Goal: Information Seeking & Learning: Learn about a topic

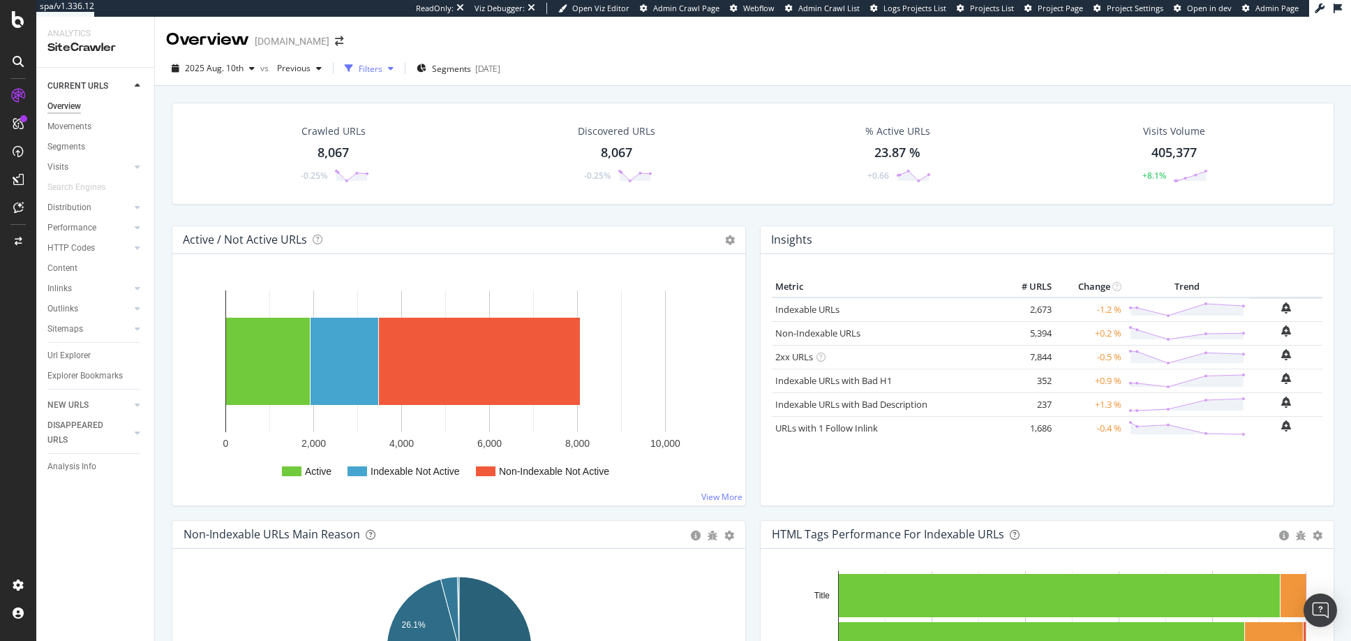
click at [389, 66] on icon "button" at bounding box center [391, 68] width 6 height 8
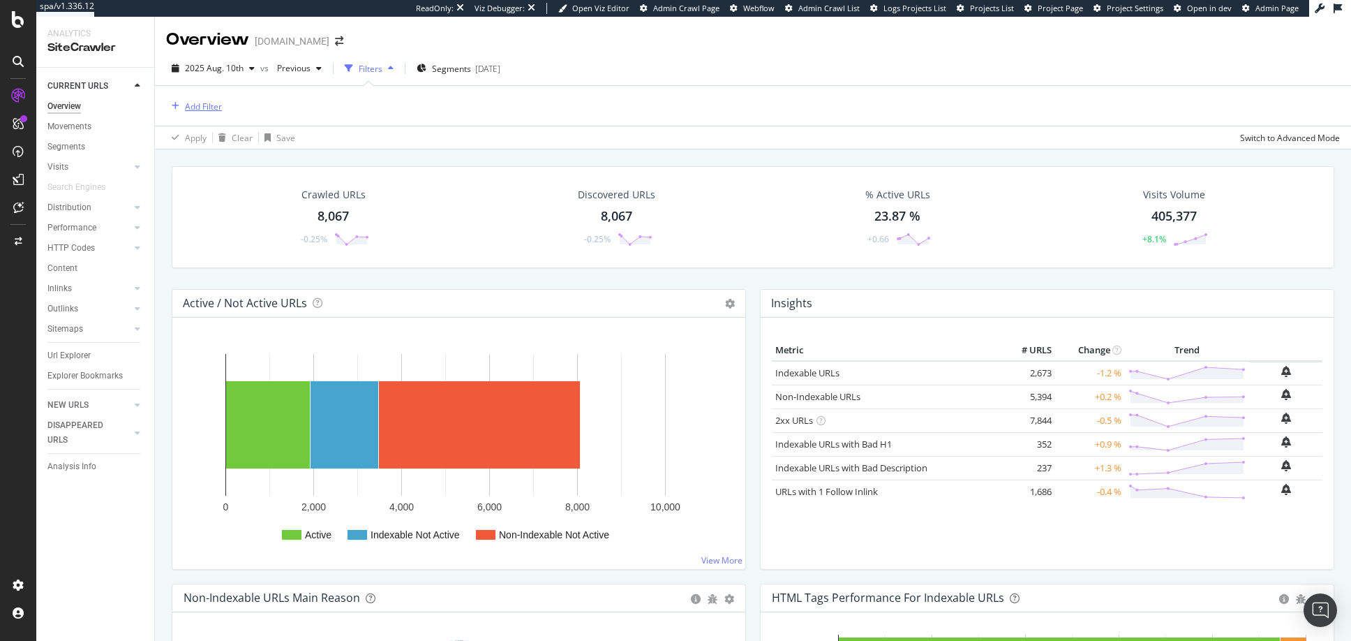
click at [205, 105] on div "Add Filter" at bounding box center [203, 106] width 37 height 12
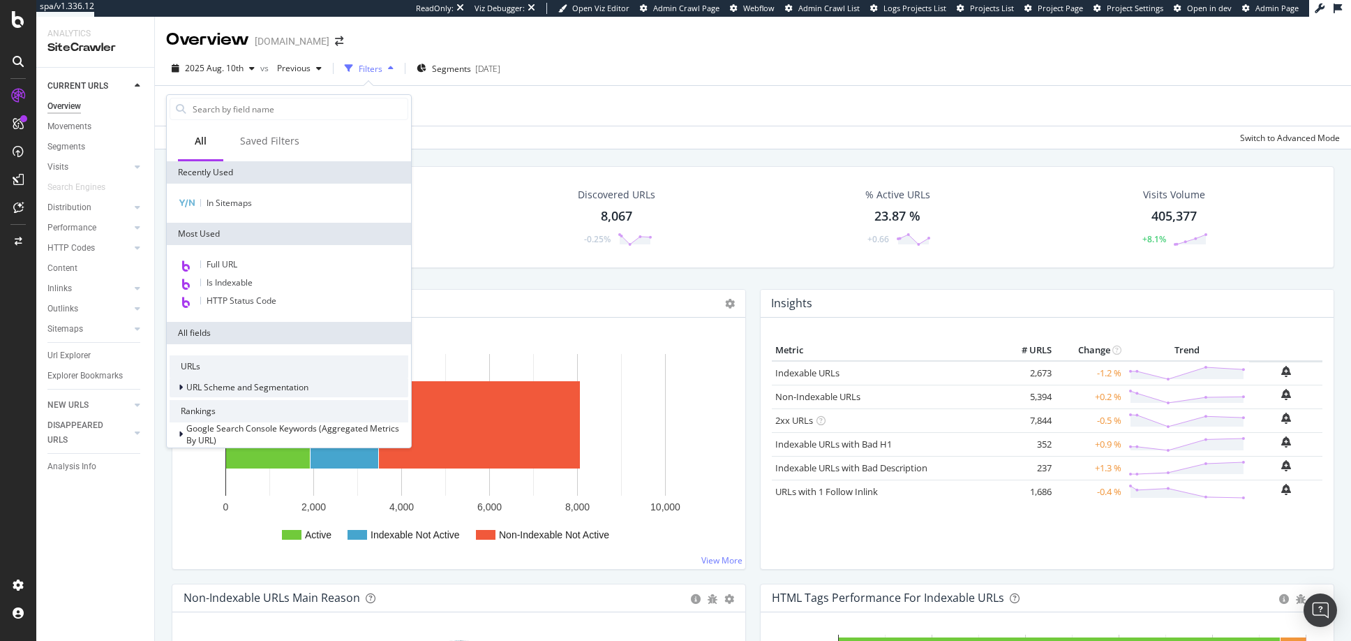
click at [181, 386] on icon at bounding box center [181, 387] width 4 height 8
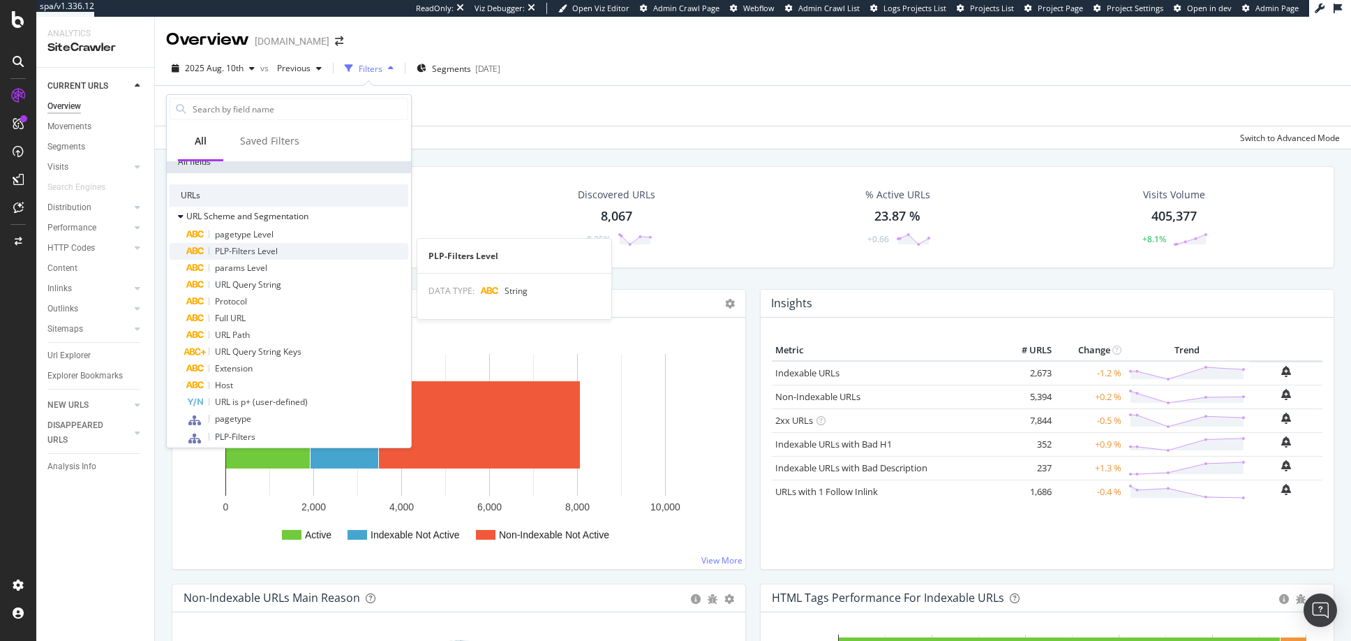
scroll to position [180, 0]
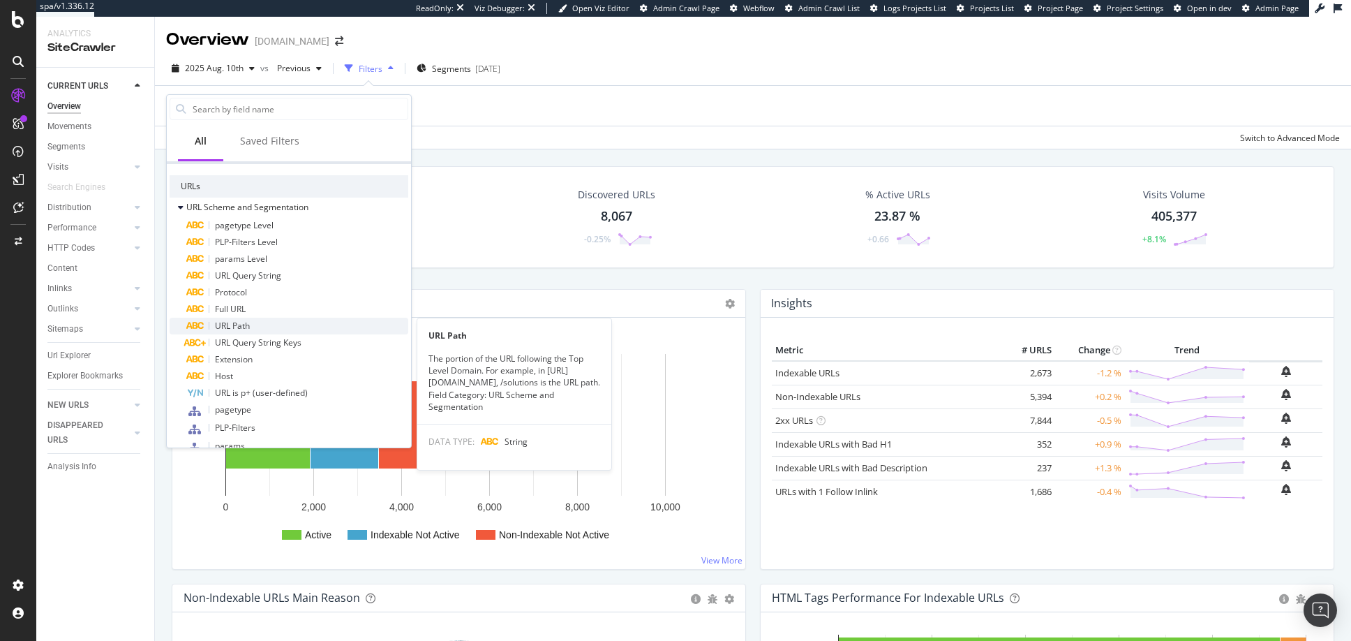
click at [244, 326] on span "URL Path" at bounding box center [232, 326] width 35 height 12
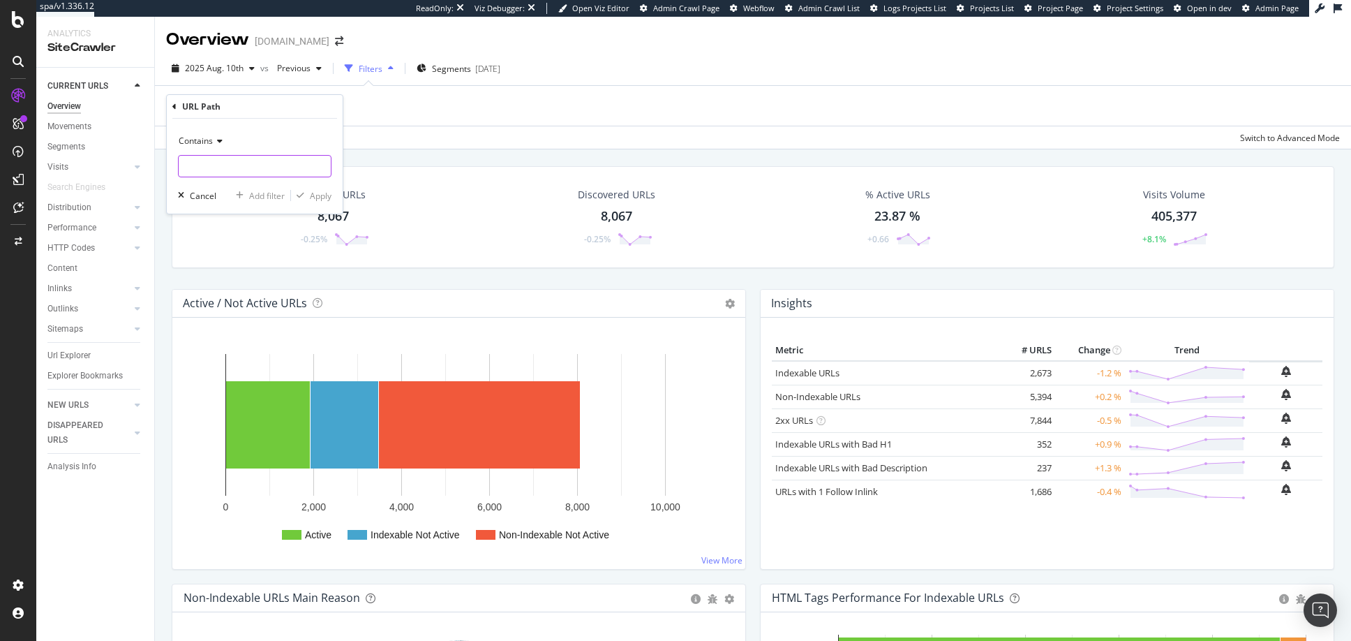
click at [215, 167] on input "text" at bounding box center [255, 166] width 152 height 22
type input "/c/mothers-day-guide"
click at [321, 197] on div "Apply" at bounding box center [321, 196] width 22 height 12
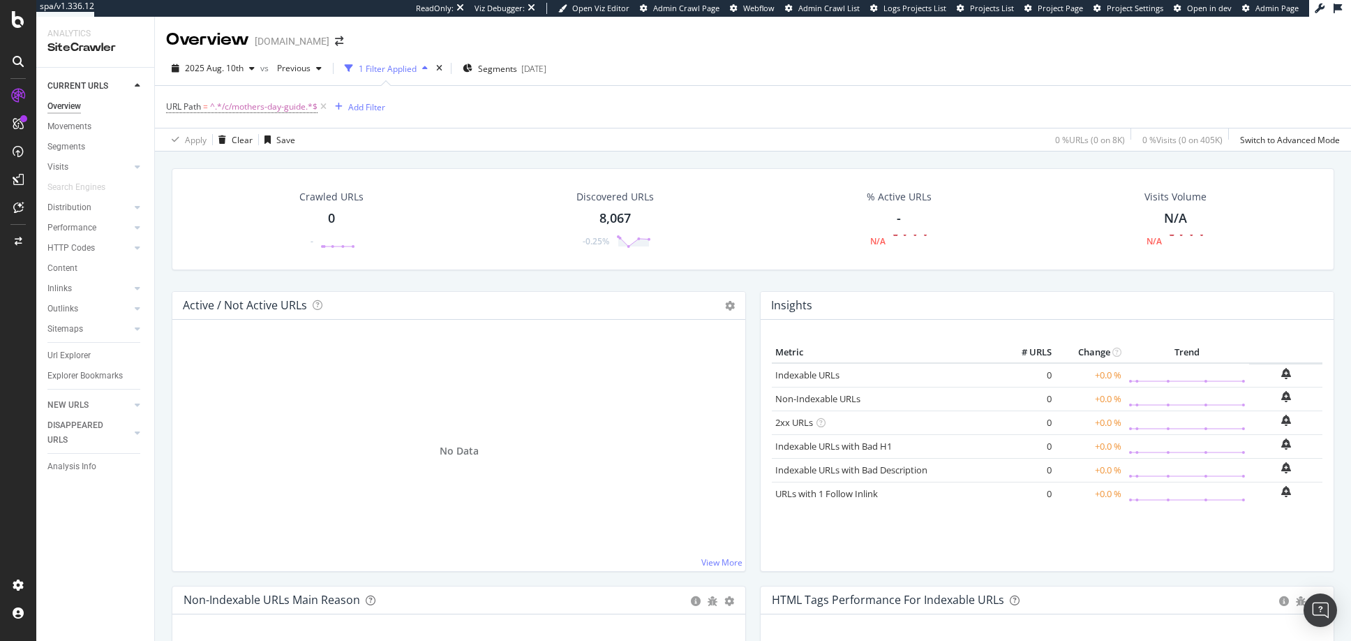
click at [613, 216] on div "8,067" at bounding box center [614, 218] width 31 height 18
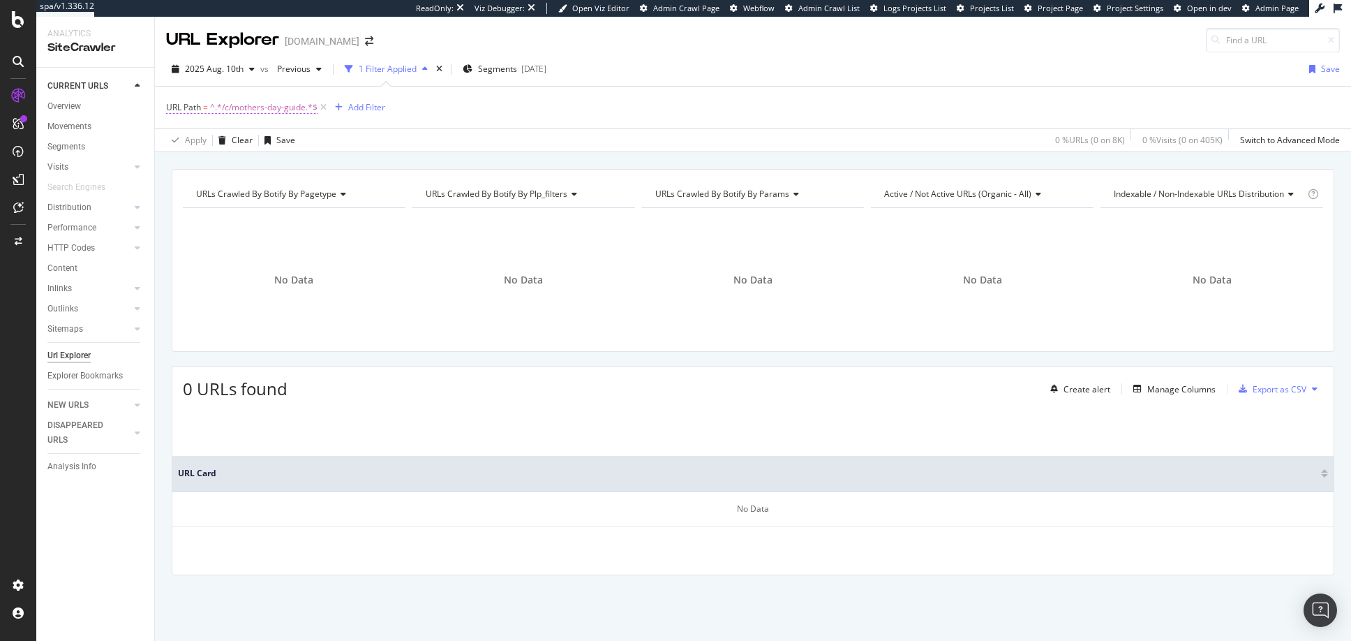
click at [262, 108] on span "^.*/c/mothers-day-guide.*$" at bounding box center [263, 108] width 107 height 20
click at [218, 139] on icon at bounding box center [218, 140] width 10 height 8
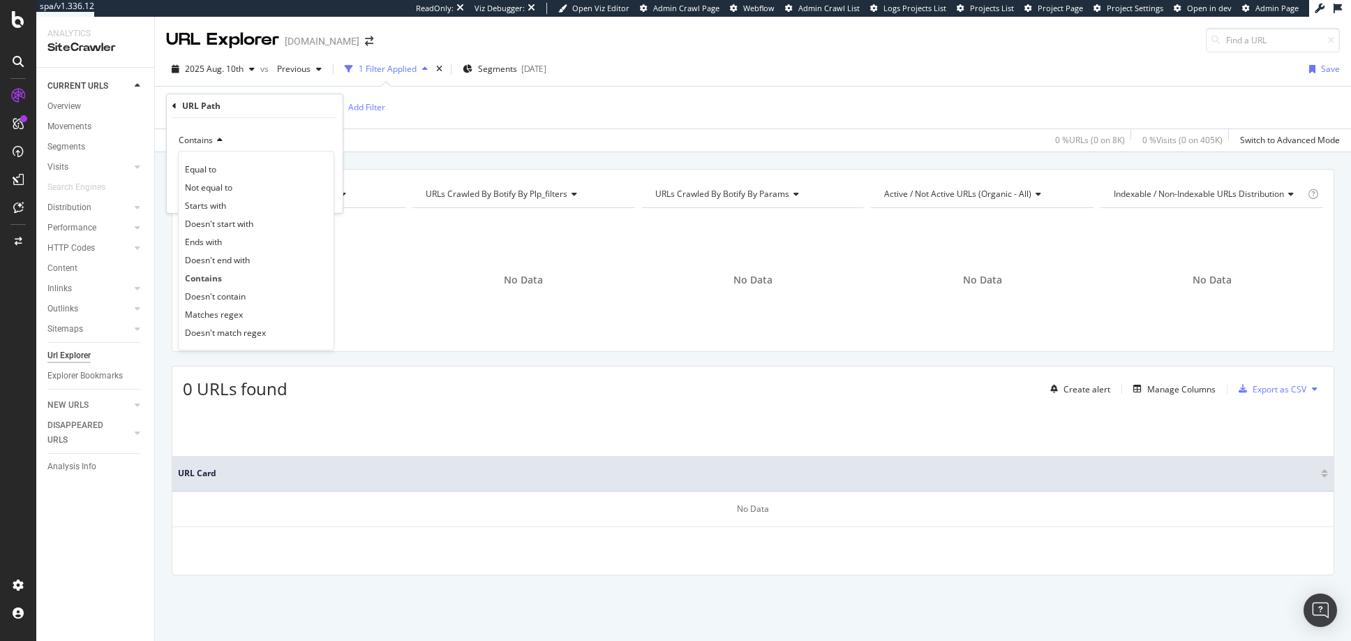
click at [357, 247] on div "No Data" at bounding box center [294, 279] width 223 height 121
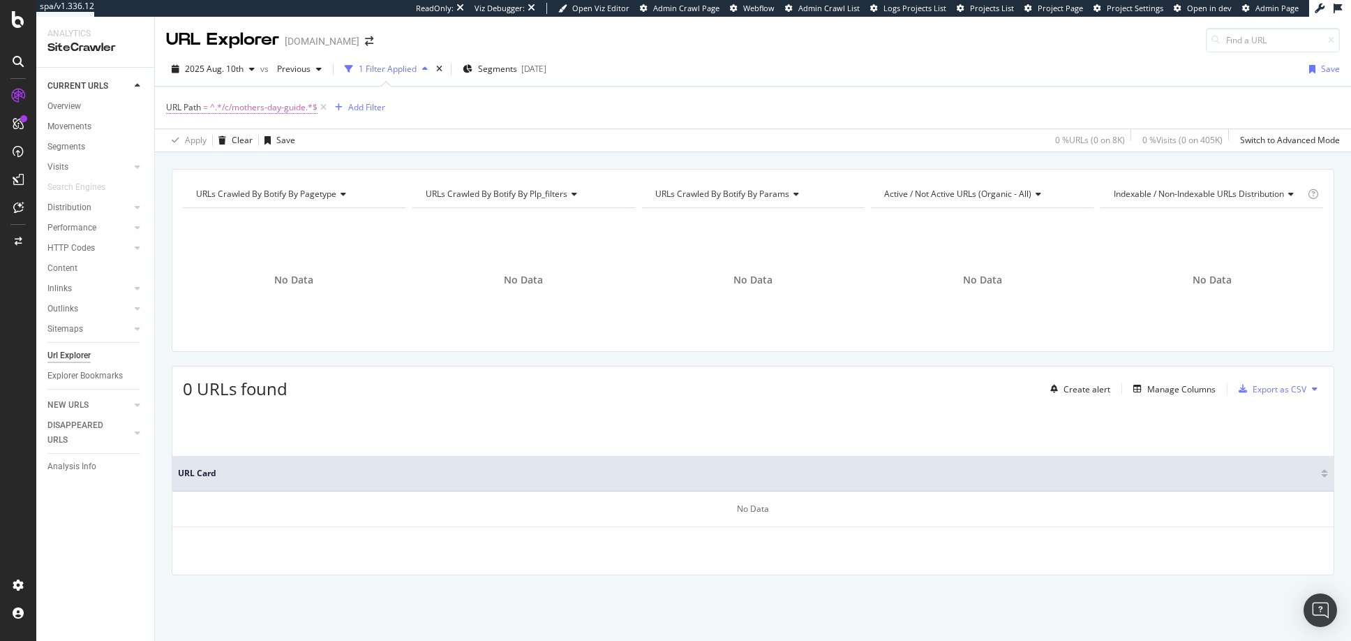
click at [254, 105] on span "^.*/c/mothers-day-guide.*$" at bounding box center [263, 108] width 107 height 20
click at [322, 164] on icon at bounding box center [321, 165] width 8 height 10
click at [248, 167] on input "text" at bounding box center [255, 165] width 152 height 22
paste input "[URL][DOMAIN_NAME]"
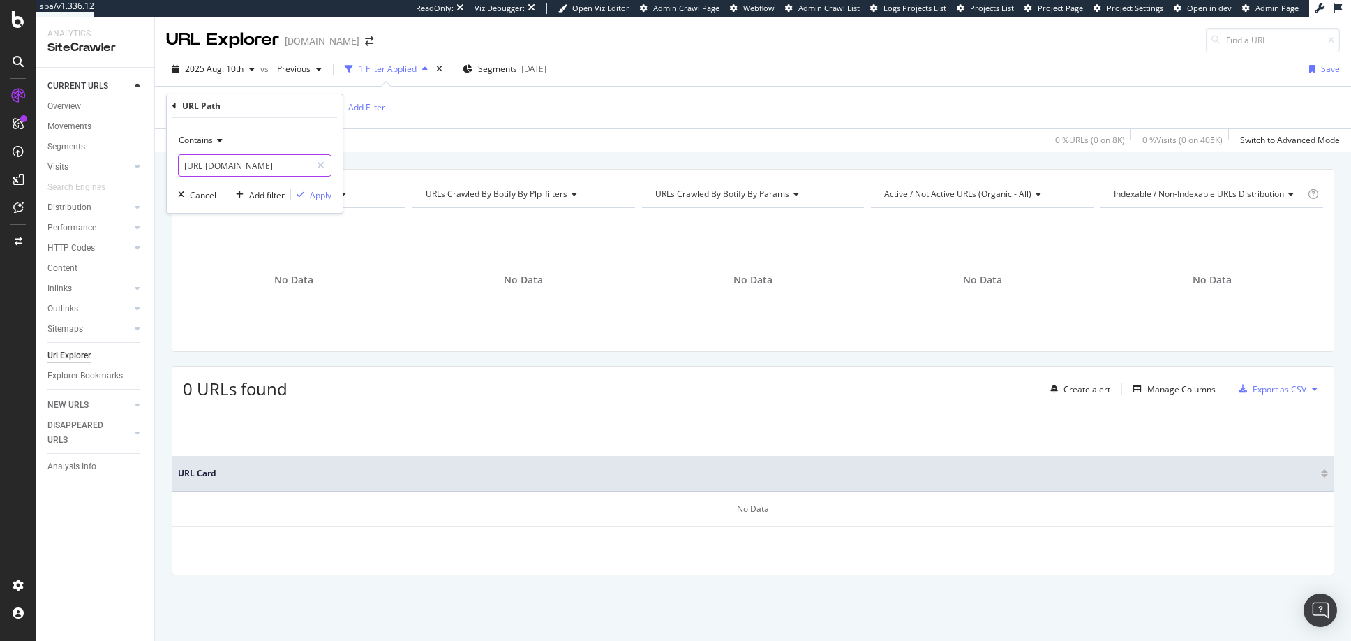
drag, startPoint x: 308, startPoint y: 166, endPoint x: 301, endPoint y: 166, distance: 7.7
click at [301, 166] on input "[URL][DOMAIN_NAME]" at bounding box center [245, 165] width 132 height 22
type input "[URL][DOMAIN_NAME]"
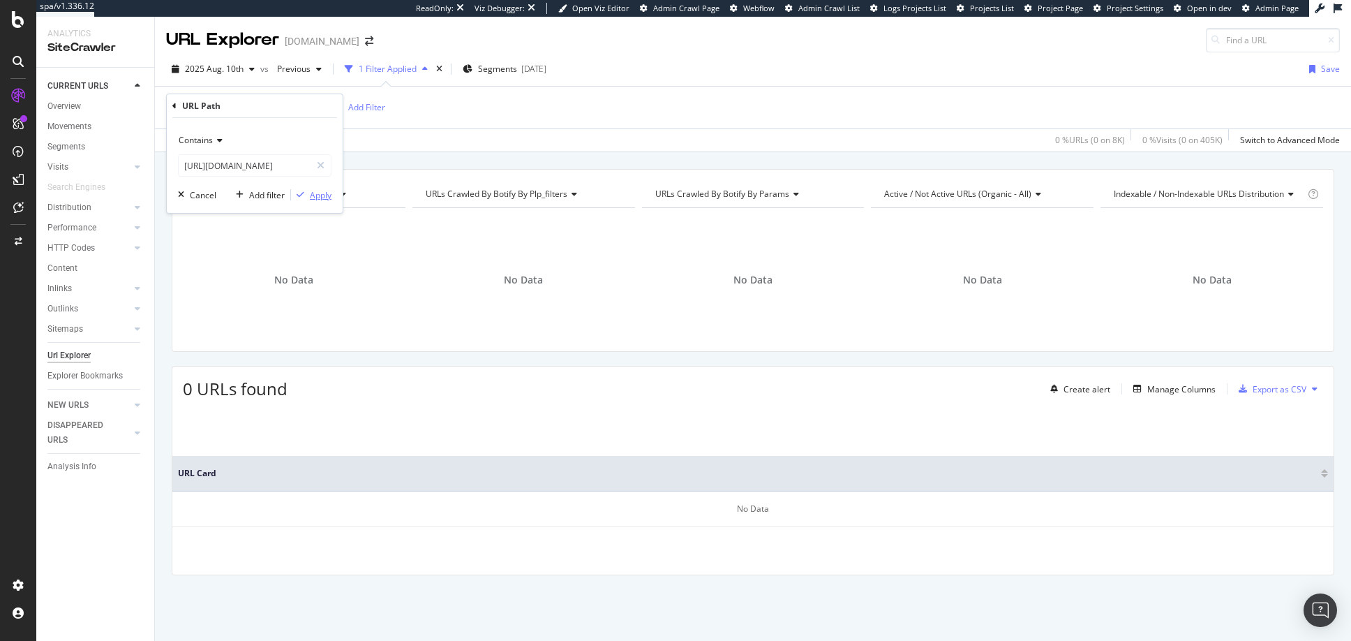
click at [319, 193] on div "Apply" at bounding box center [321, 195] width 22 height 12
click at [311, 108] on span "^.*[URL][DOMAIN_NAME]" at bounding box center [260, 108] width 100 height 20
click at [218, 140] on icon at bounding box center [218, 140] width 10 height 8
click at [199, 204] on span "Starts with" at bounding box center [205, 206] width 41 height 12
click at [318, 195] on div "Apply" at bounding box center [321, 195] width 22 height 12
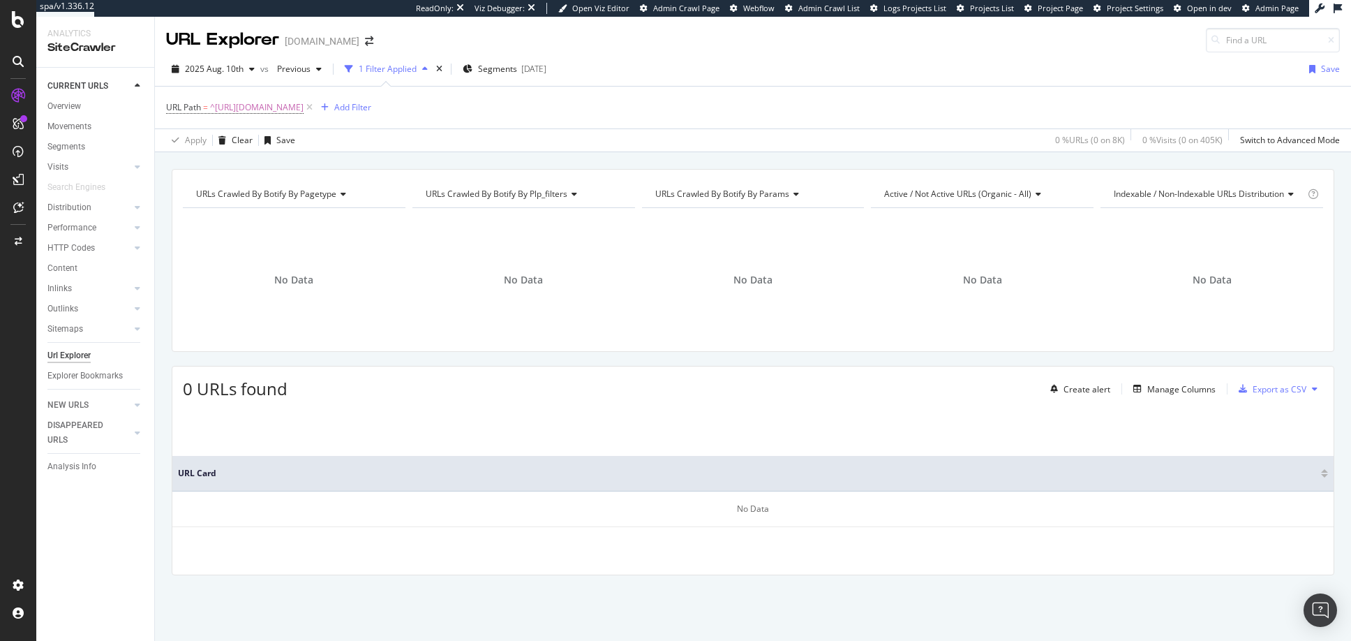
click at [384, 66] on div "1 Filter Applied" at bounding box center [388, 69] width 58 height 12
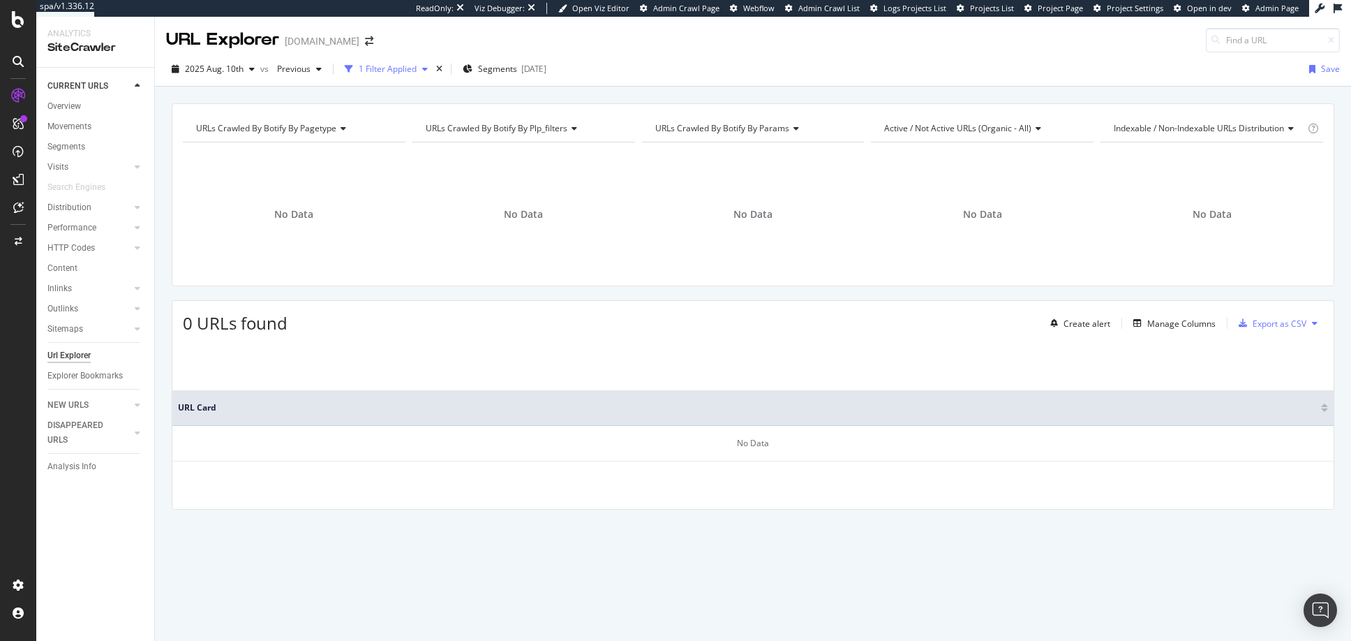
click at [370, 68] on div "1 Filter Applied" at bounding box center [388, 69] width 58 height 12
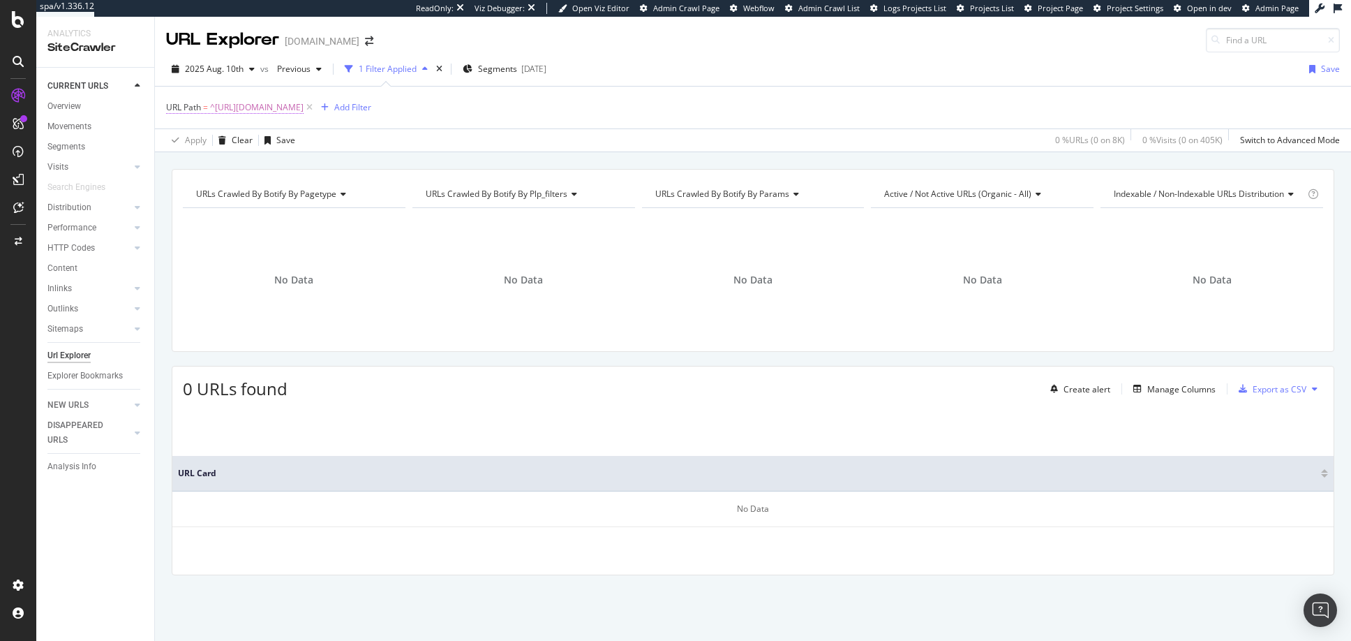
click at [304, 105] on span "^[URL][DOMAIN_NAME]" at bounding box center [257, 108] width 94 height 20
click at [286, 167] on input "[URL][DOMAIN_NAME]" at bounding box center [245, 165] width 132 height 22
click at [311, 165] on div at bounding box center [321, 165] width 20 height 22
click at [299, 166] on input "text" at bounding box center [255, 165] width 152 height 22
paste input "[URL][DOMAIN_NAME]"
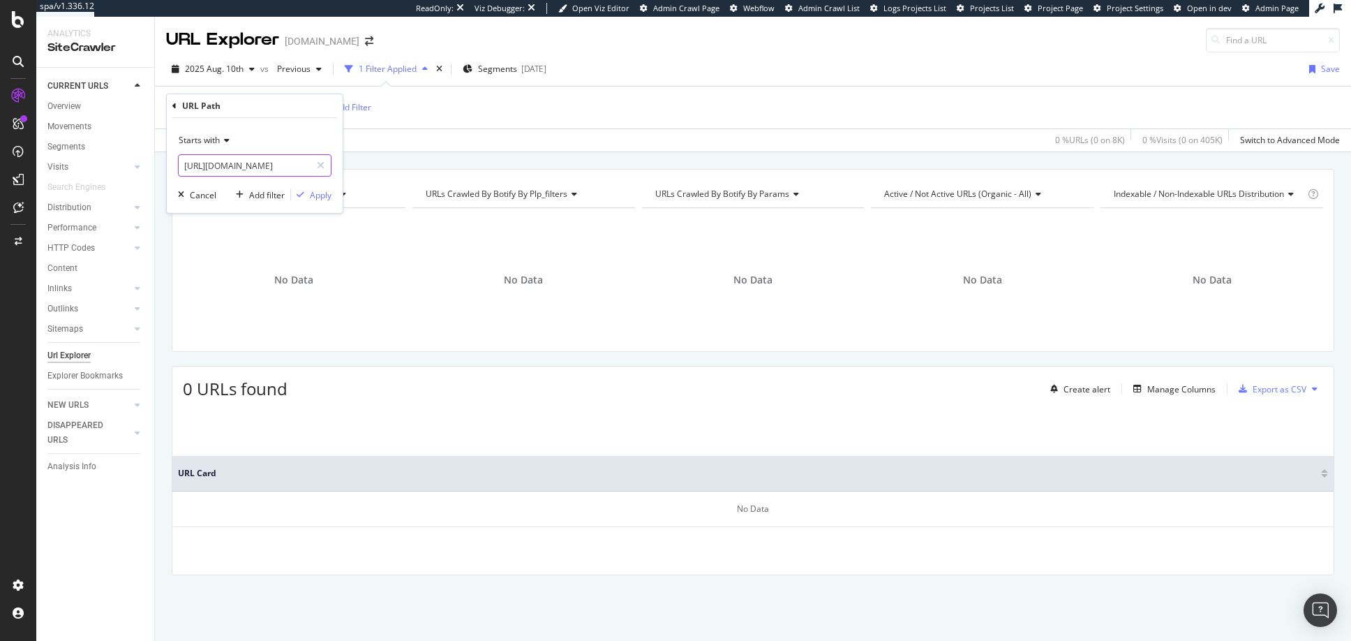
scroll to position [0, 99]
type input "[URL][DOMAIN_NAME]"
click at [318, 195] on div "Apply" at bounding box center [321, 195] width 22 height 12
click at [304, 106] on span "^[URL][DOMAIN_NAME]" at bounding box center [257, 108] width 94 height 20
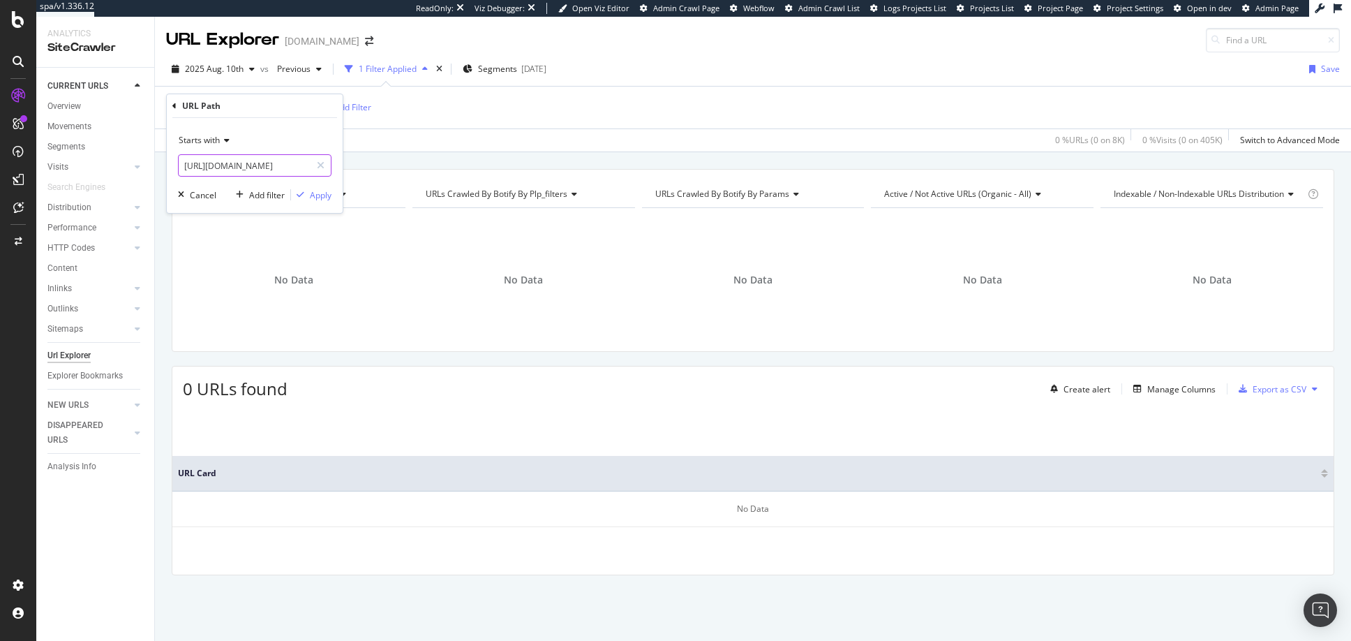
click at [296, 165] on input "[URL][DOMAIN_NAME]" at bounding box center [245, 165] width 132 height 22
click at [306, 167] on input "[URL][DOMAIN_NAME]" at bounding box center [245, 165] width 132 height 22
drag, startPoint x: 306, startPoint y: 167, endPoint x: 216, endPoint y: 158, distance: 90.5
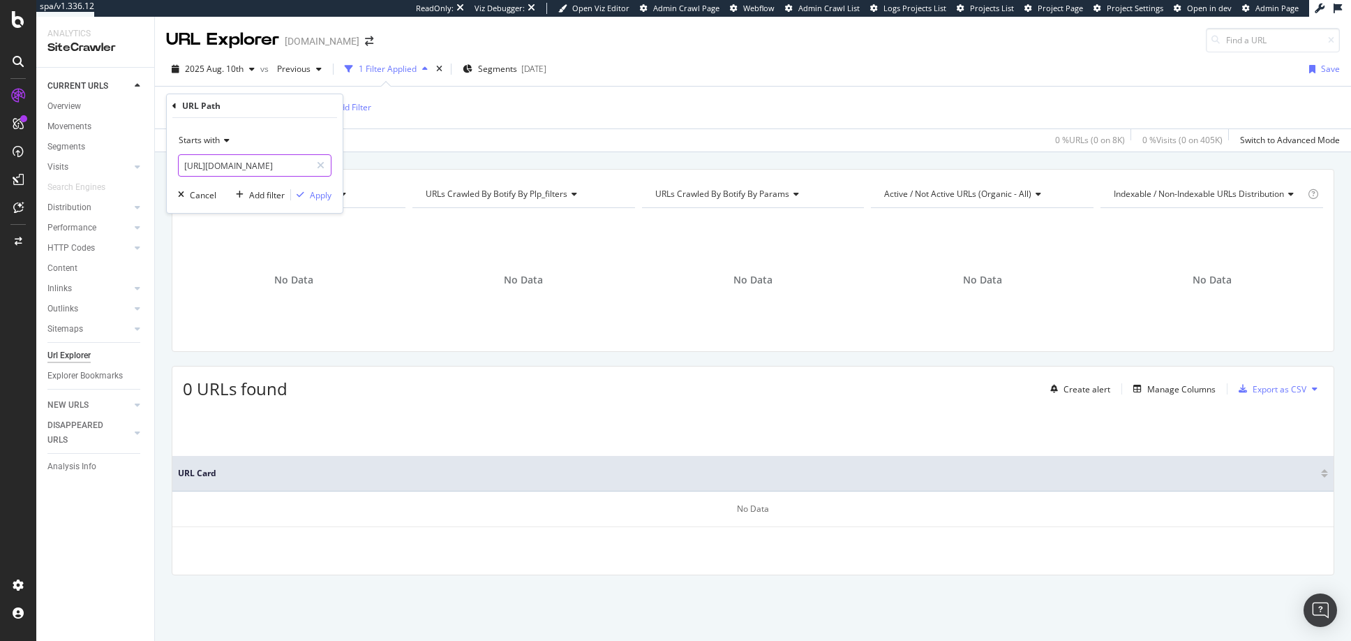
click at [215, 163] on input "[URL][DOMAIN_NAME]" at bounding box center [245, 165] width 132 height 22
type input "[URL][DOMAIN_NAME]"
click at [315, 195] on div "Apply" at bounding box center [321, 195] width 22 height 12
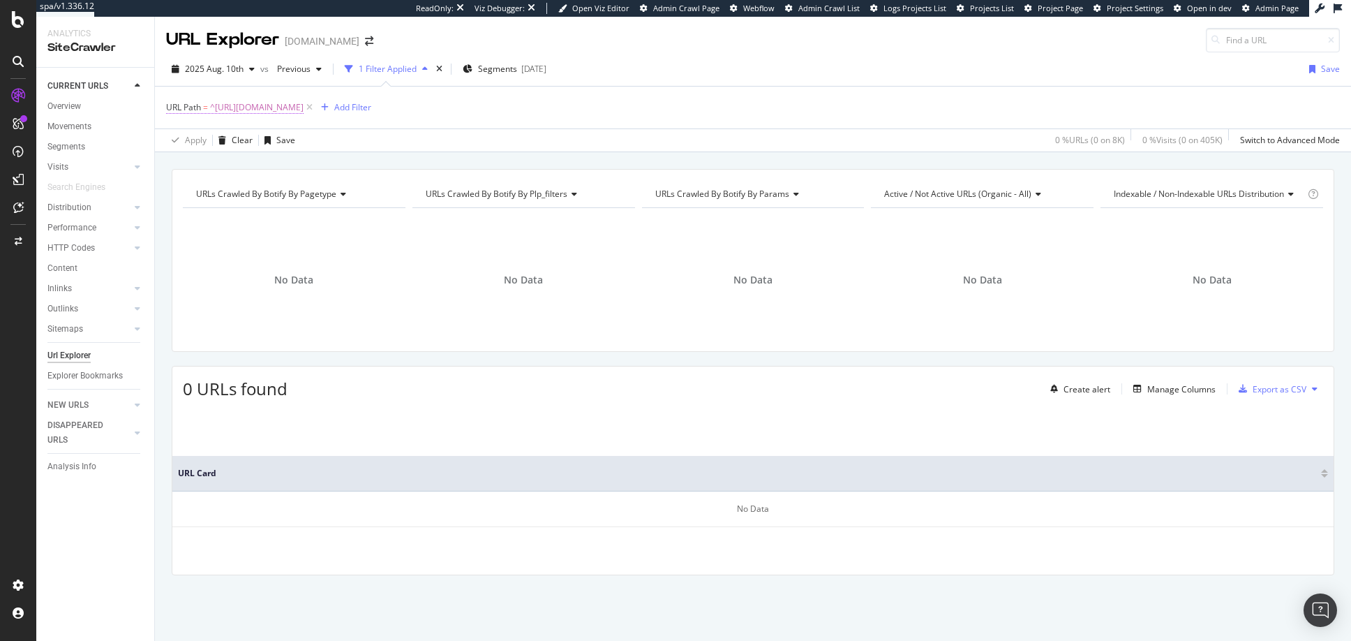
click at [264, 109] on span "^[URL][DOMAIN_NAME]" at bounding box center [257, 108] width 94 height 20
click at [207, 192] on div "Cancel" at bounding box center [203, 195] width 27 height 12
click at [275, 108] on span "^[URL][DOMAIN_NAME]" at bounding box center [257, 108] width 94 height 20
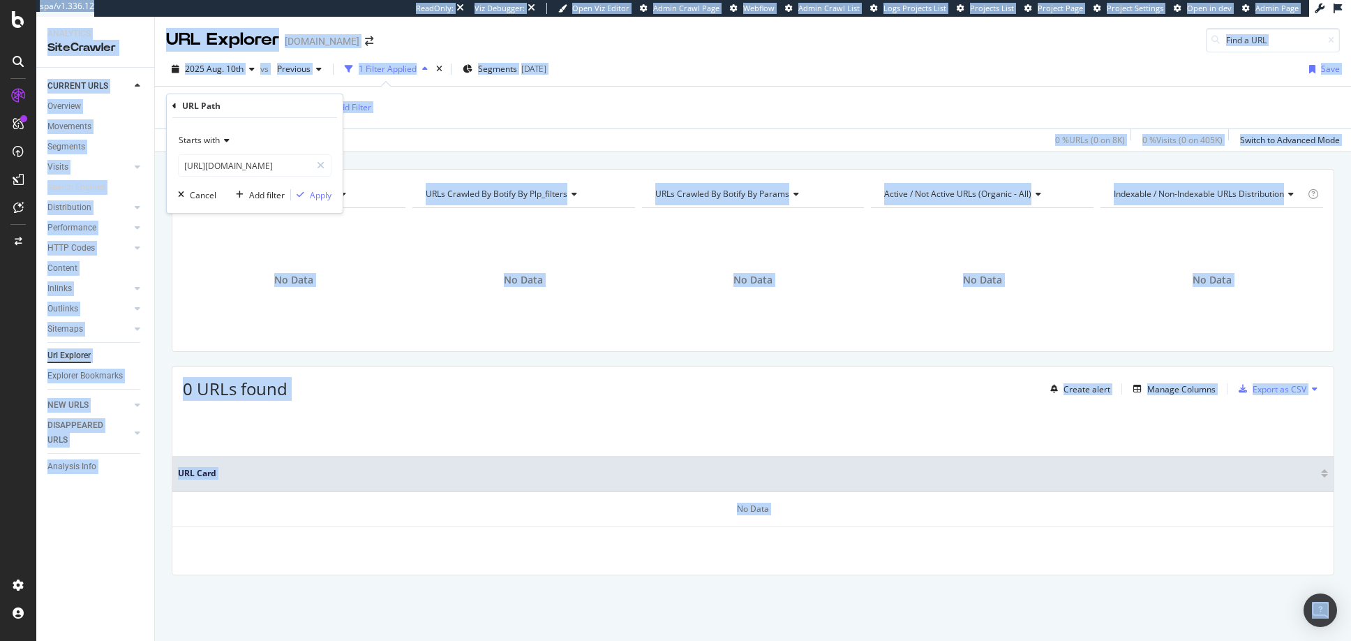
click at [172, 105] on icon at bounding box center [174, 106] width 4 height 8
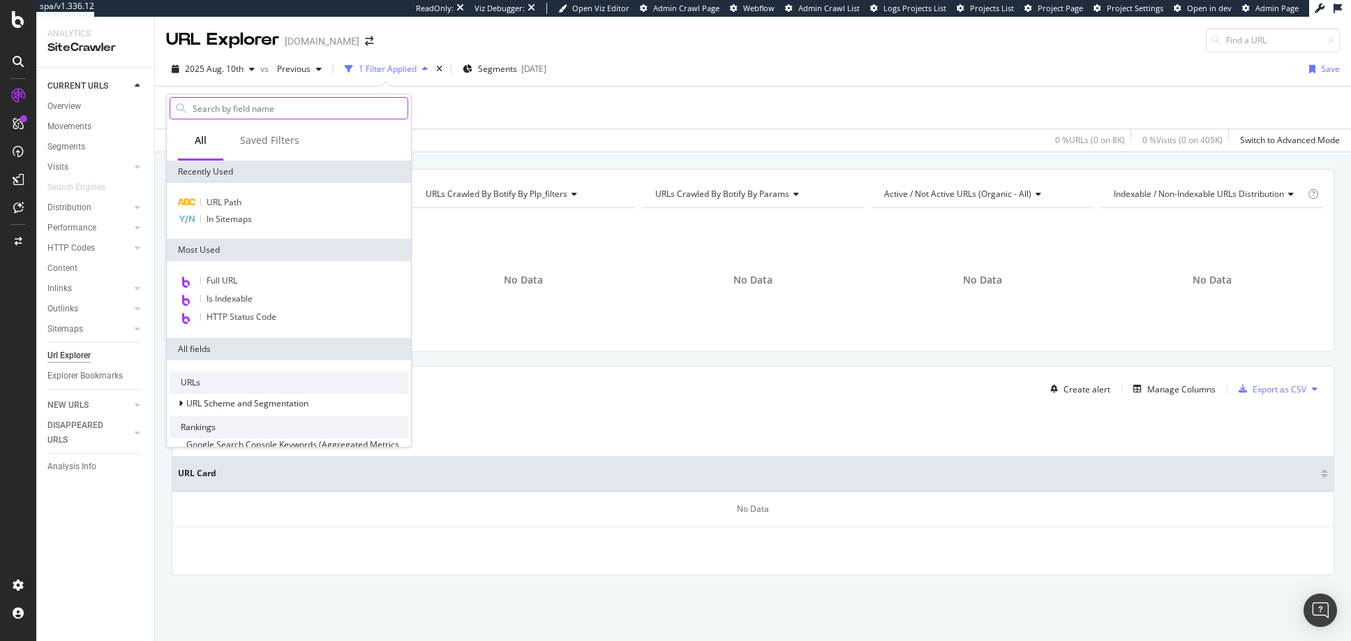
click at [251, 105] on input "text" at bounding box center [299, 108] width 216 height 21
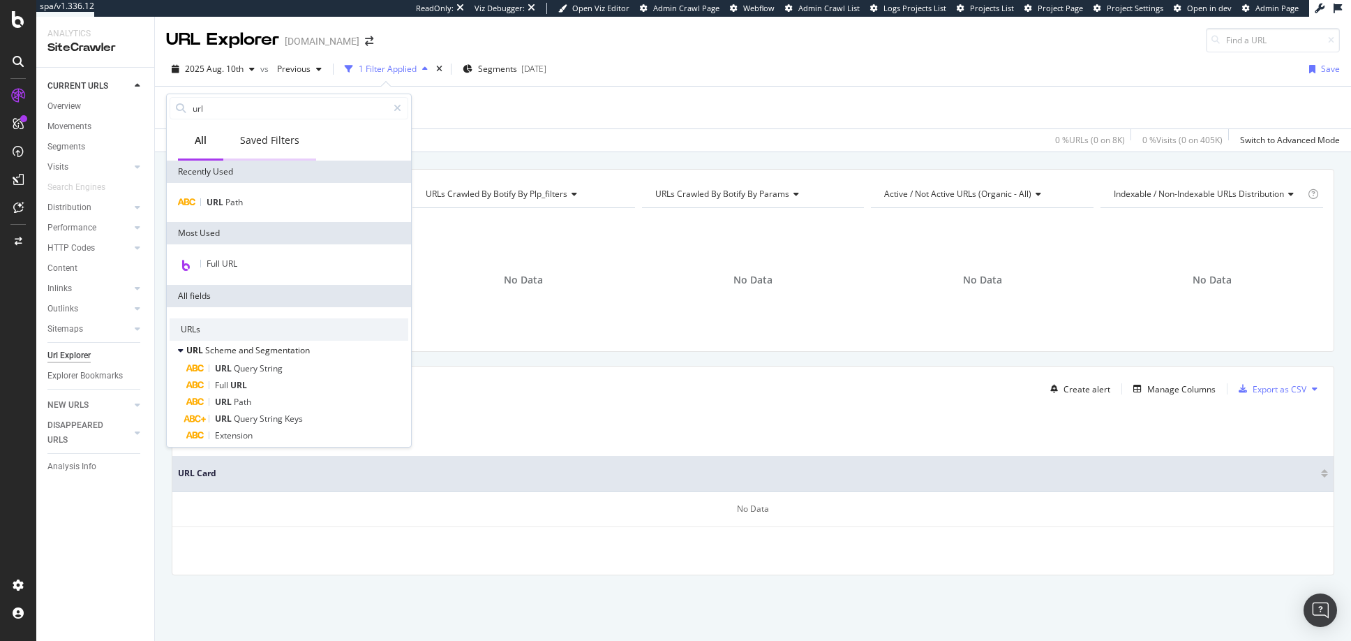
click at [256, 140] on div "Saved Filters" at bounding box center [269, 140] width 59 height 14
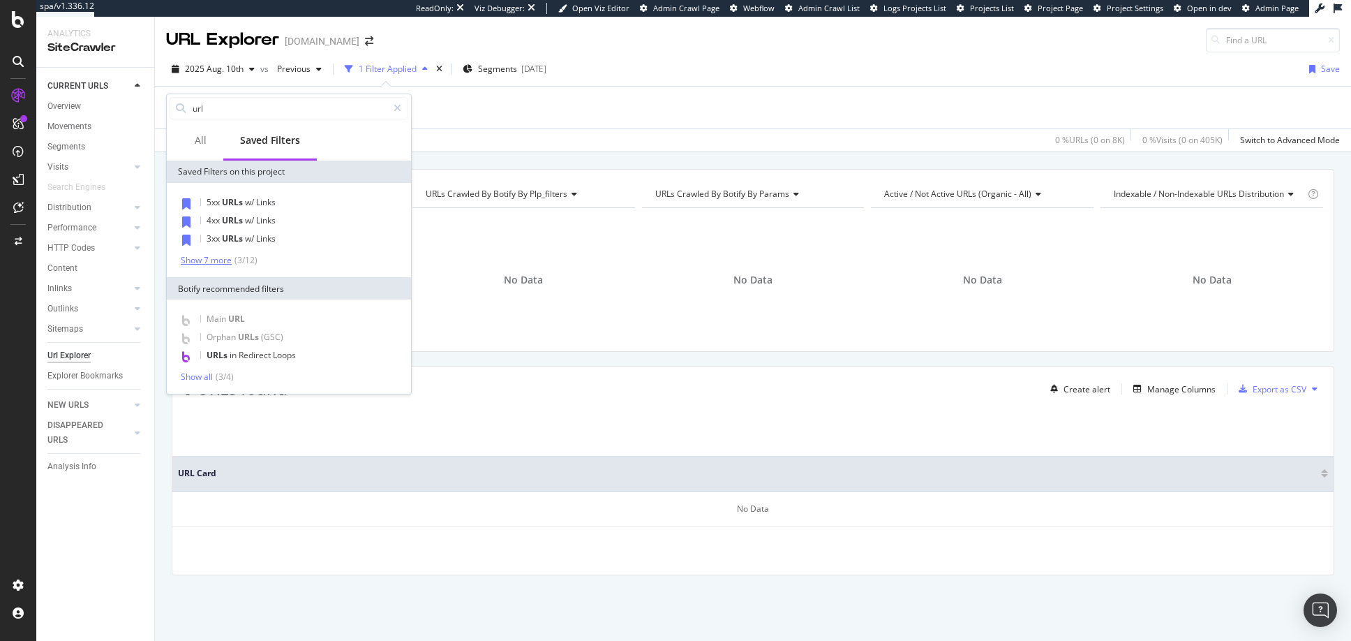
click at [222, 260] on div "Show 7 more" at bounding box center [206, 260] width 51 height 10
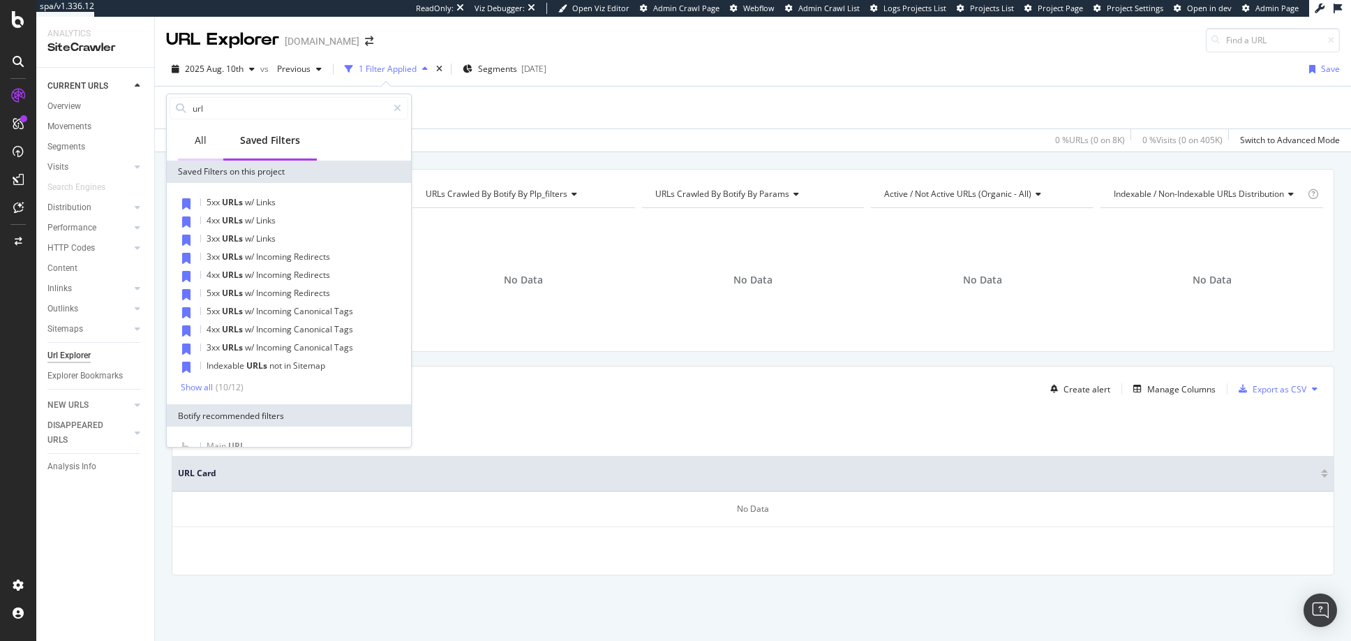
click at [199, 138] on div "All" at bounding box center [201, 140] width 12 height 14
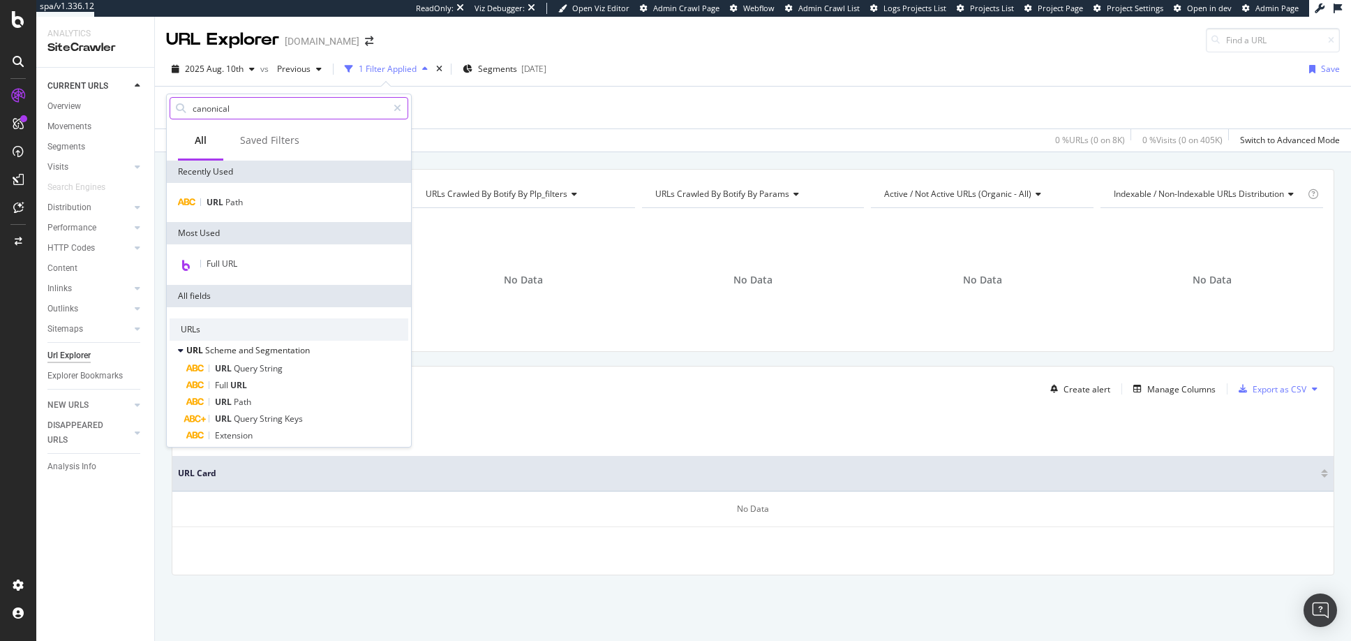
type input "canonical"
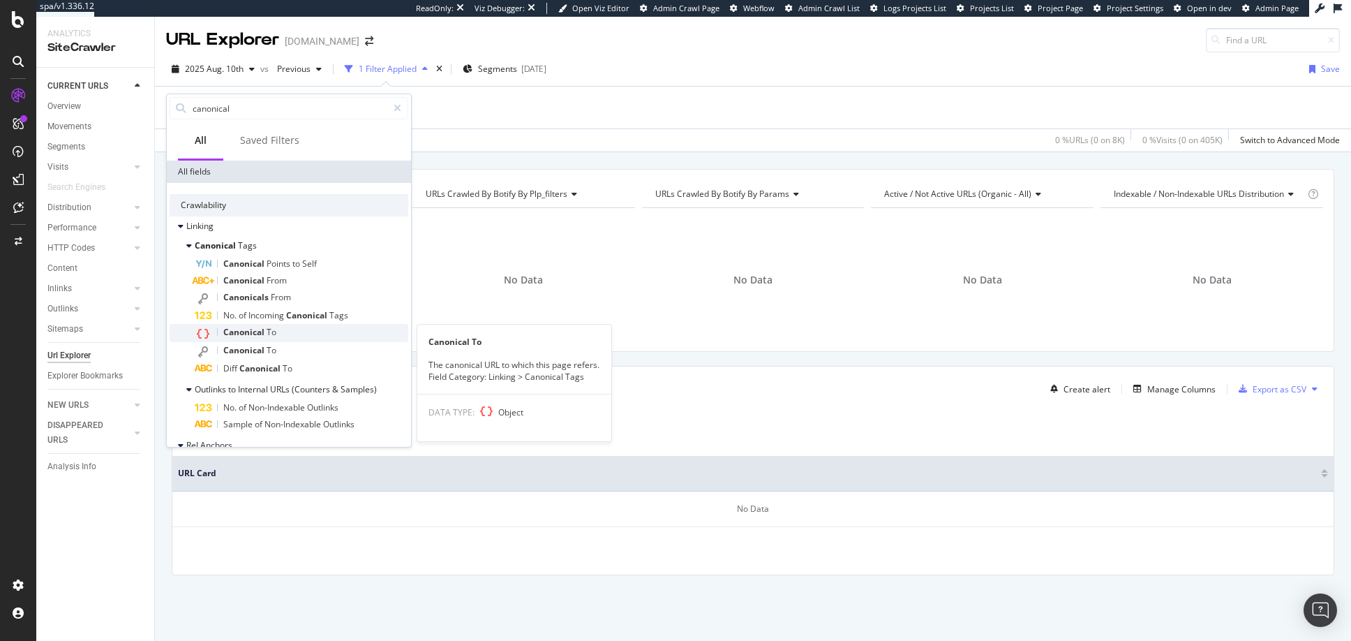
click at [239, 330] on span "Canonical" at bounding box center [244, 332] width 43 height 12
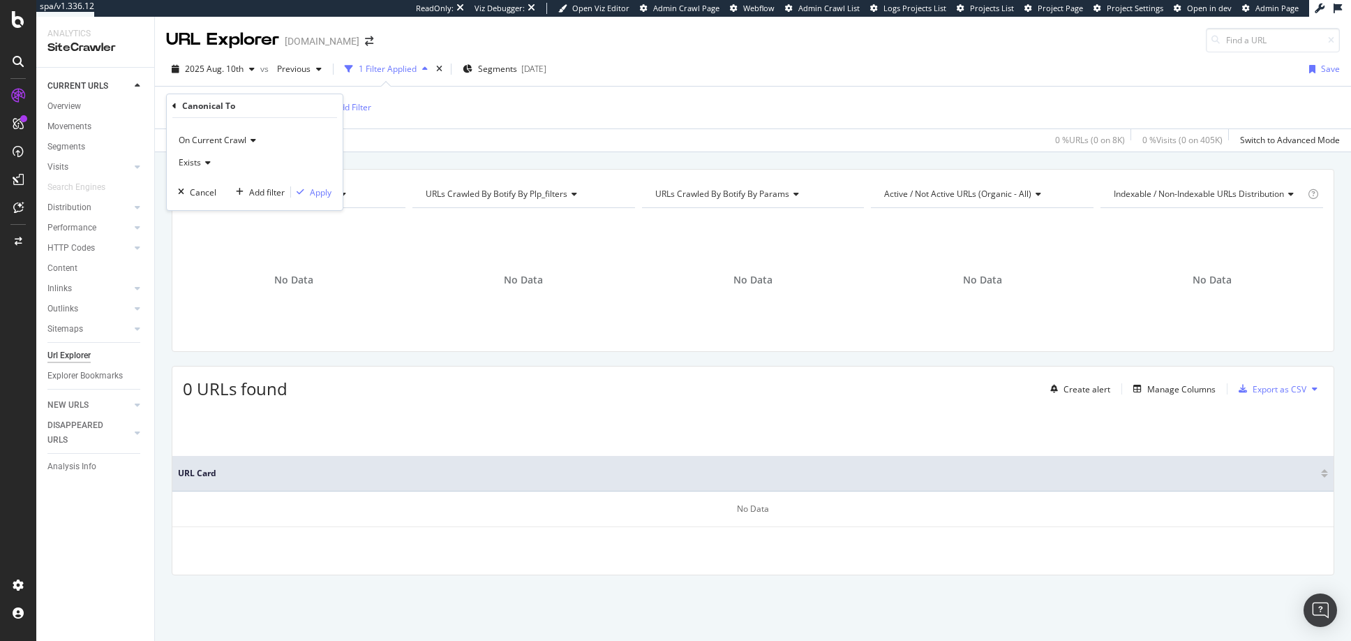
click at [234, 139] on span "On Current Crawl" at bounding box center [213, 140] width 68 height 12
click at [239, 103] on div "Canonical To" at bounding box center [254, 106] width 165 height 24
click at [175, 104] on icon at bounding box center [174, 106] width 4 height 8
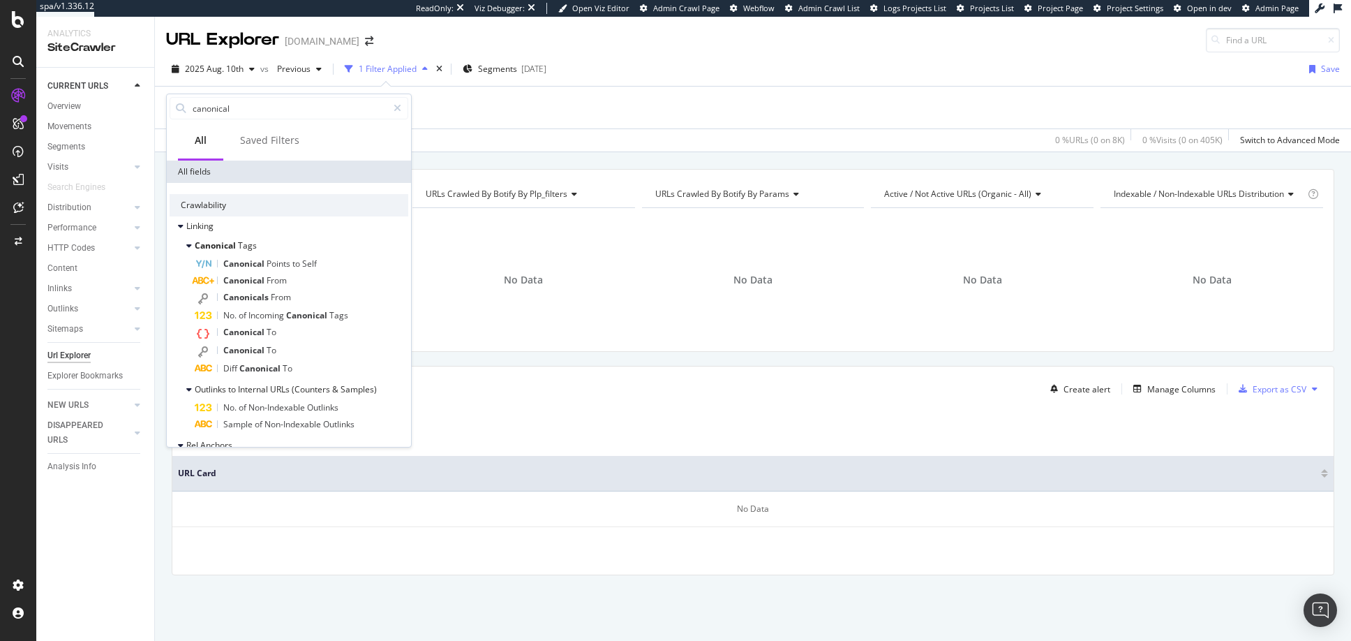
click at [454, 376] on div "0 URLs found Create alert Manage Columns Export as CSV" at bounding box center [752, 383] width 1161 height 34
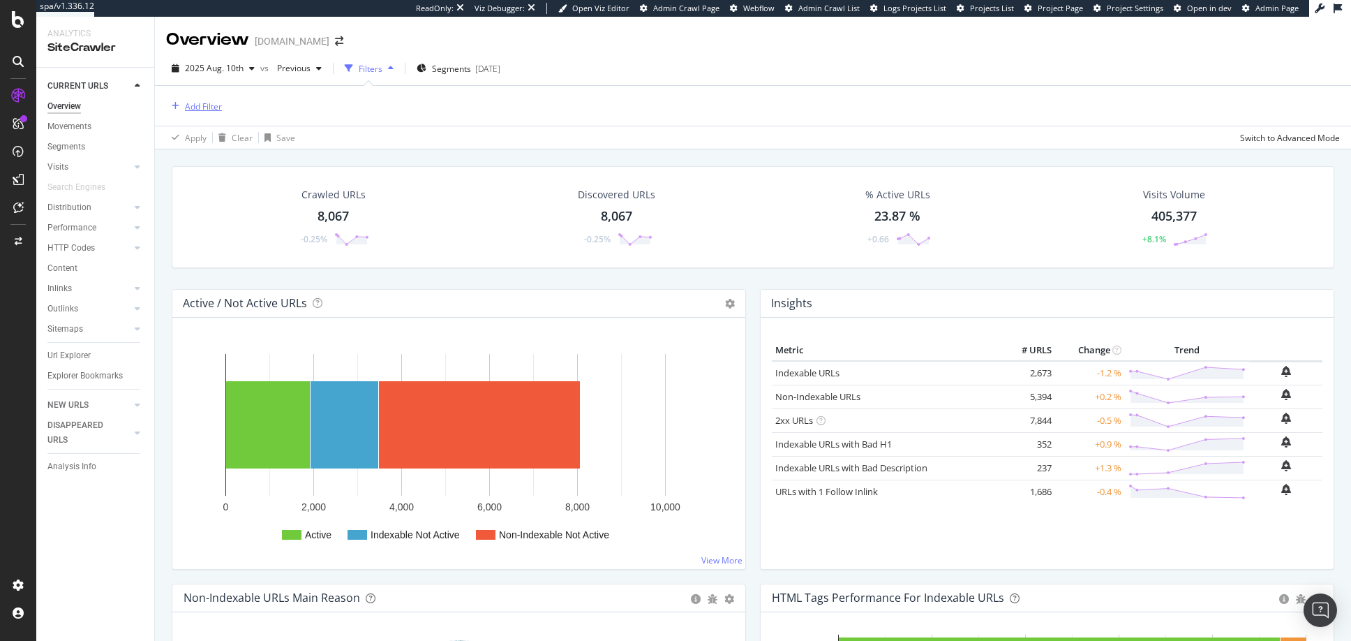
click at [204, 106] on div "Add Filter" at bounding box center [203, 106] width 37 height 12
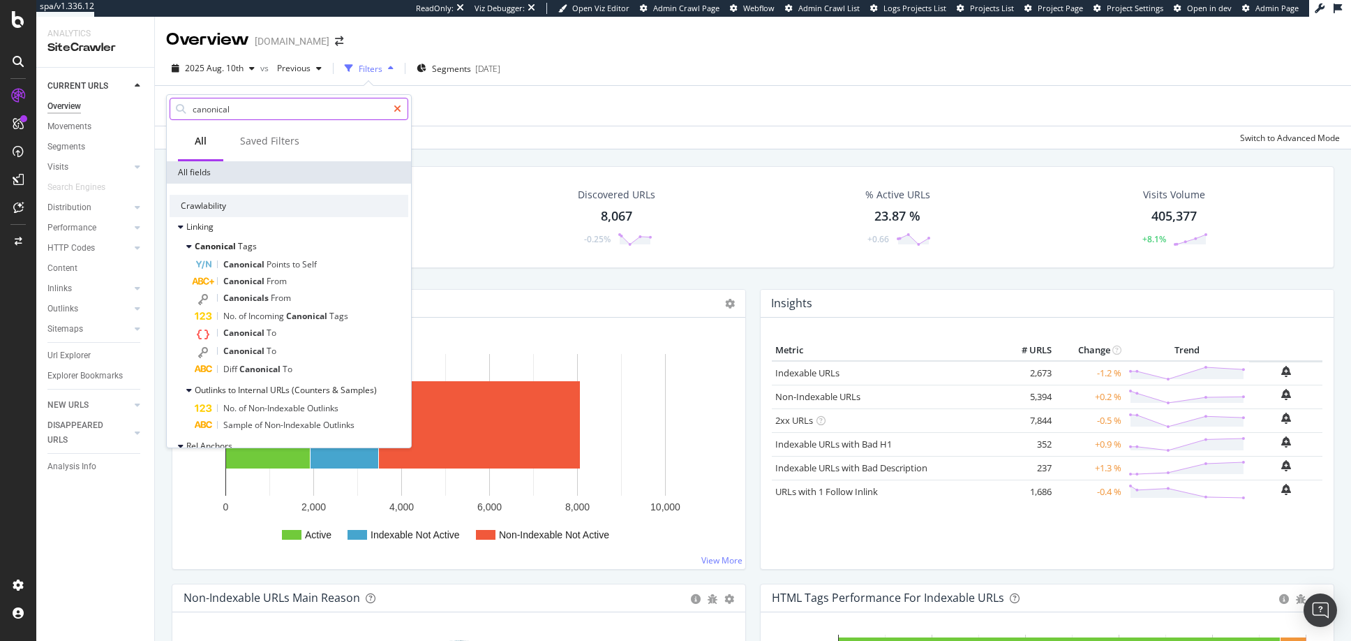
click at [398, 108] on icon at bounding box center [398, 109] width 8 height 10
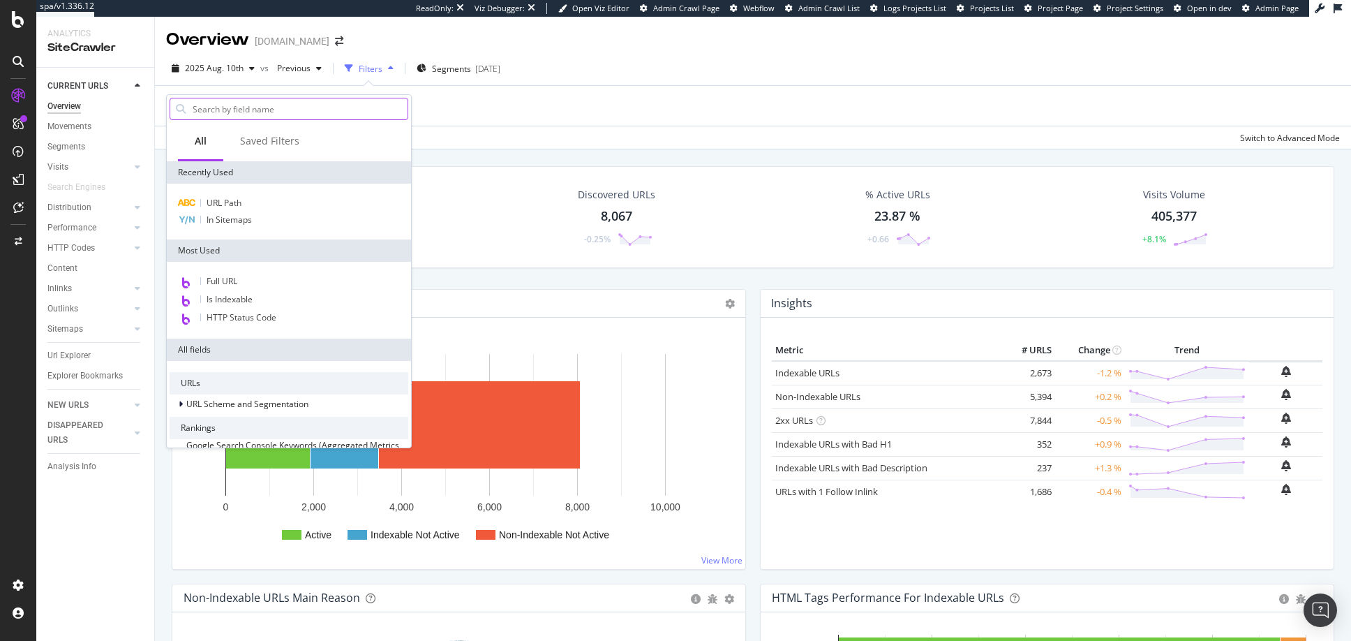
click at [223, 110] on input "text" at bounding box center [299, 108] width 216 height 21
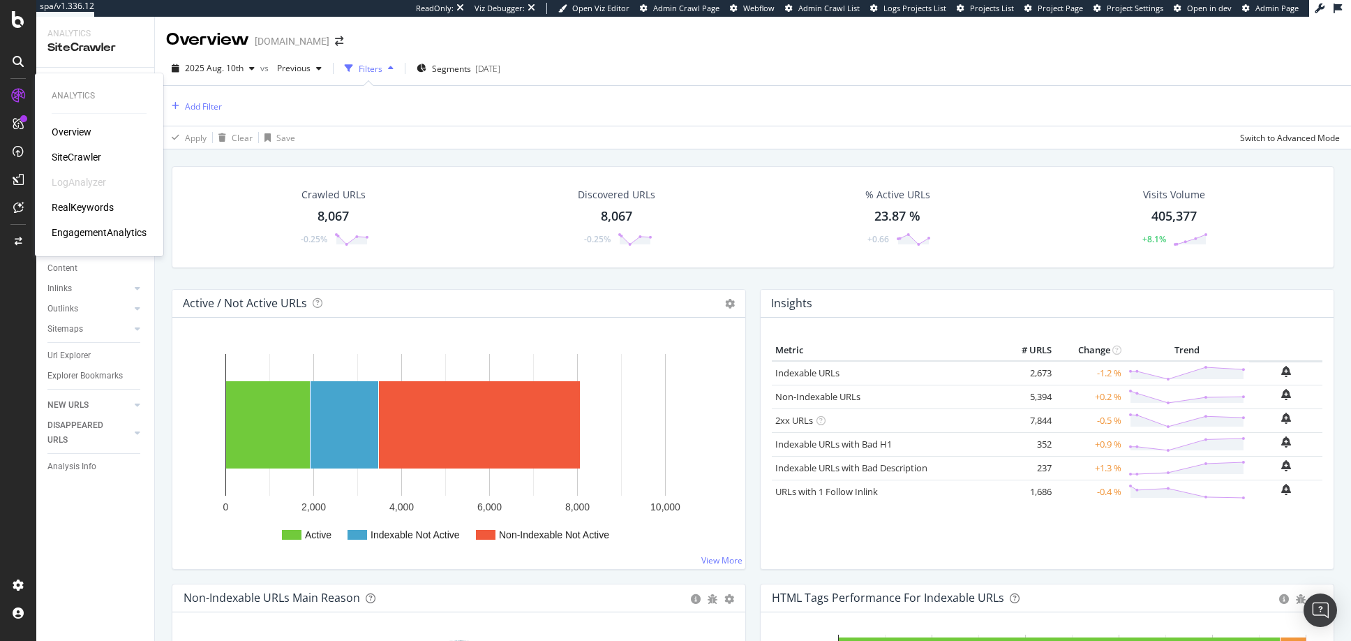
click at [82, 156] on div "SiteCrawler" at bounding box center [77, 157] width 50 height 14
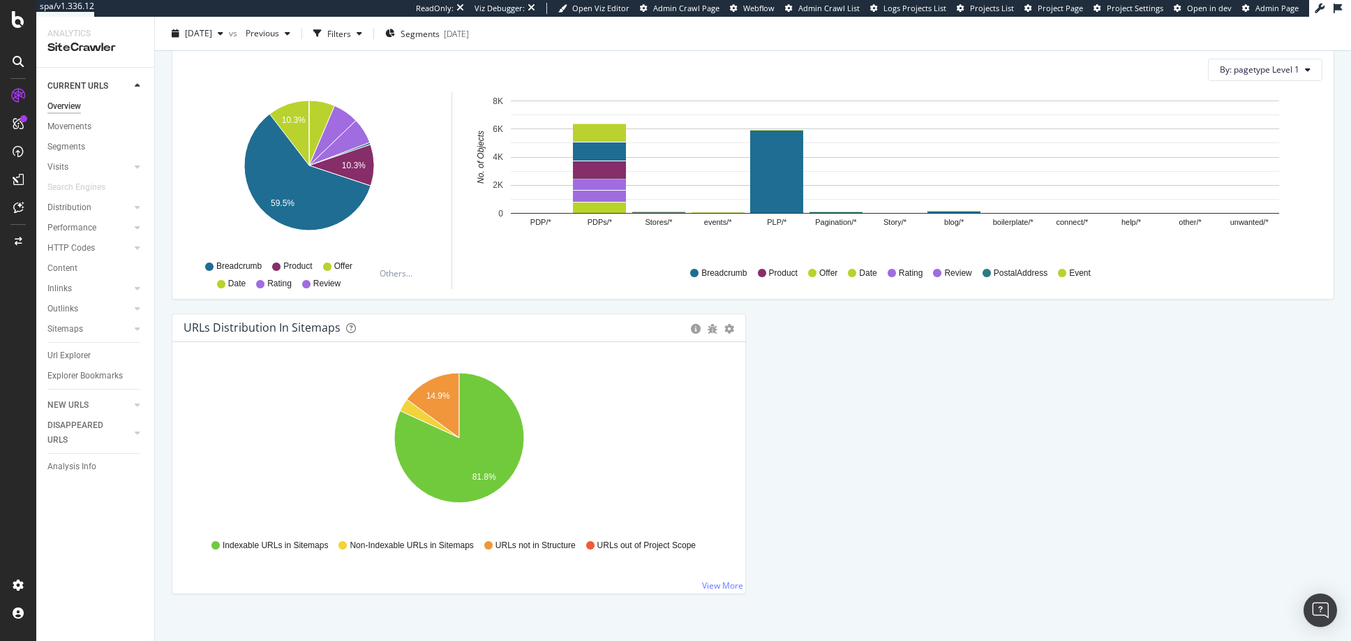
scroll to position [1401, 0]
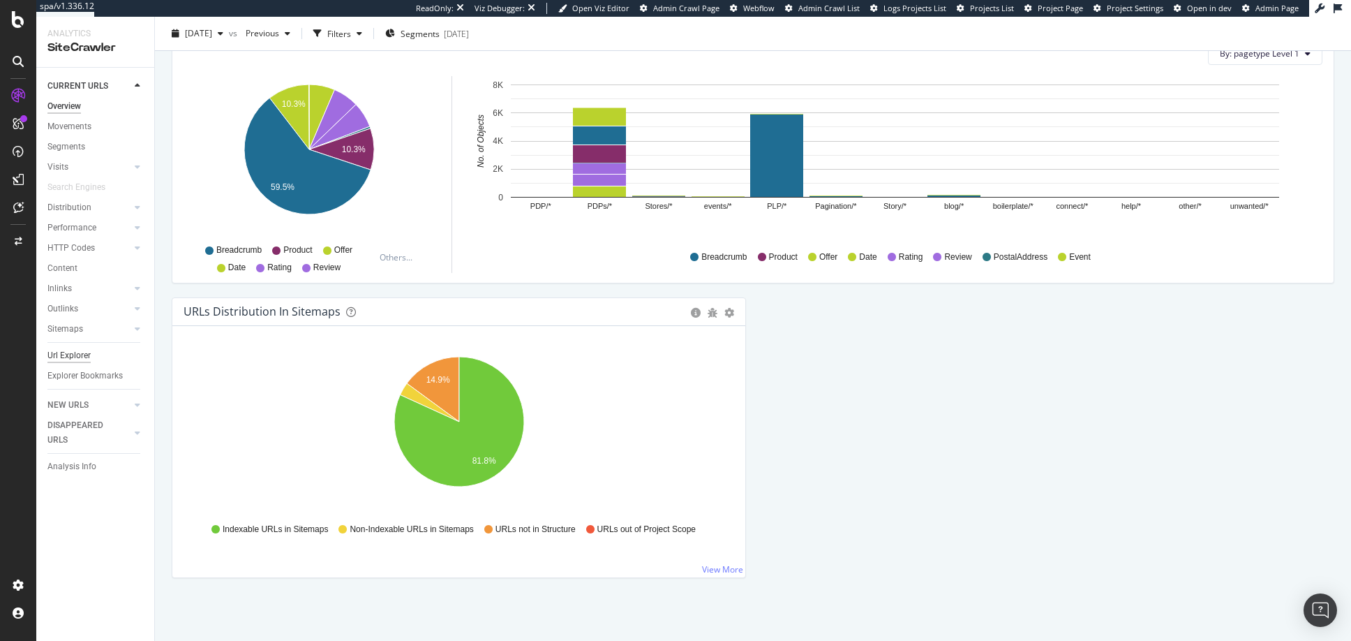
click at [68, 354] on div "Url Explorer" at bounding box center [68, 355] width 43 height 15
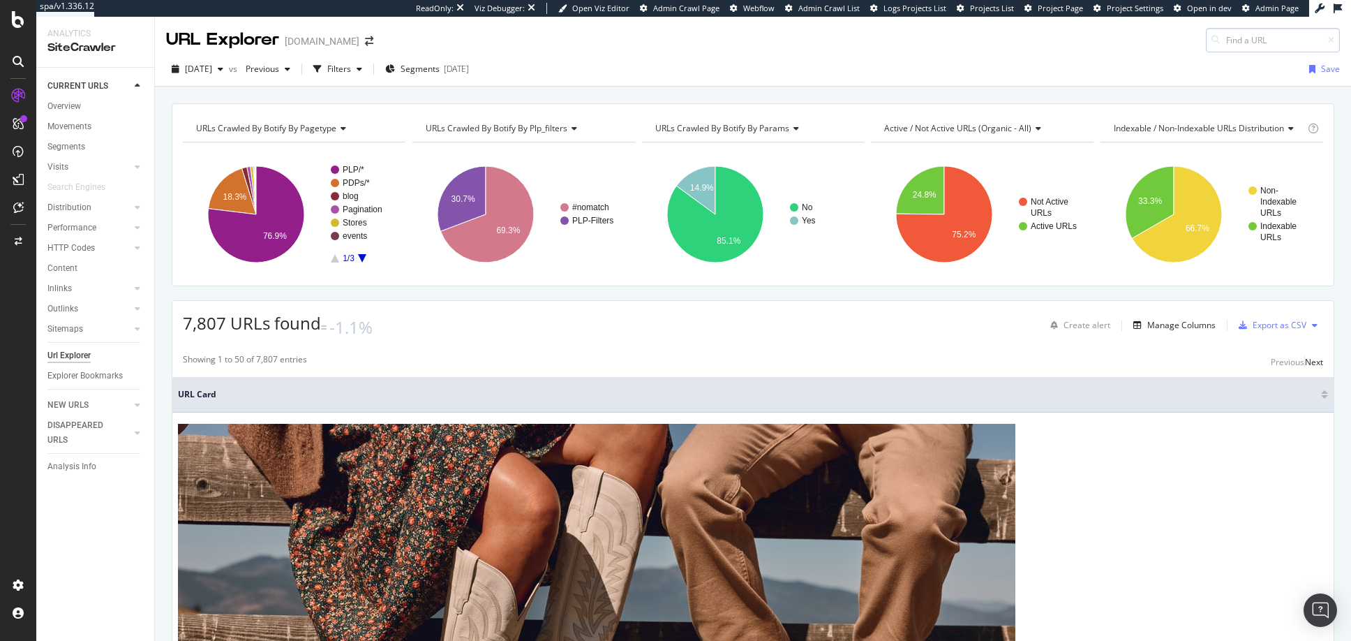
click at [1241, 42] on input at bounding box center [1273, 40] width 134 height 24
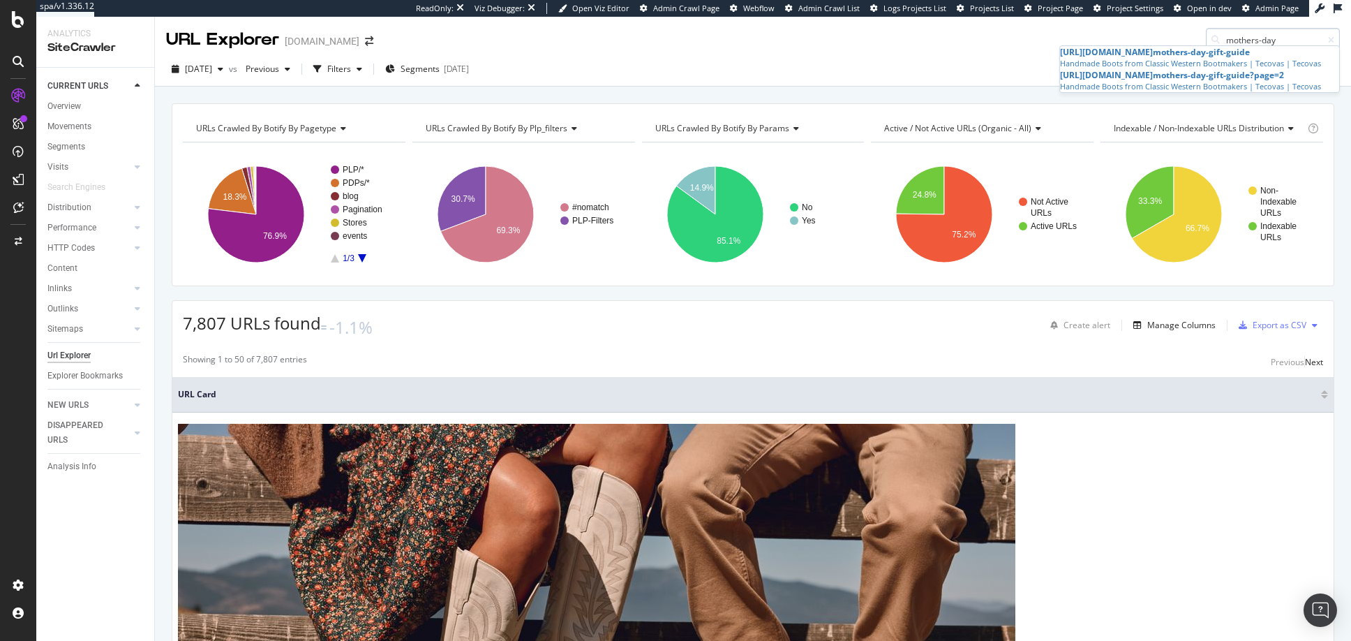
type input "mothers-day"
click at [1012, 62] on div "[DATE] vs Previous Filters Segments [DATE] Save" at bounding box center [753, 72] width 1196 height 28
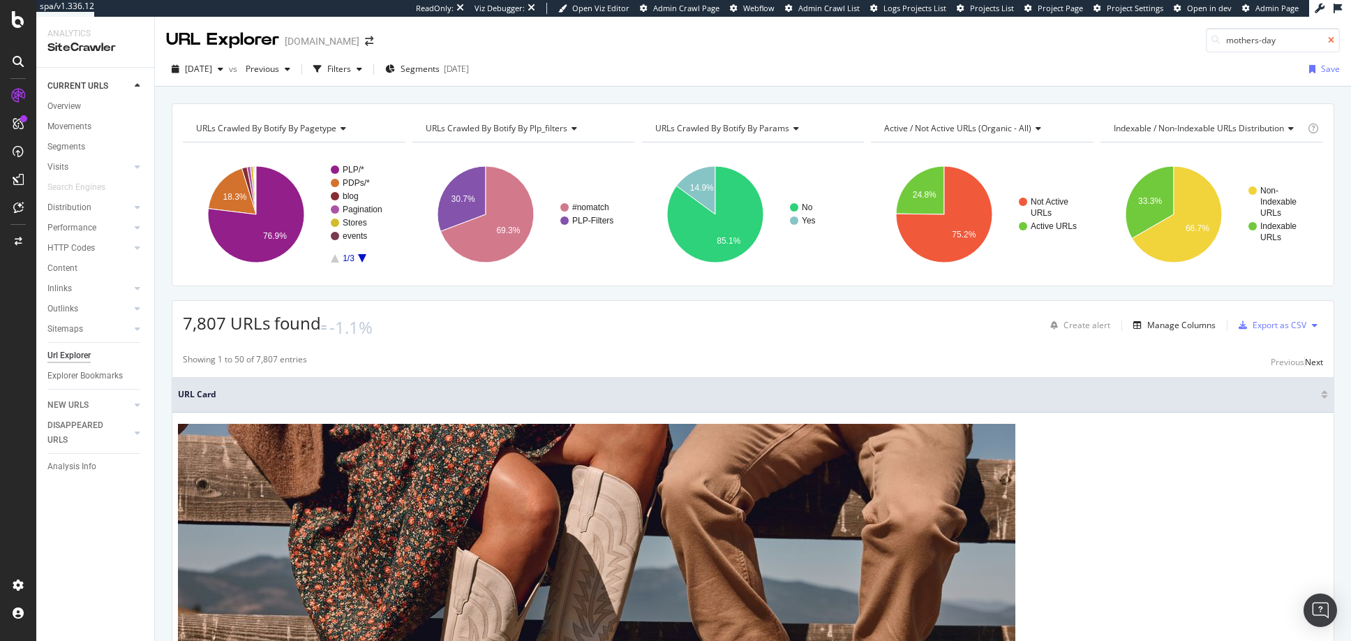
click at [1332, 40] on icon at bounding box center [1331, 40] width 6 height 8
click at [351, 70] on div "Filters" at bounding box center [339, 69] width 24 height 12
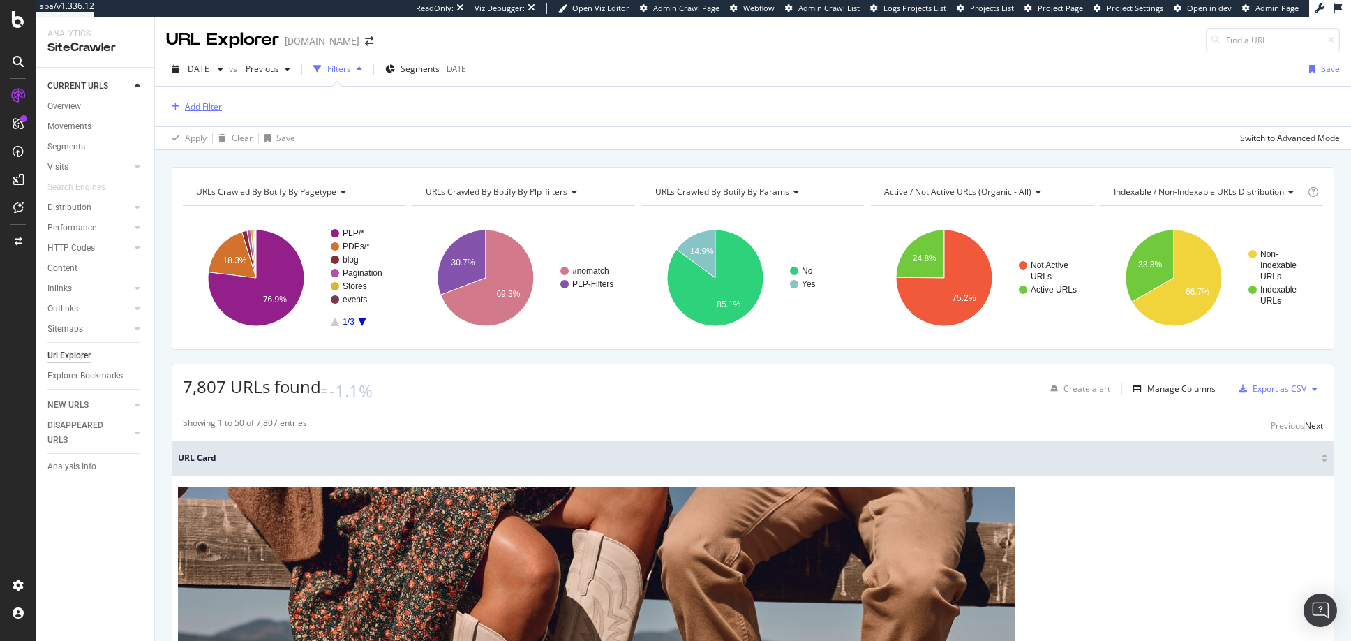
click at [207, 104] on div "Add Filter" at bounding box center [203, 106] width 37 height 12
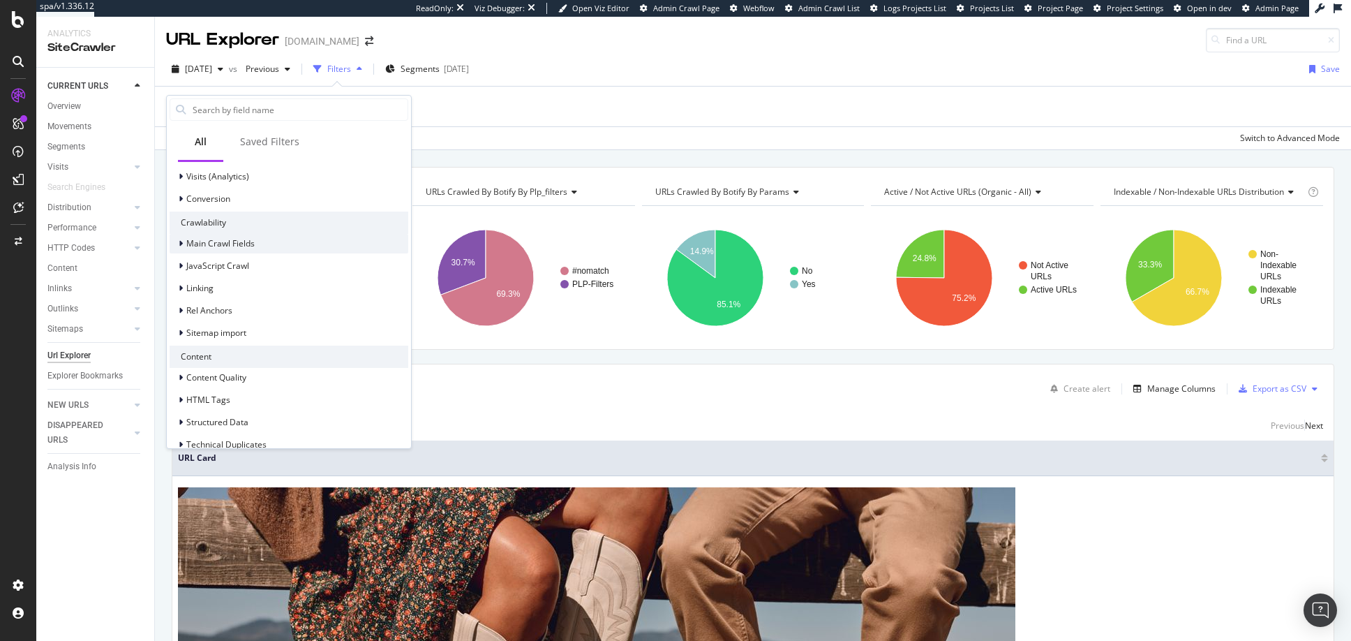
scroll to position [352, 0]
click at [181, 240] on icon at bounding box center [181, 241] width 4 height 8
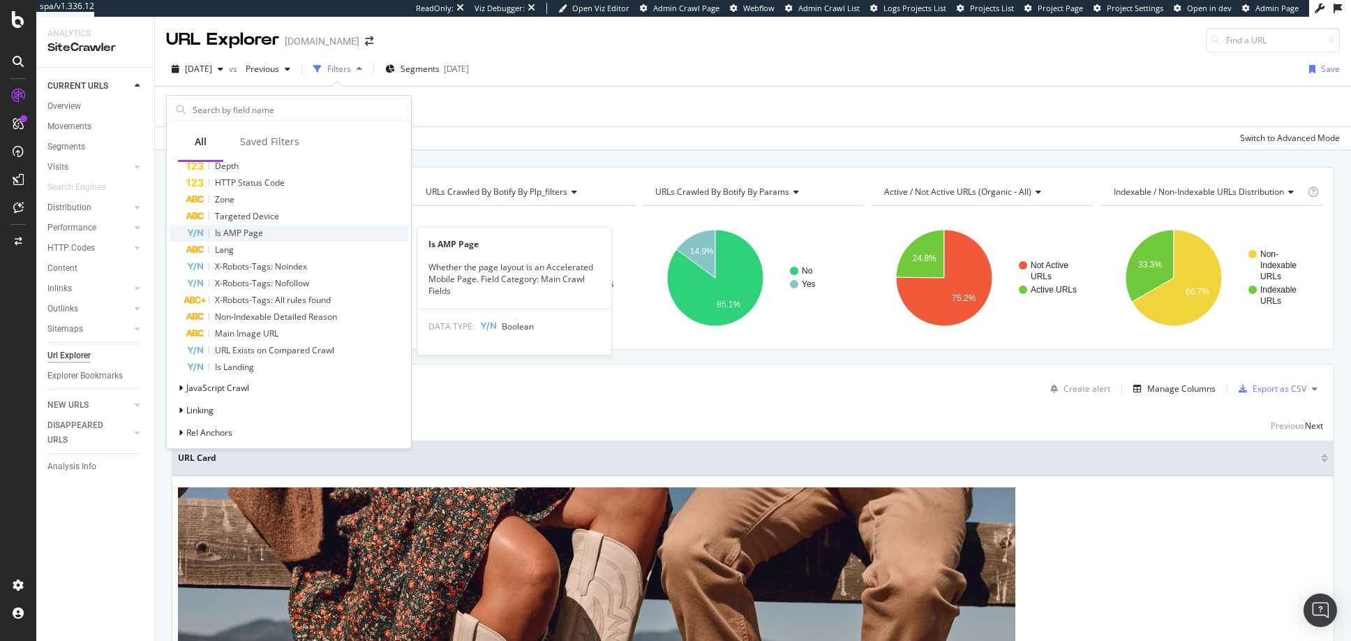
scroll to position [716, 0]
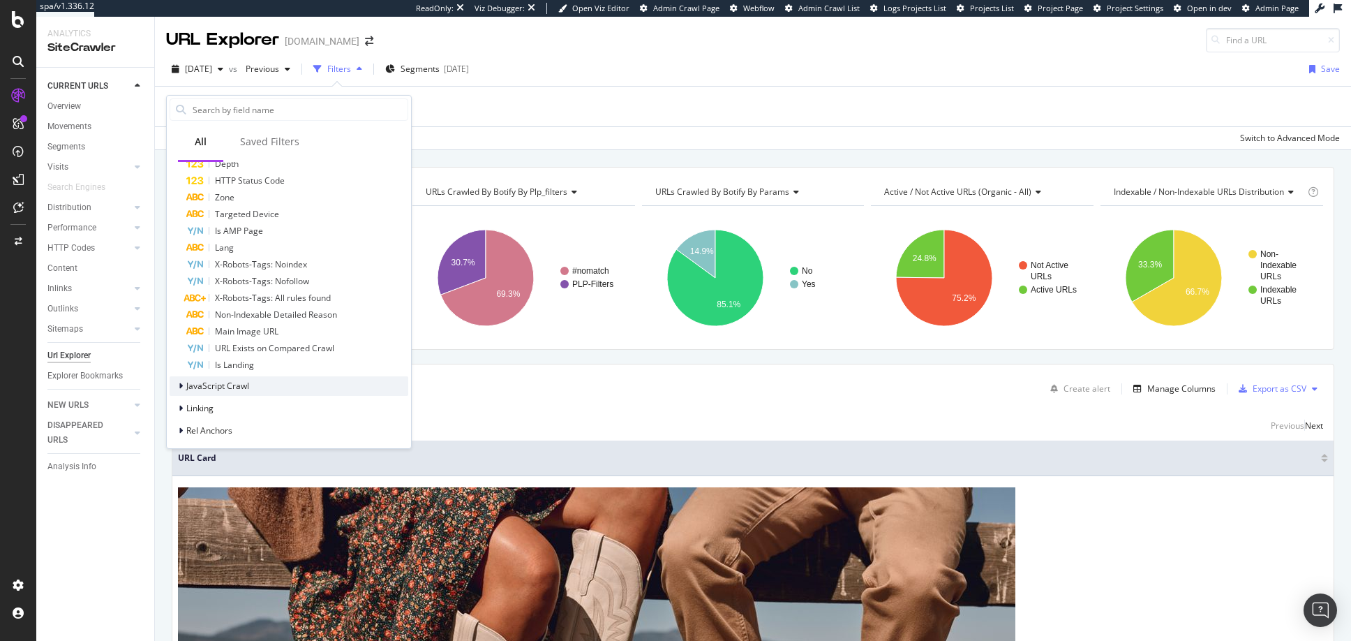
click at [181, 386] on icon at bounding box center [181, 386] width 4 height 8
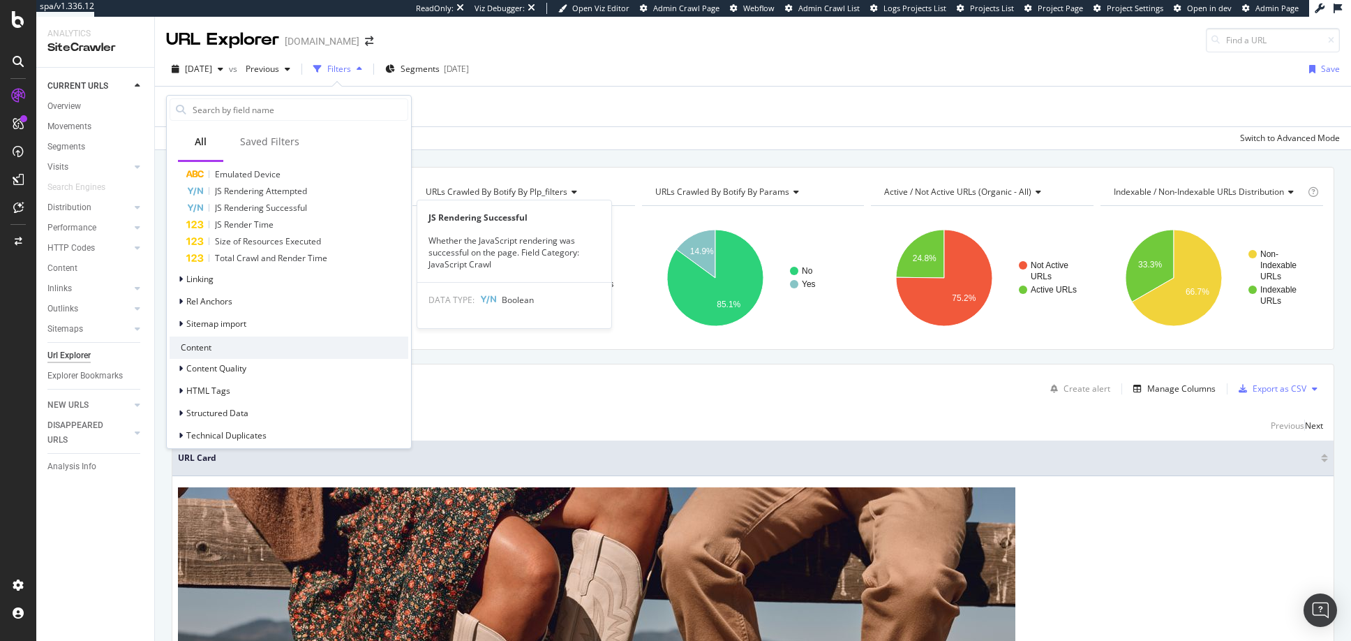
scroll to position [1031, 0]
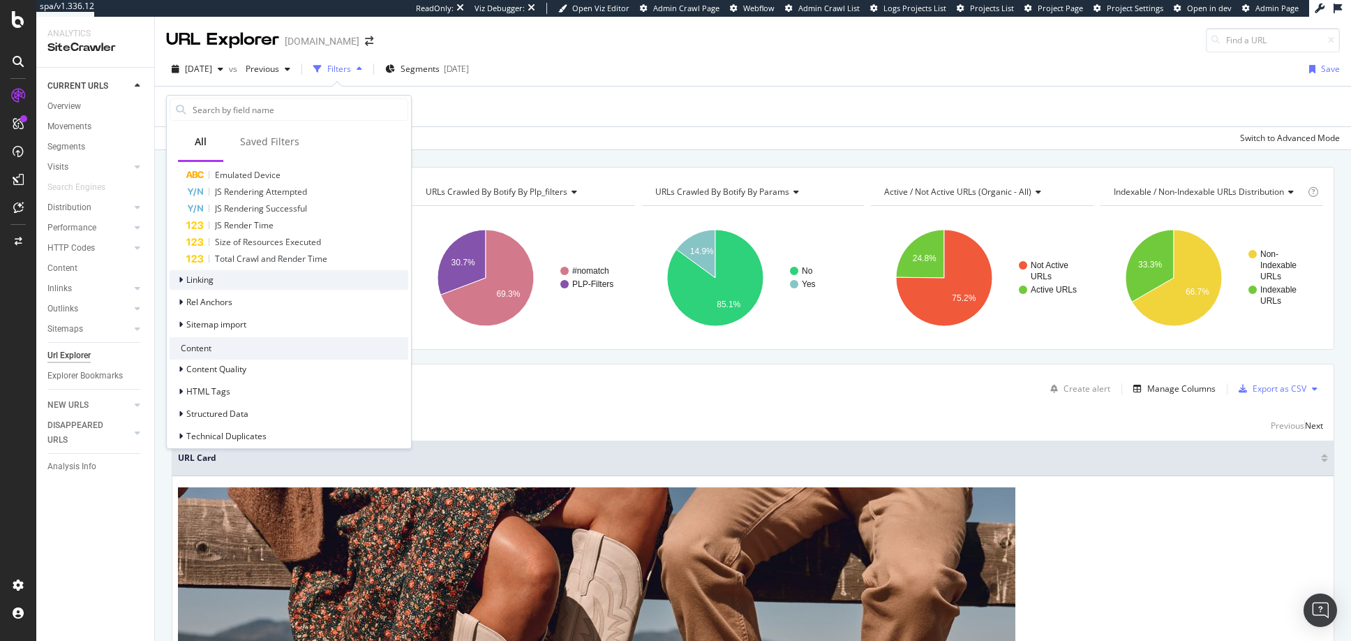
click at [180, 281] on icon at bounding box center [181, 280] width 4 height 8
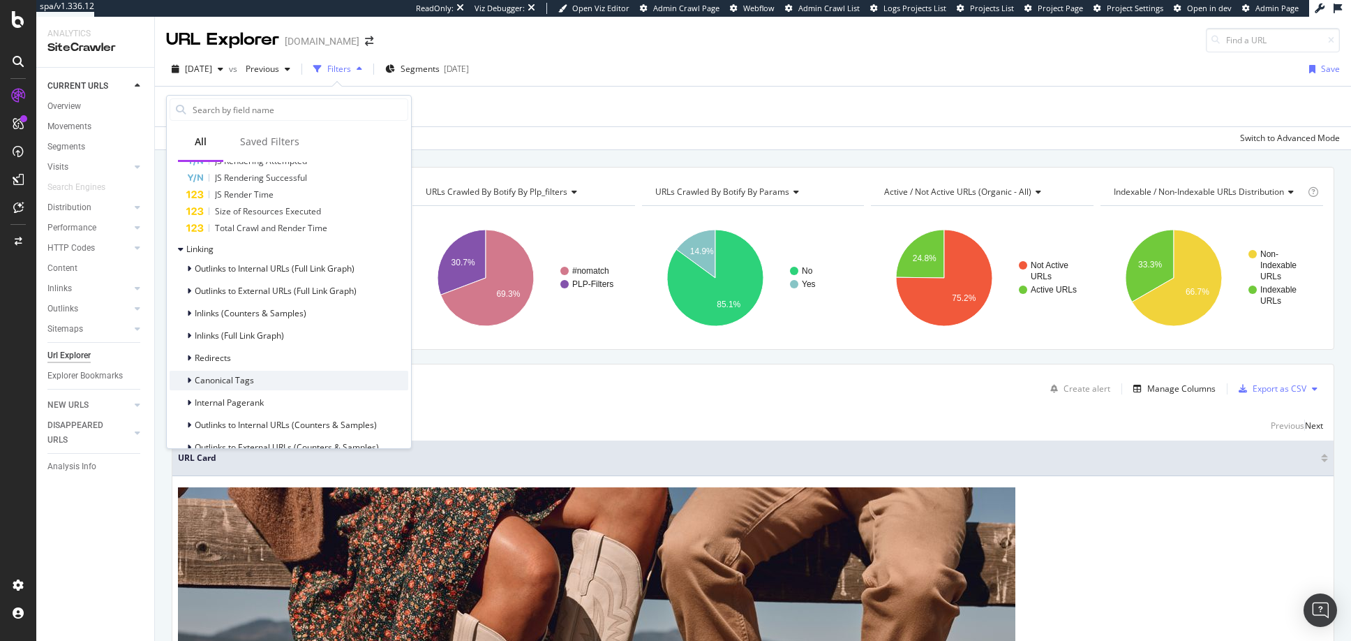
scroll to position [1065, 0]
click at [190, 376] on icon at bounding box center [189, 377] width 4 height 8
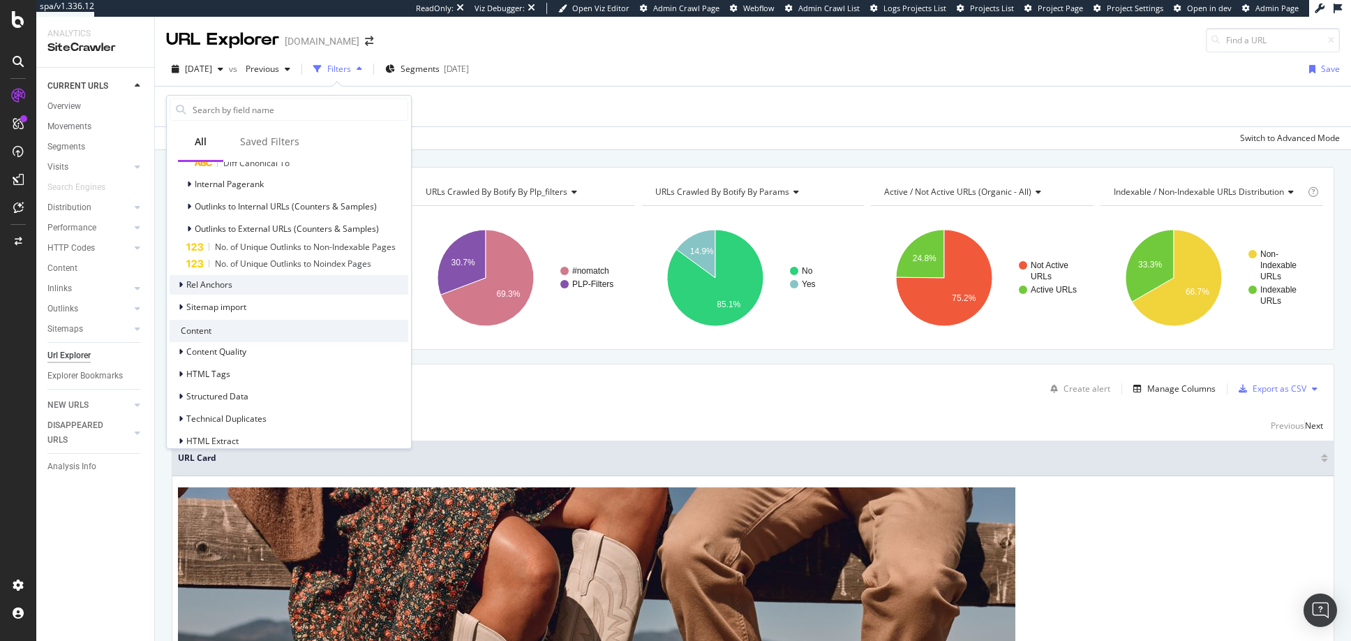
scroll to position [1409, 0]
click at [182, 277] on icon at bounding box center [181, 278] width 4 height 8
click at [181, 276] on icon at bounding box center [181, 278] width 6 height 8
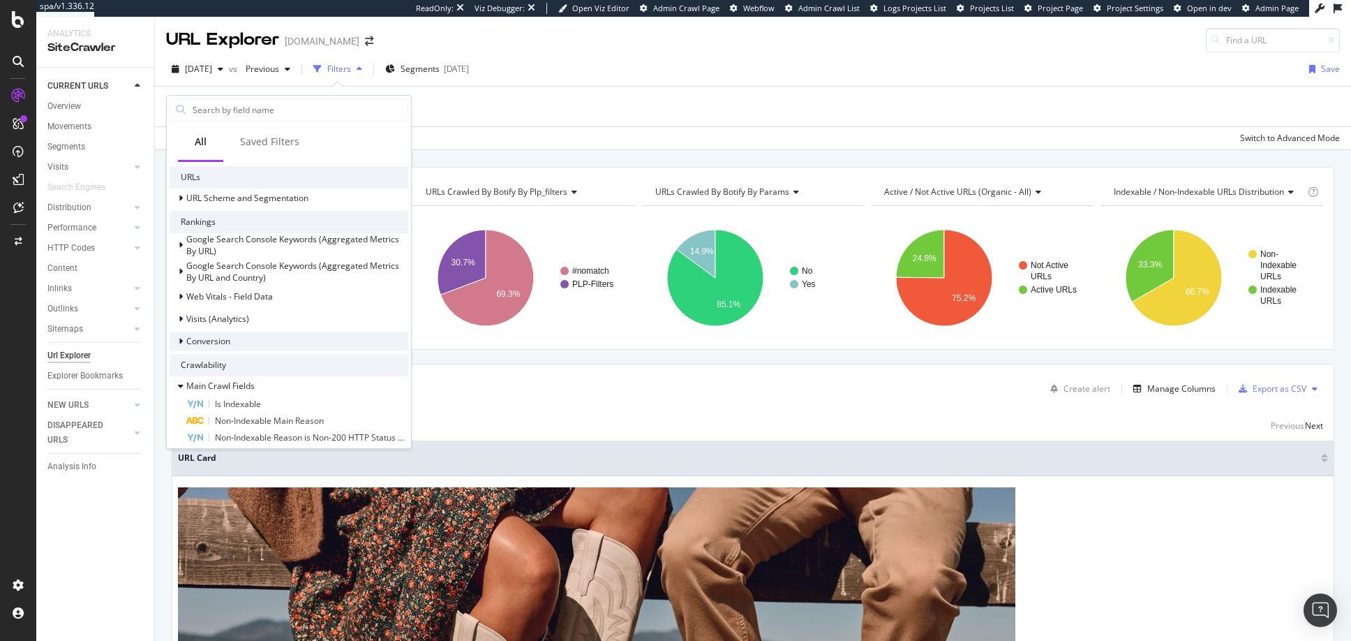
scroll to position [203, 0]
click at [602, 103] on div "Add Filter" at bounding box center [753, 107] width 1174 height 40
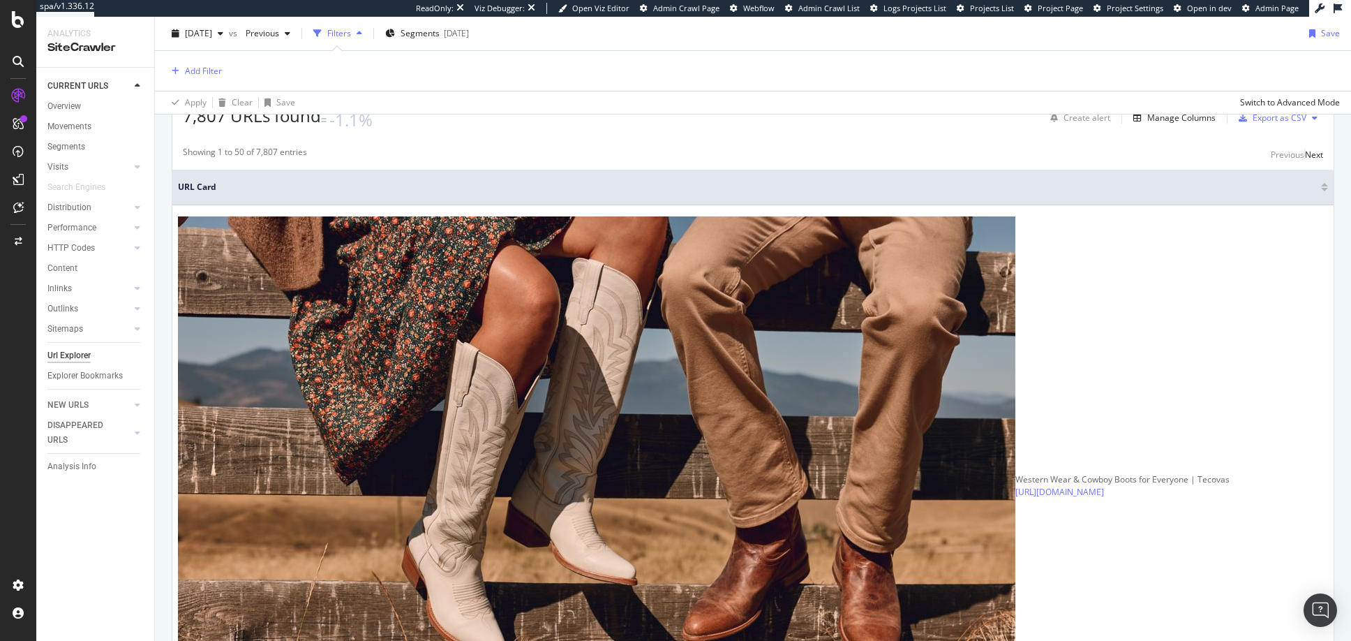
scroll to position [0, 0]
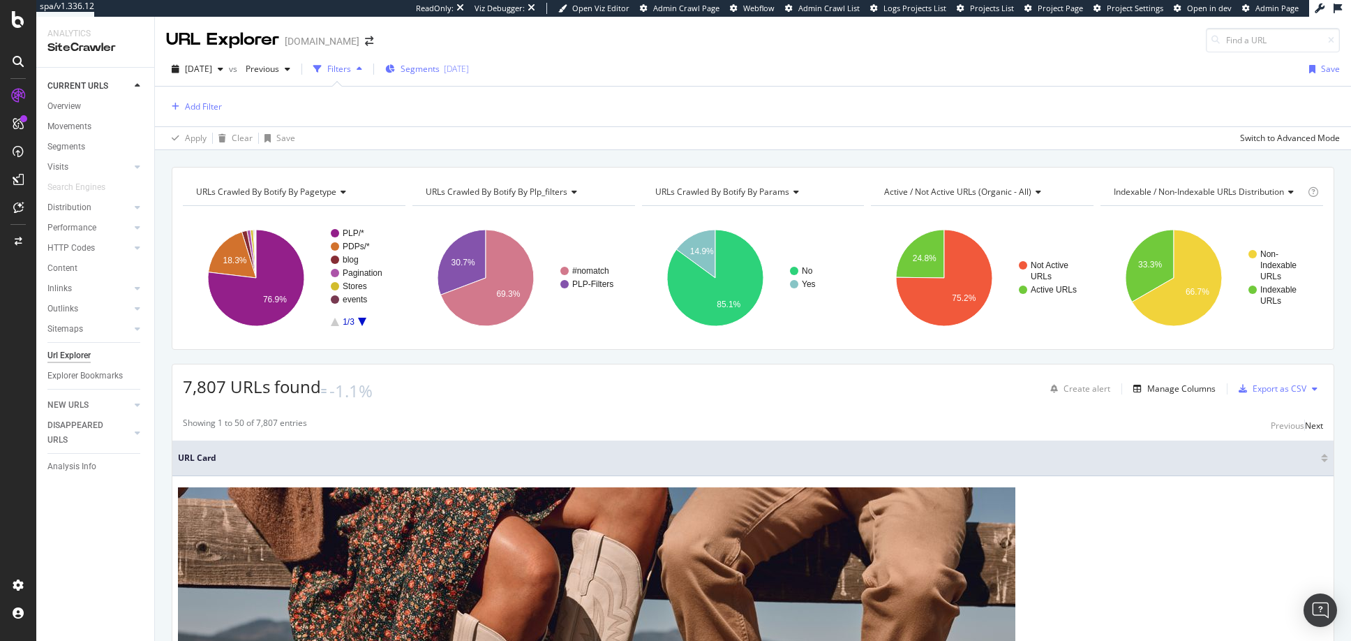
click at [440, 66] on span "Segments" at bounding box center [420, 69] width 39 height 12
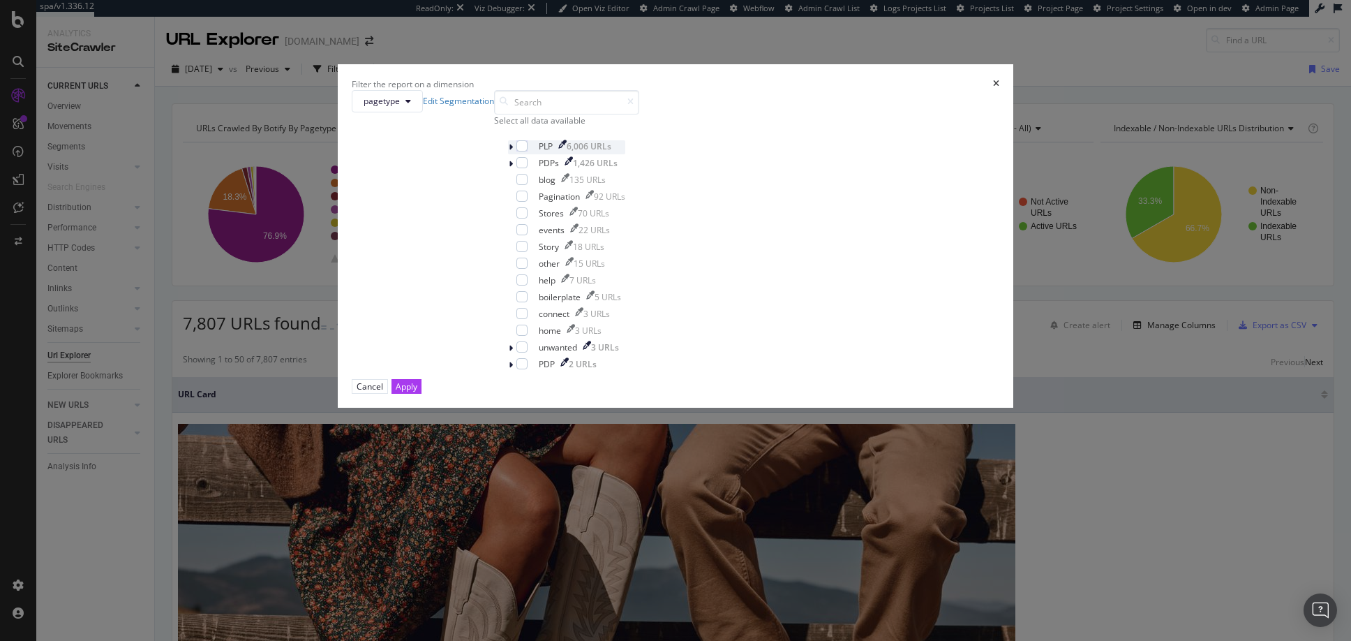
click at [513, 151] on icon "modal" at bounding box center [511, 147] width 4 height 8
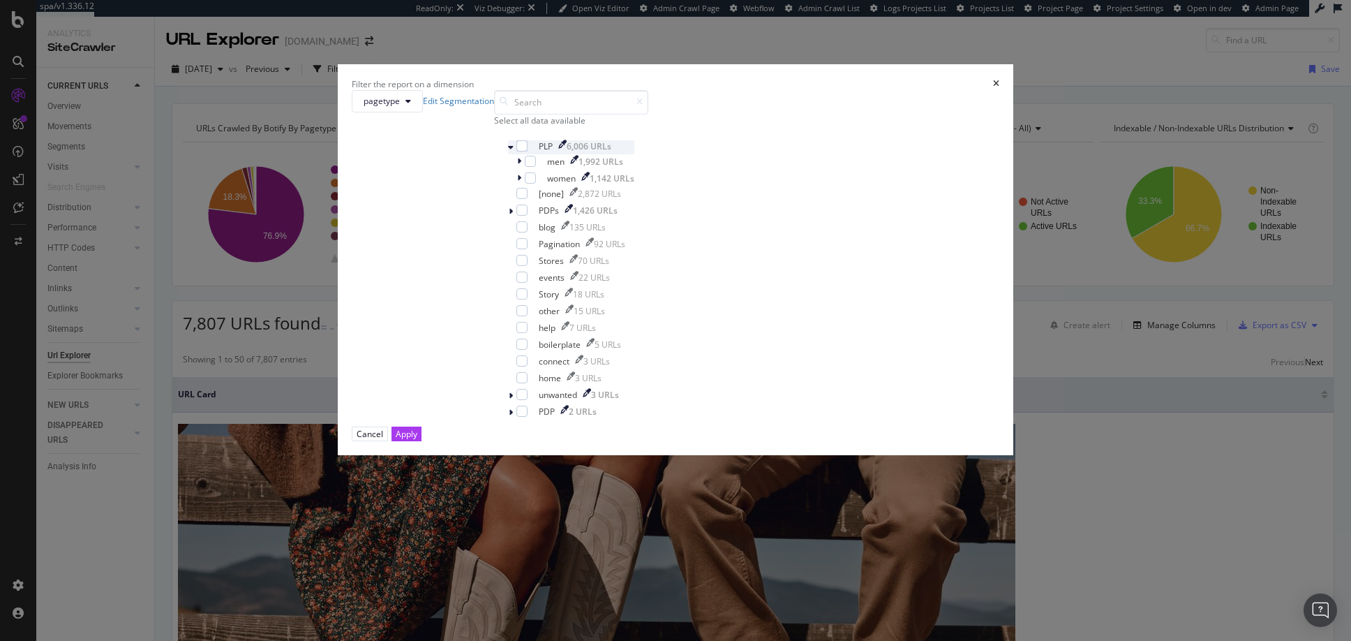
click at [514, 151] on icon "modal" at bounding box center [511, 147] width 6 height 8
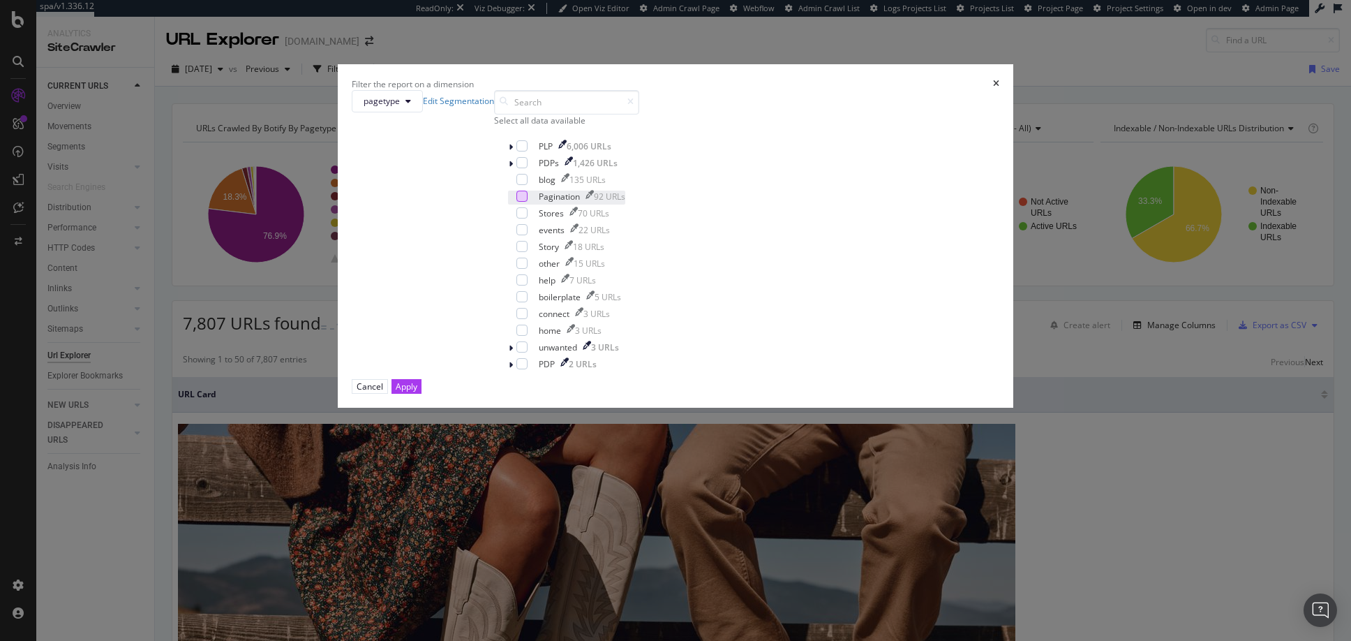
click at [528, 202] on div "modal" at bounding box center [521, 196] width 11 height 11
click at [417, 392] on div "Apply" at bounding box center [407, 386] width 22 height 12
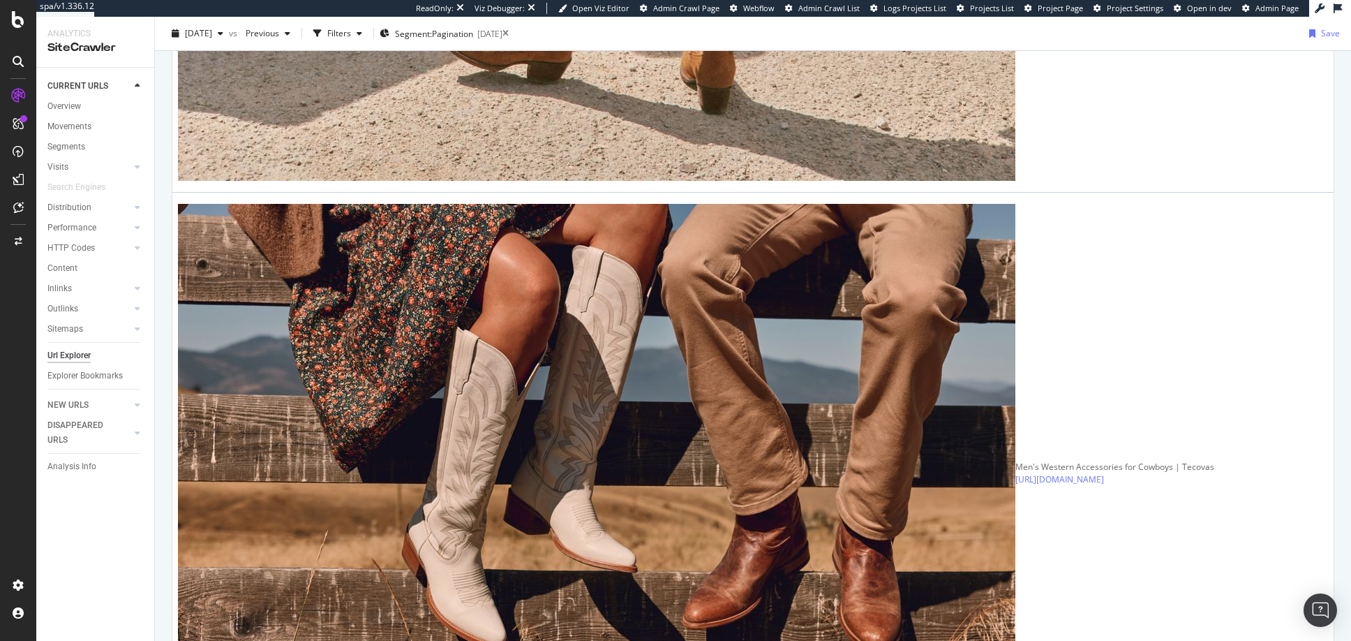
scroll to position [2744, 0]
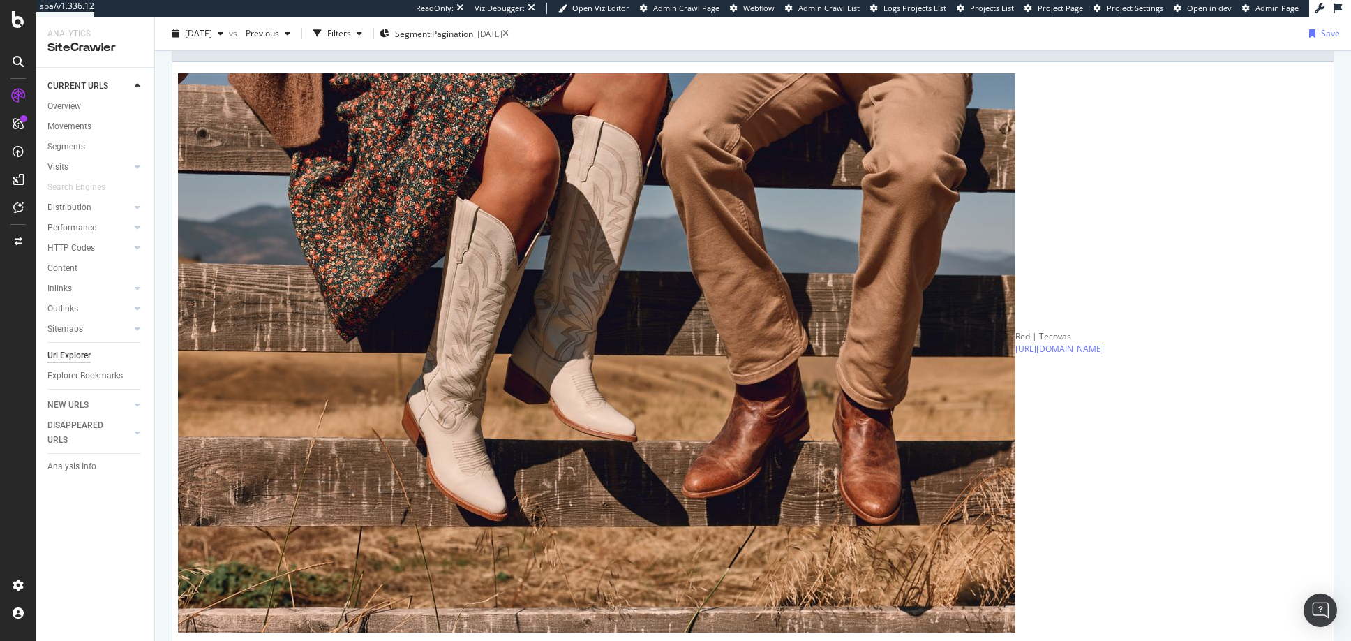
scroll to position [304, 0]
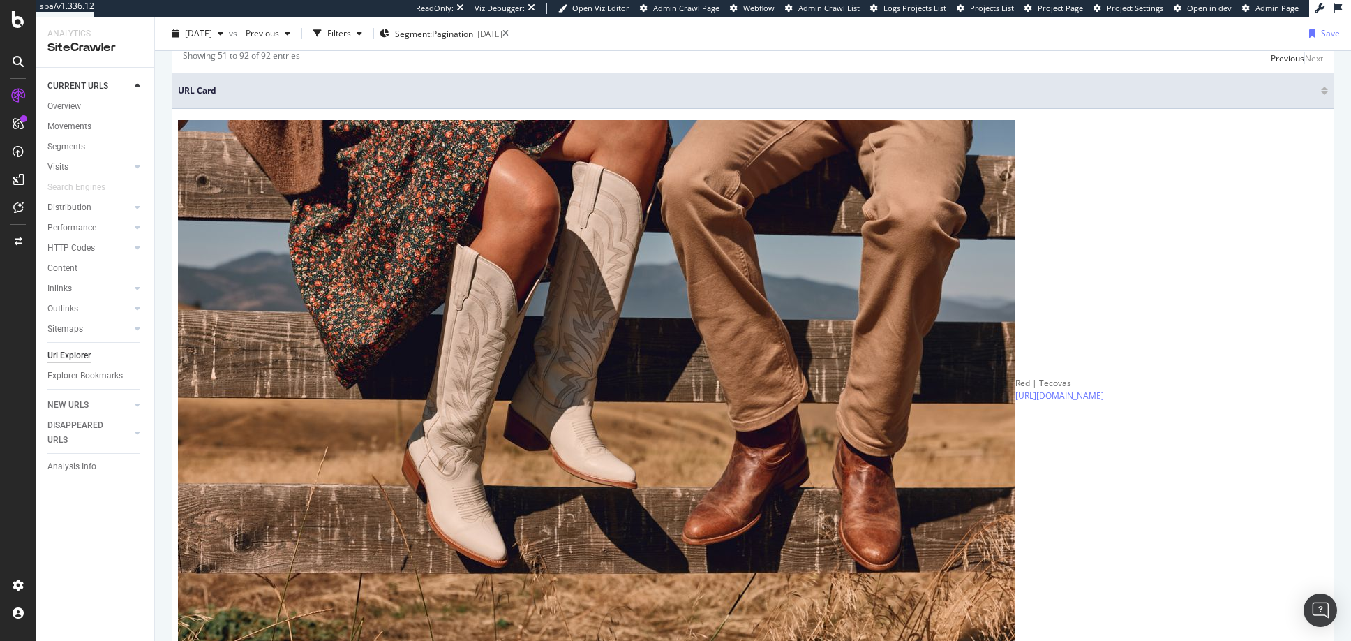
click at [72, 355] on div "Url Explorer" at bounding box center [68, 355] width 43 height 15
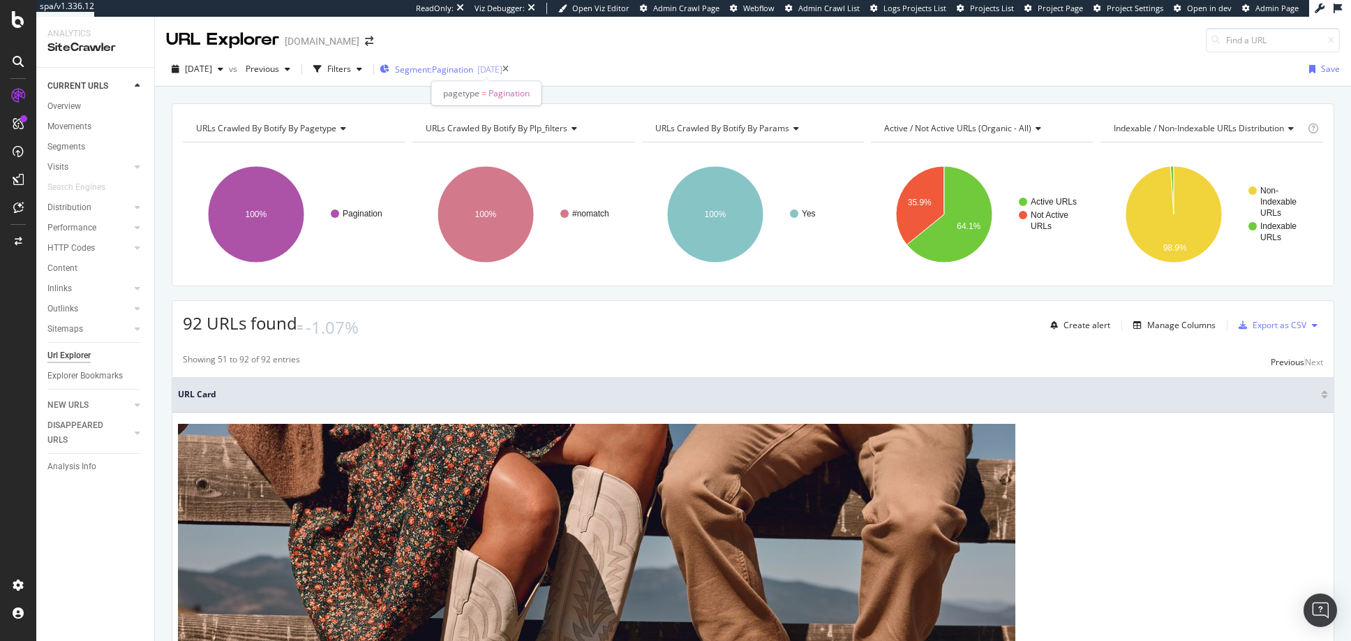
click at [463, 68] on span "Segment: Pagination" at bounding box center [434, 70] width 78 height 12
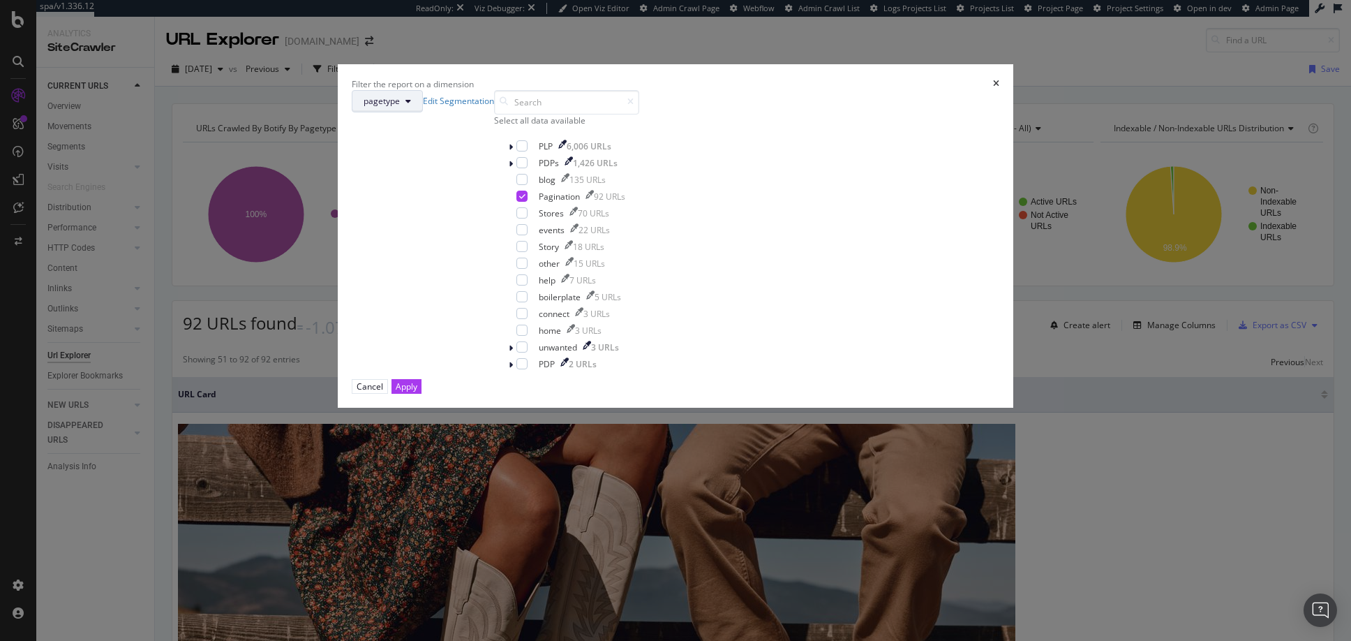
click at [411, 105] on icon "modal" at bounding box center [408, 101] width 6 height 8
click at [568, 280] on span "params" at bounding box center [596, 276] width 90 height 13
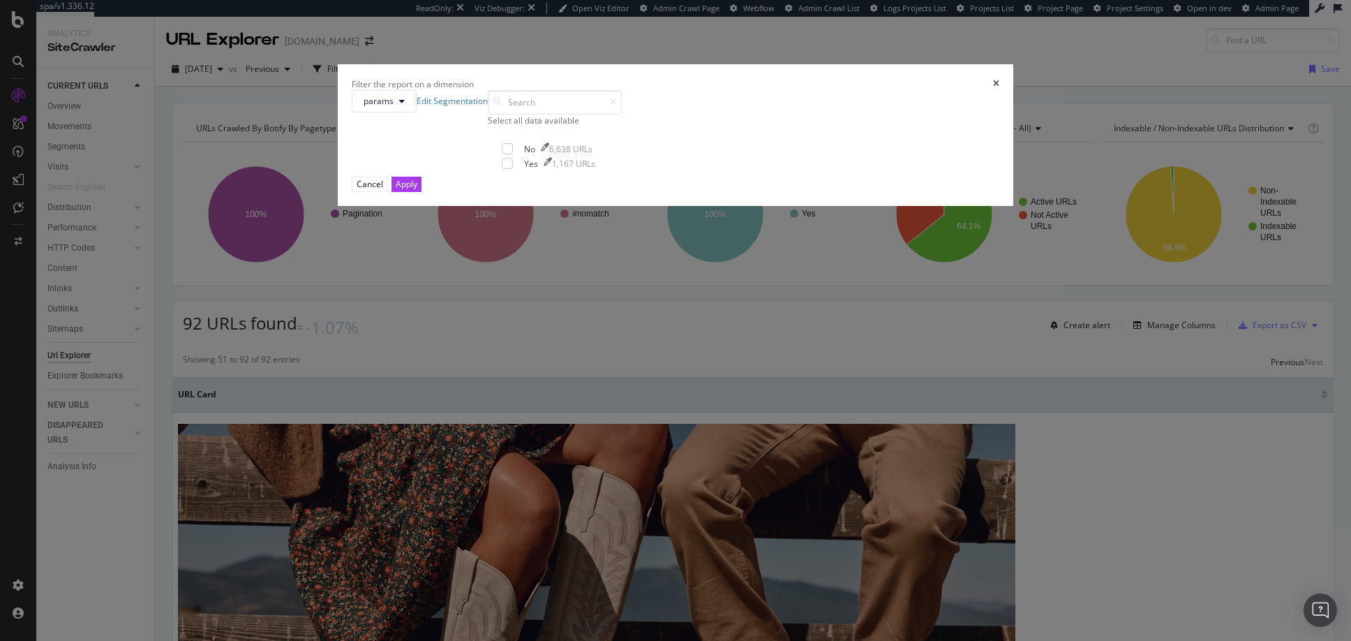
click at [584, 126] on div "Select all data available" at bounding box center [555, 120] width 134 height 12
click at [584, 126] on div "Unselect all data available" at bounding box center [555, 120] width 134 height 12
click at [488, 107] on link "Edit Segmentation" at bounding box center [452, 101] width 71 height 12
click at [993, 88] on icon "times" at bounding box center [996, 84] width 6 height 8
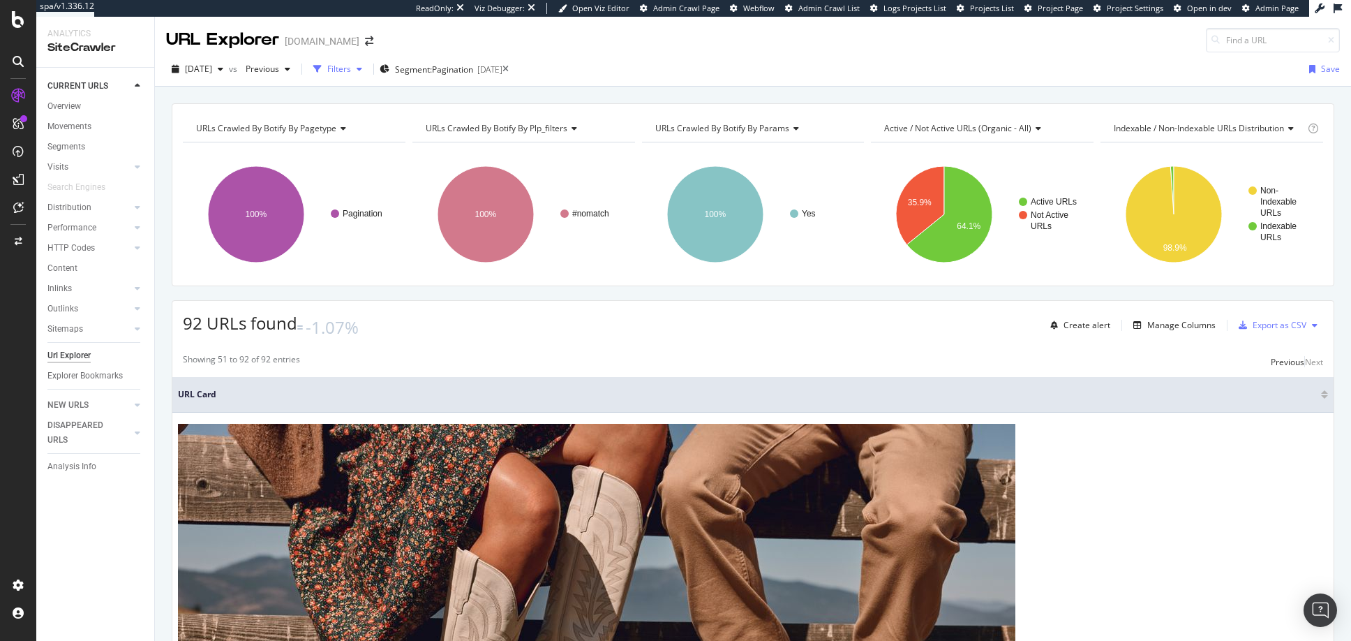
click at [351, 70] on div "Filters" at bounding box center [339, 69] width 24 height 12
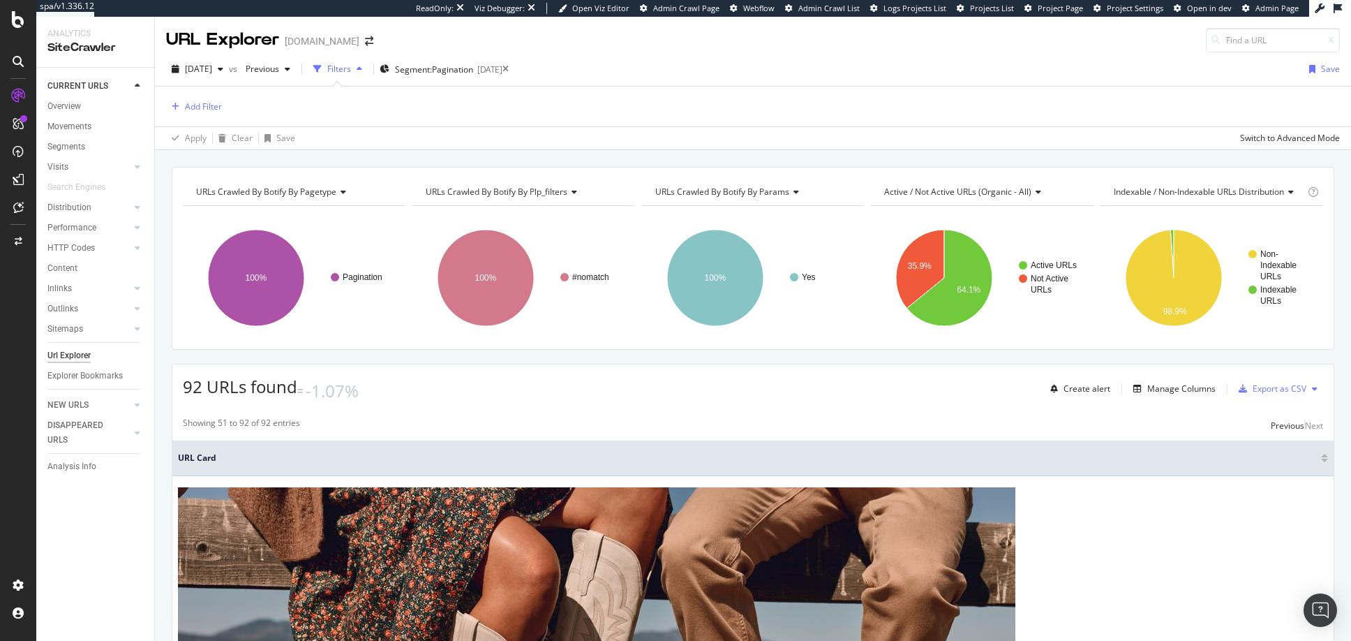
click at [351, 69] on div "Filters" at bounding box center [339, 69] width 24 height 12
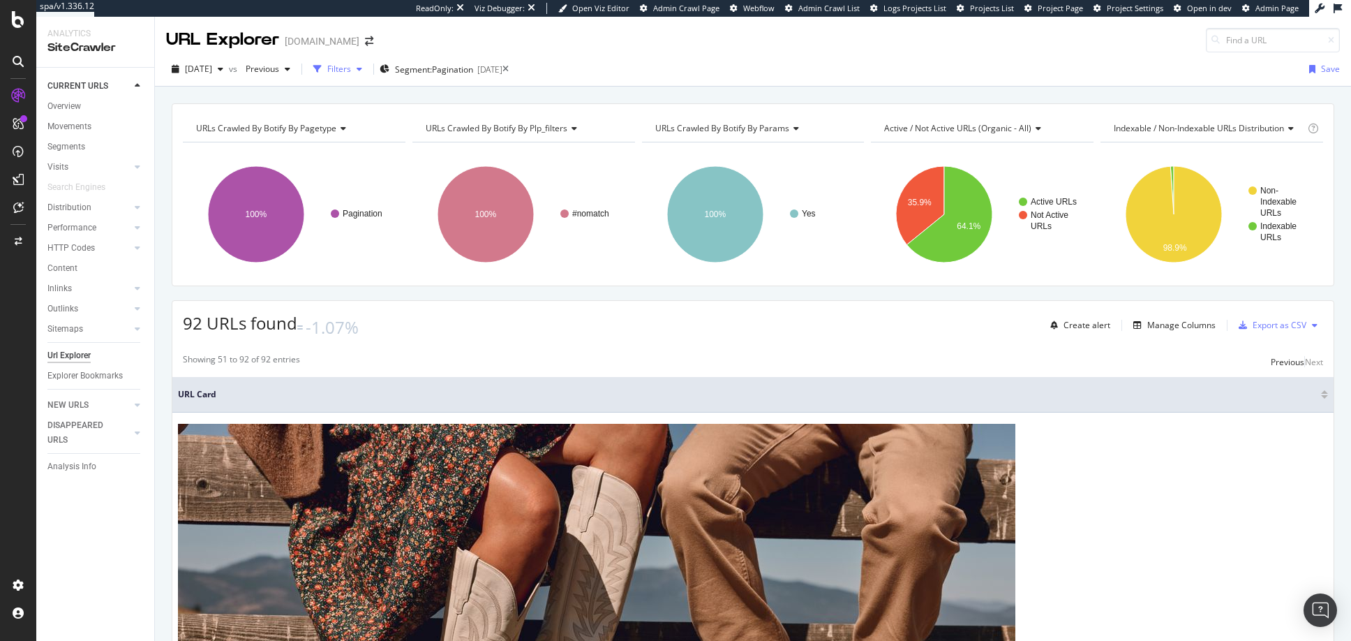
click at [351, 69] on div "Filters" at bounding box center [339, 69] width 24 height 12
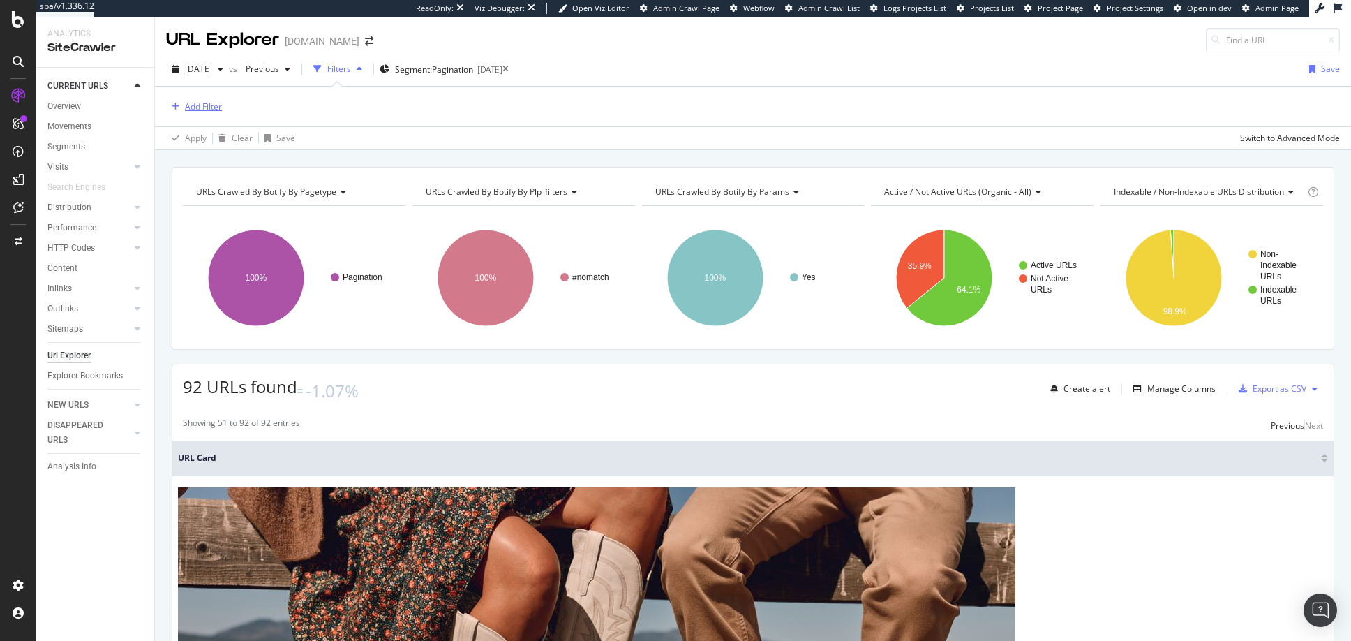
click at [206, 107] on div "Add Filter" at bounding box center [203, 106] width 37 height 12
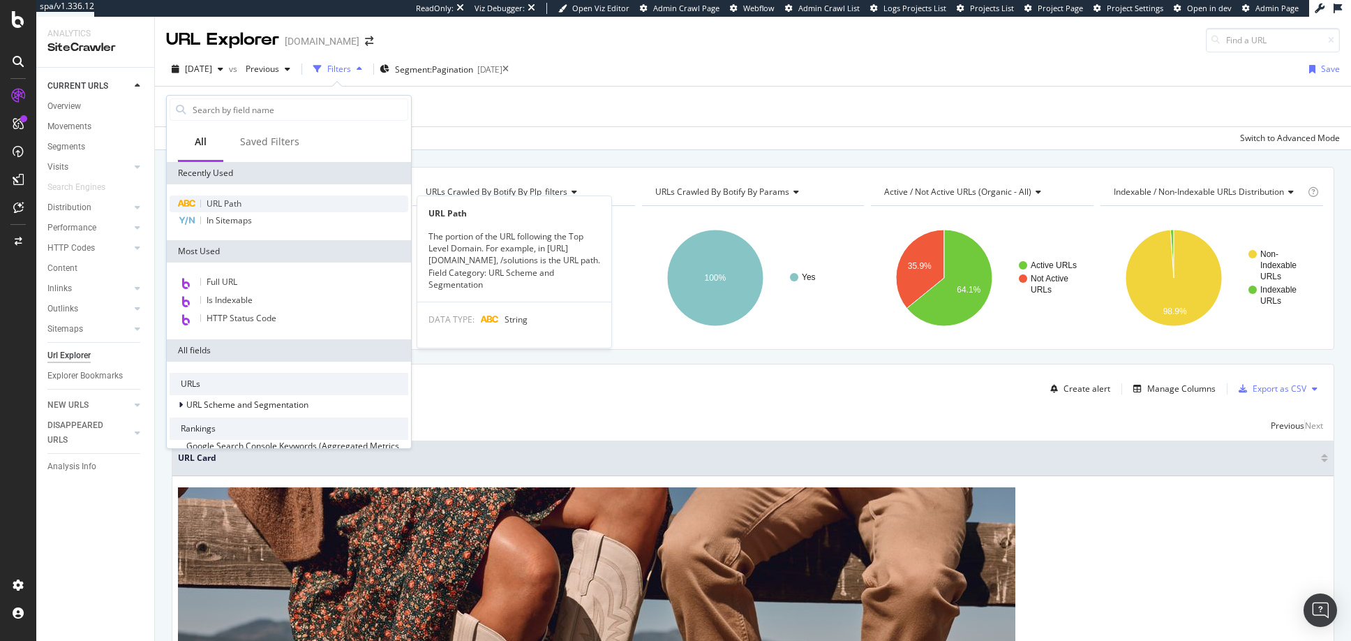
click at [219, 201] on span "URL Path" at bounding box center [224, 203] width 35 height 12
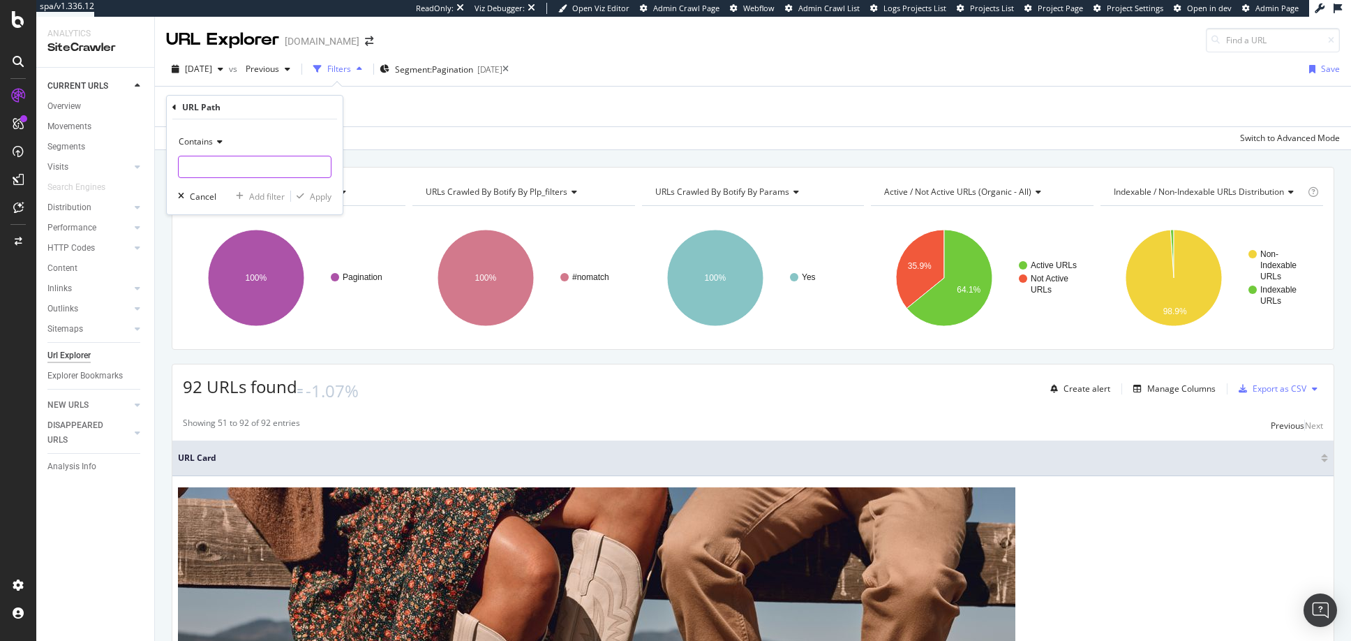
click at [232, 163] on input "text" at bounding box center [255, 167] width 152 height 22
type input "/shop/c/"
click at [321, 197] on div "Apply" at bounding box center [321, 197] width 22 height 12
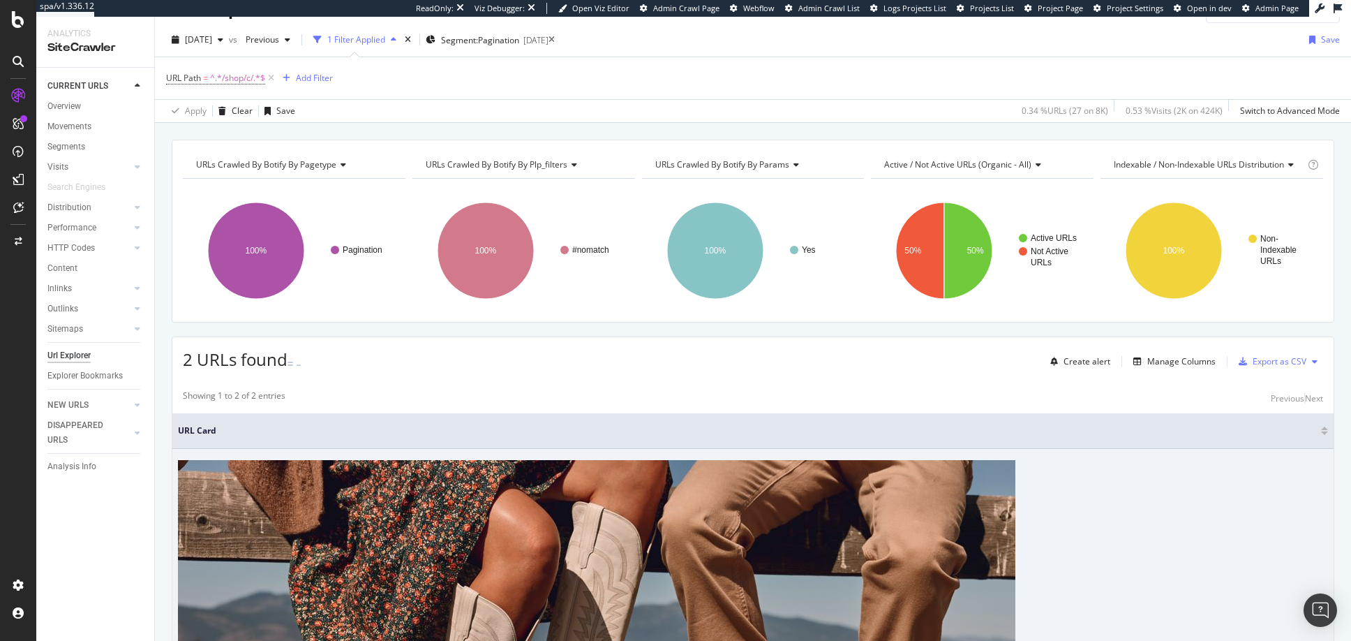
scroll to position [28, 0]
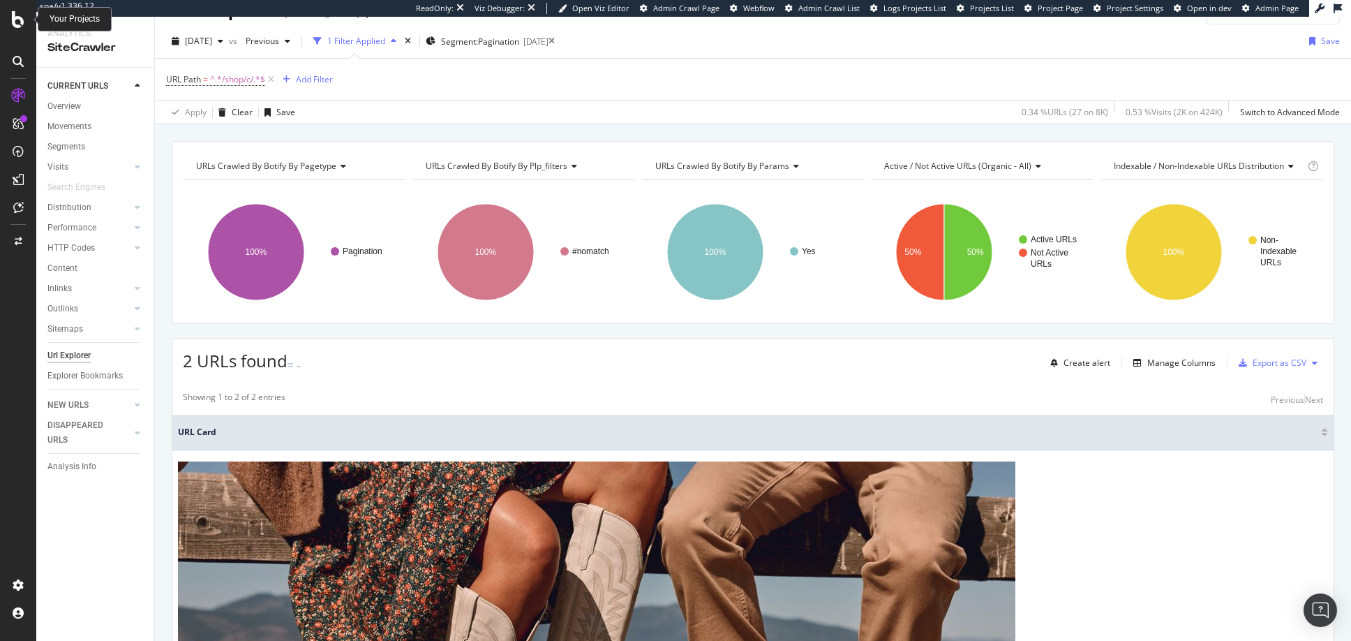
click at [15, 17] on icon at bounding box center [18, 19] width 13 height 17
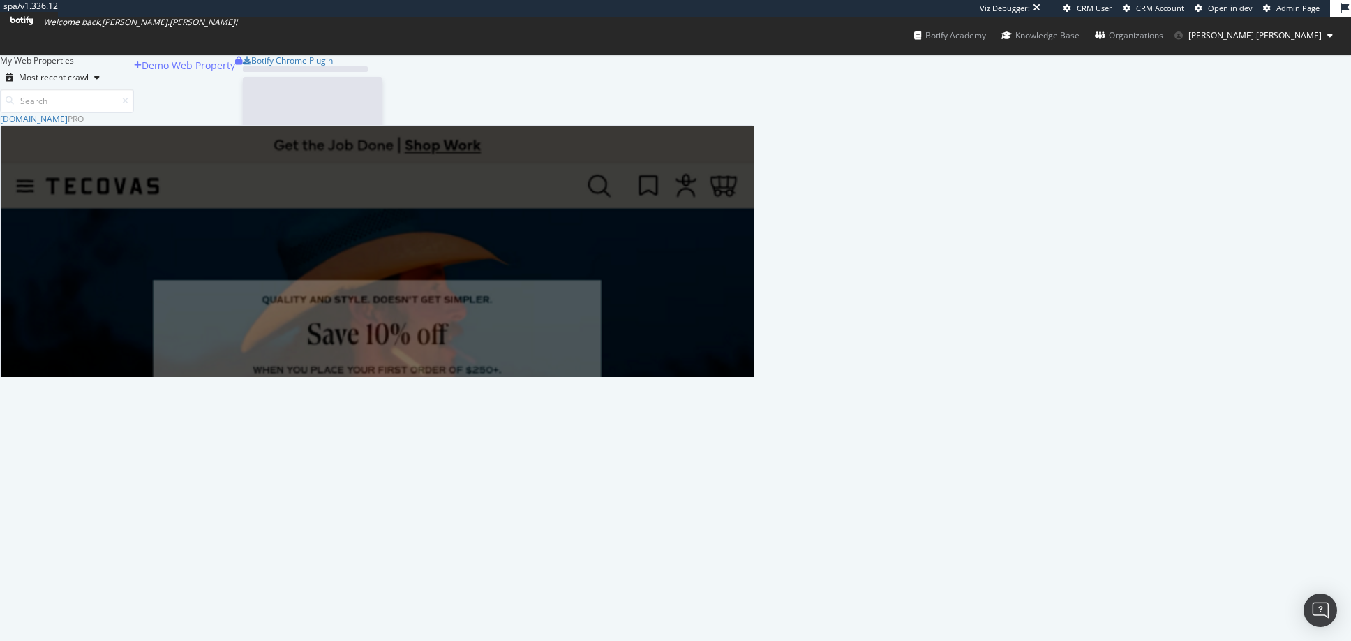
scroll to position [264, 754]
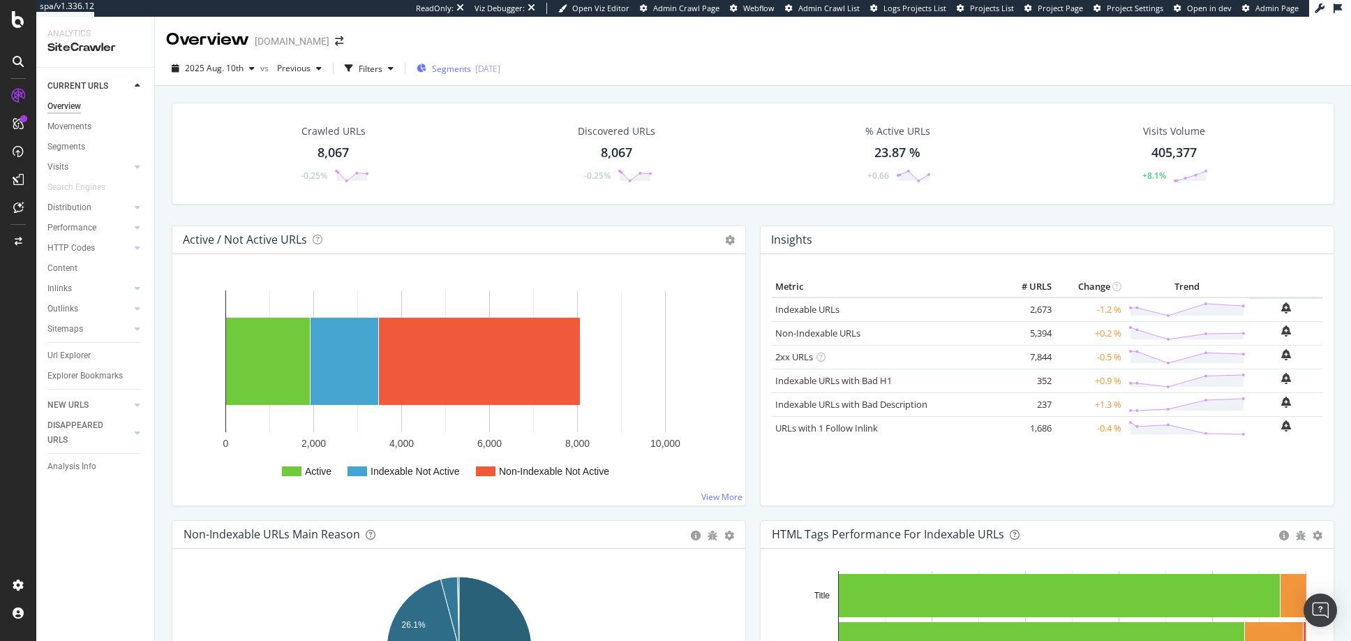
click at [440, 70] on span "Segments" at bounding box center [451, 69] width 39 height 12
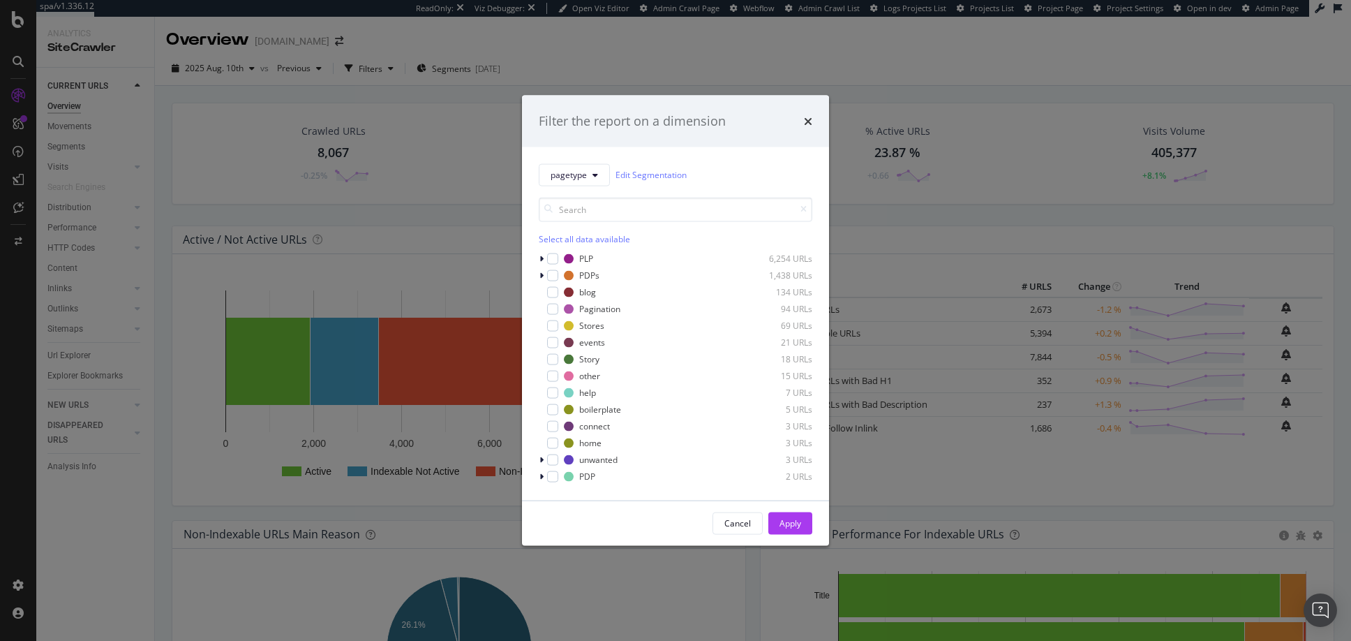
click at [366, 70] on div "Filter the report on a dimension pagetype Edit Segmentation Select all data ava…" at bounding box center [675, 320] width 1351 height 641
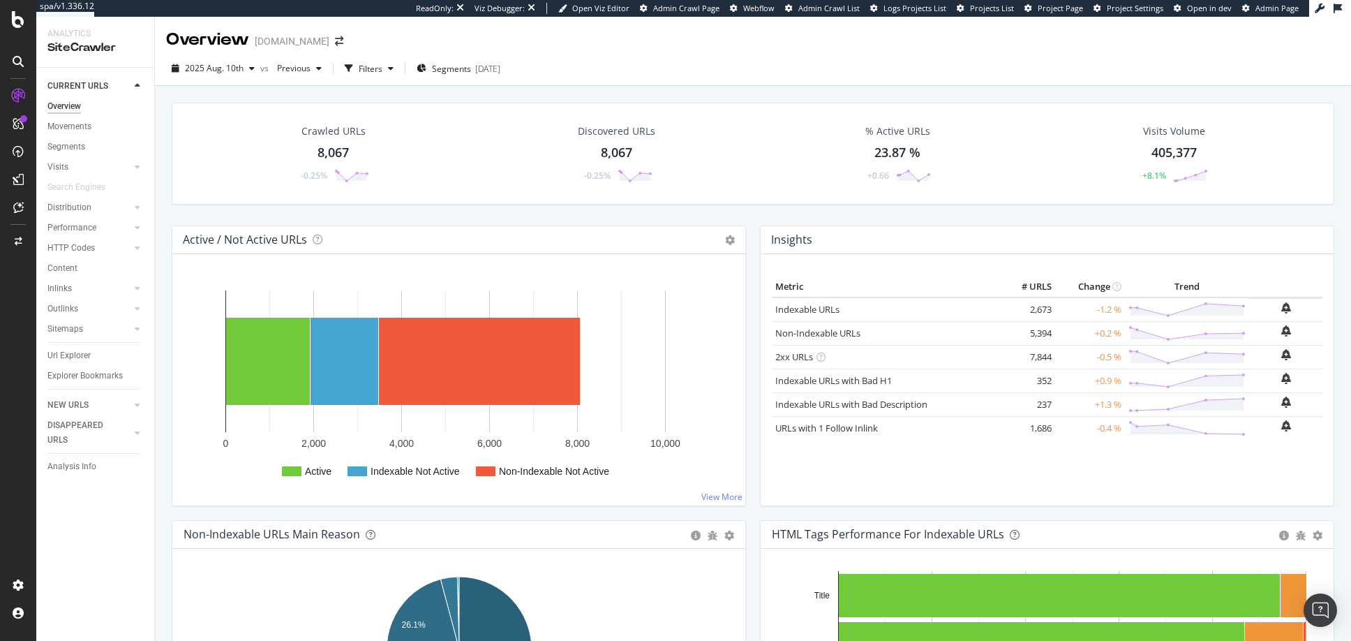
click at [366, 70] on div "Filters" at bounding box center [371, 69] width 24 height 12
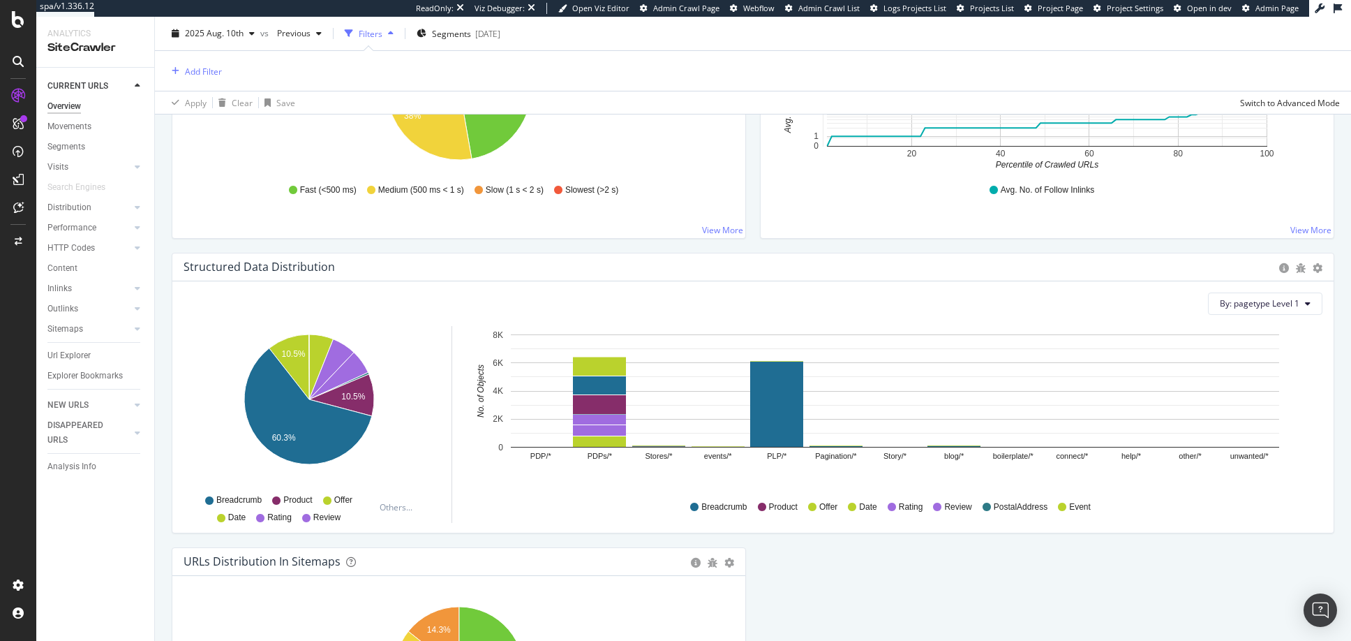
scroll to position [1110, 0]
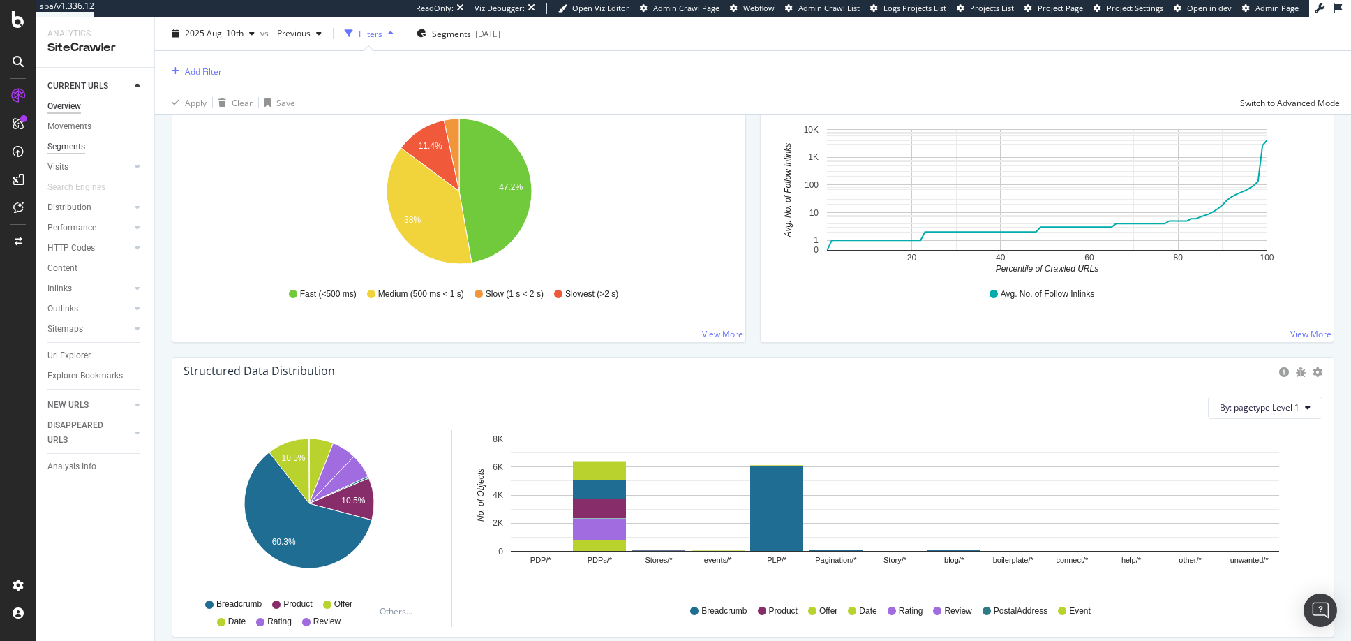
click at [68, 144] on div "Segments" at bounding box center [66, 147] width 38 height 15
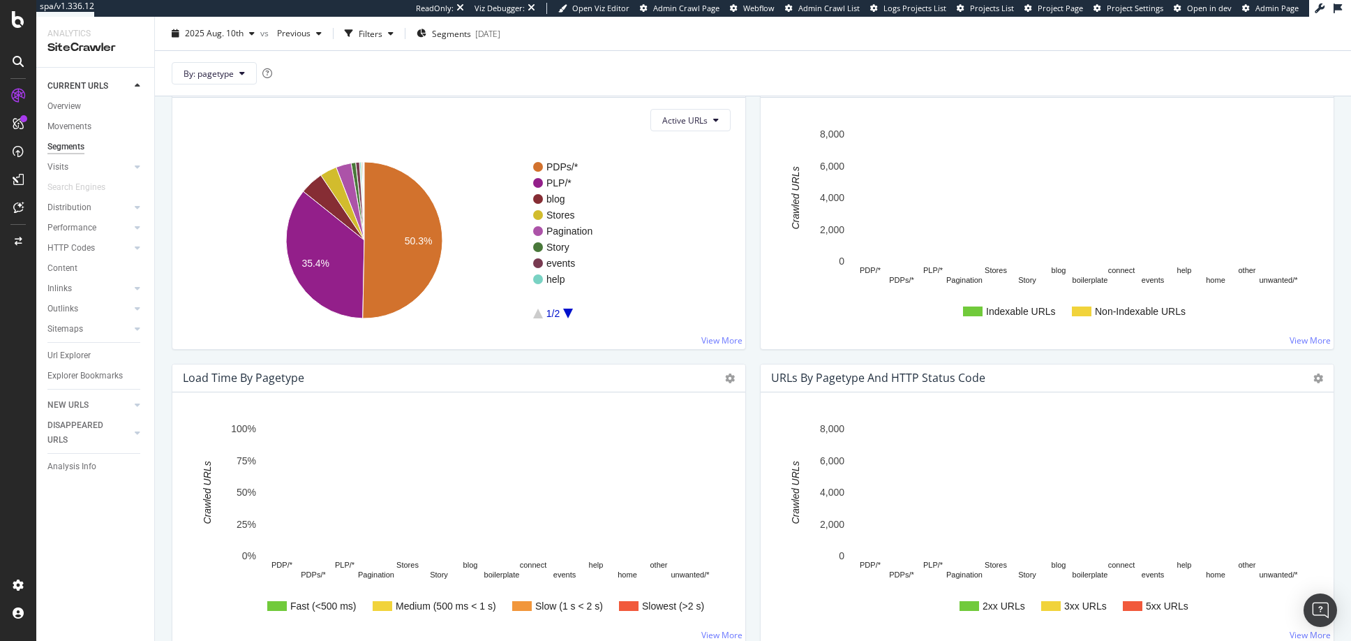
scroll to position [498, 0]
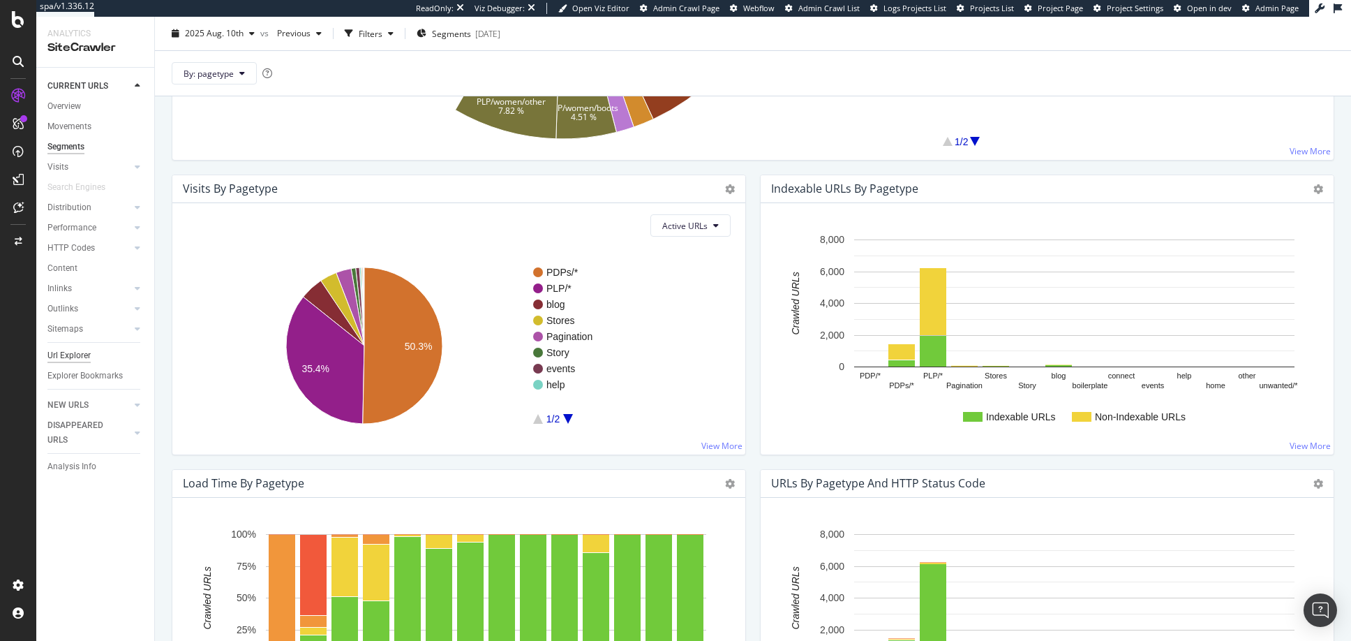
click at [70, 353] on div "Url Explorer" at bounding box center [68, 355] width 43 height 15
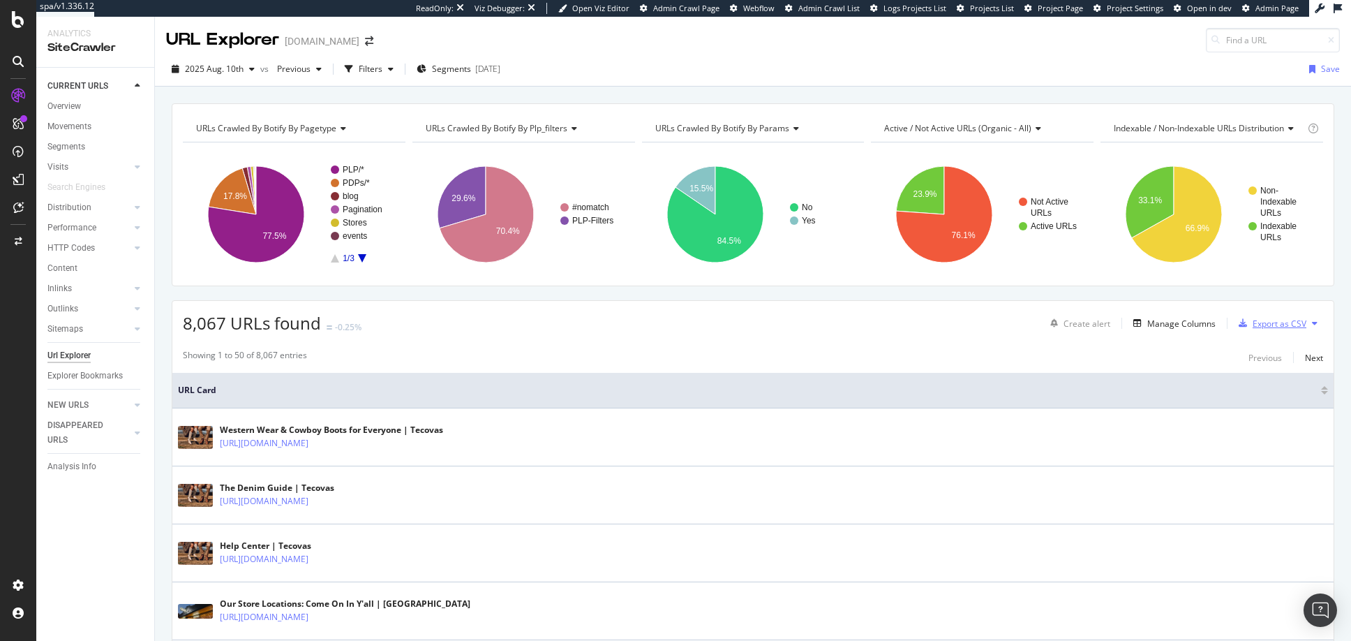
click at [1266, 324] on div "Export as CSV" at bounding box center [1280, 324] width 54 height 12
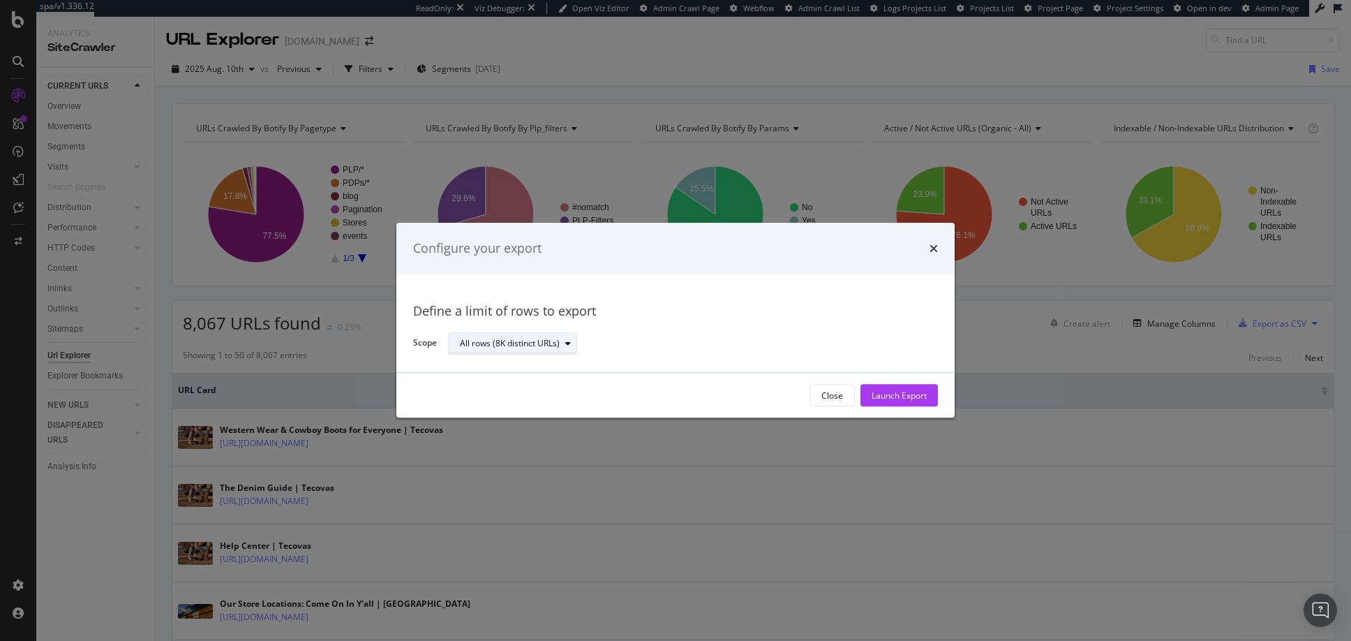
click at [568, 342] on icon "modal" at bounding box center [568, 343] width 6 height 8
click at [825, 397] on div "Close" at bounding box center [832, 395] width 22 height 12
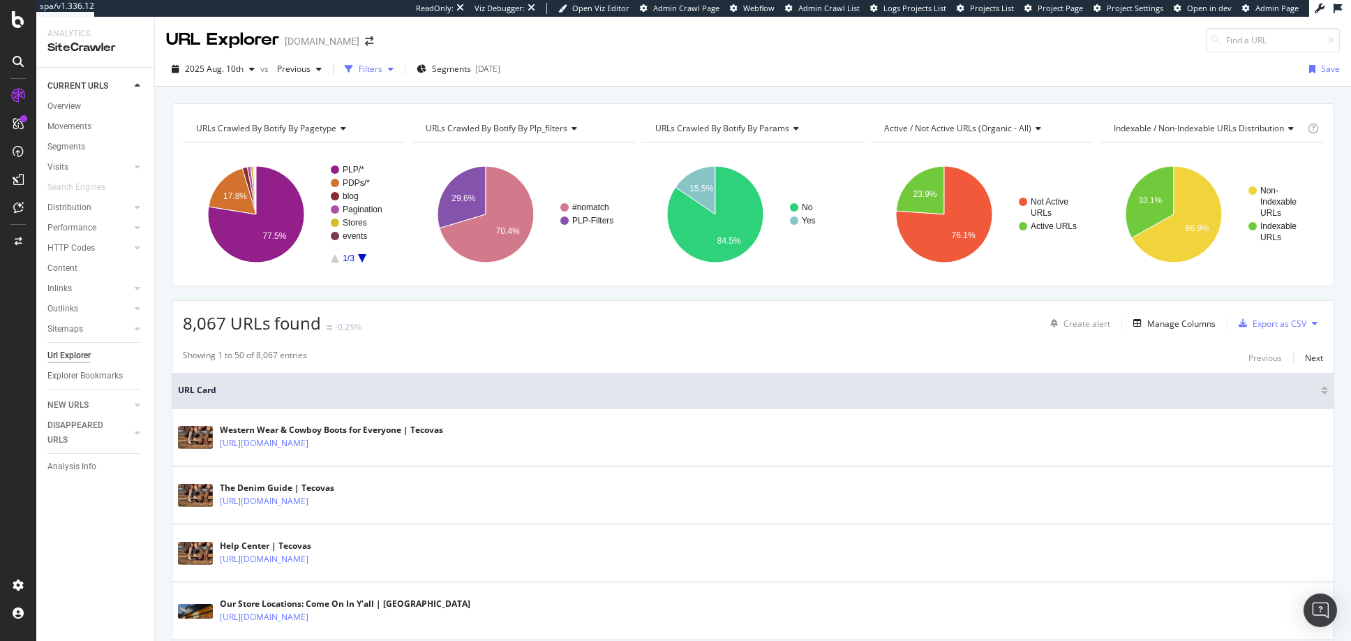
click at [368, 68] on div "Filters" at bounding box center [371, 69] width 24 height 12
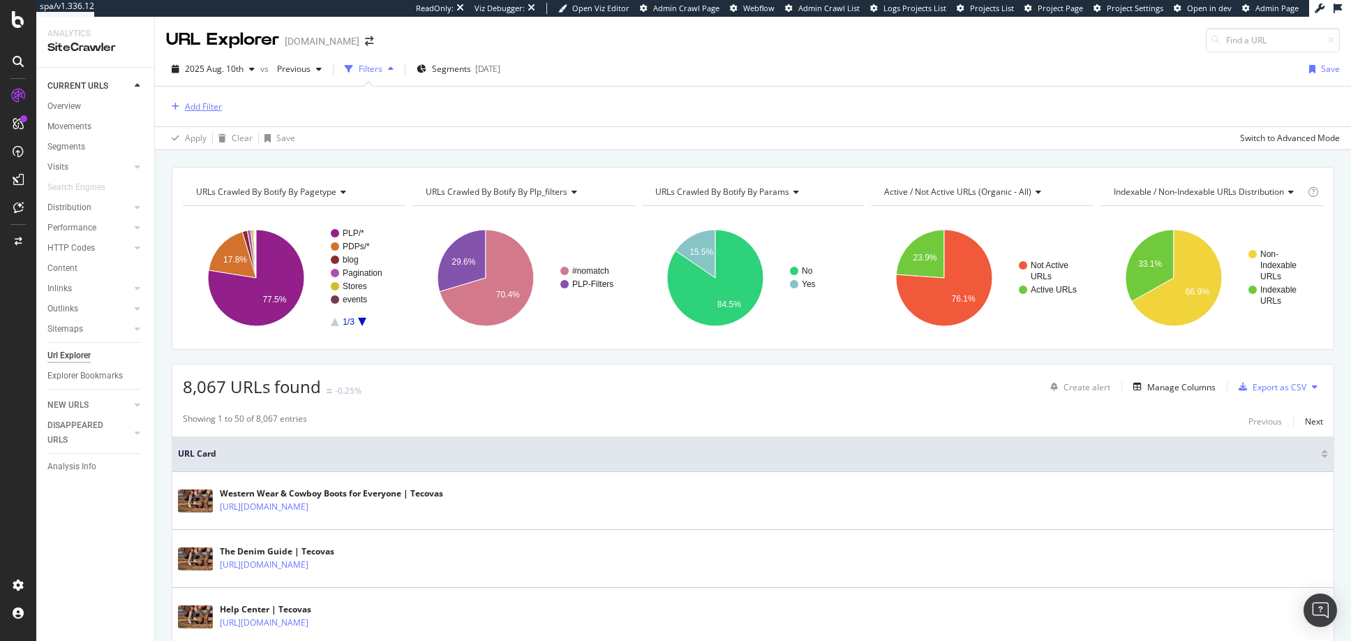
click at [205, 100] on div "Add Filter" at bounding box center [203, 106] width 37 height 12
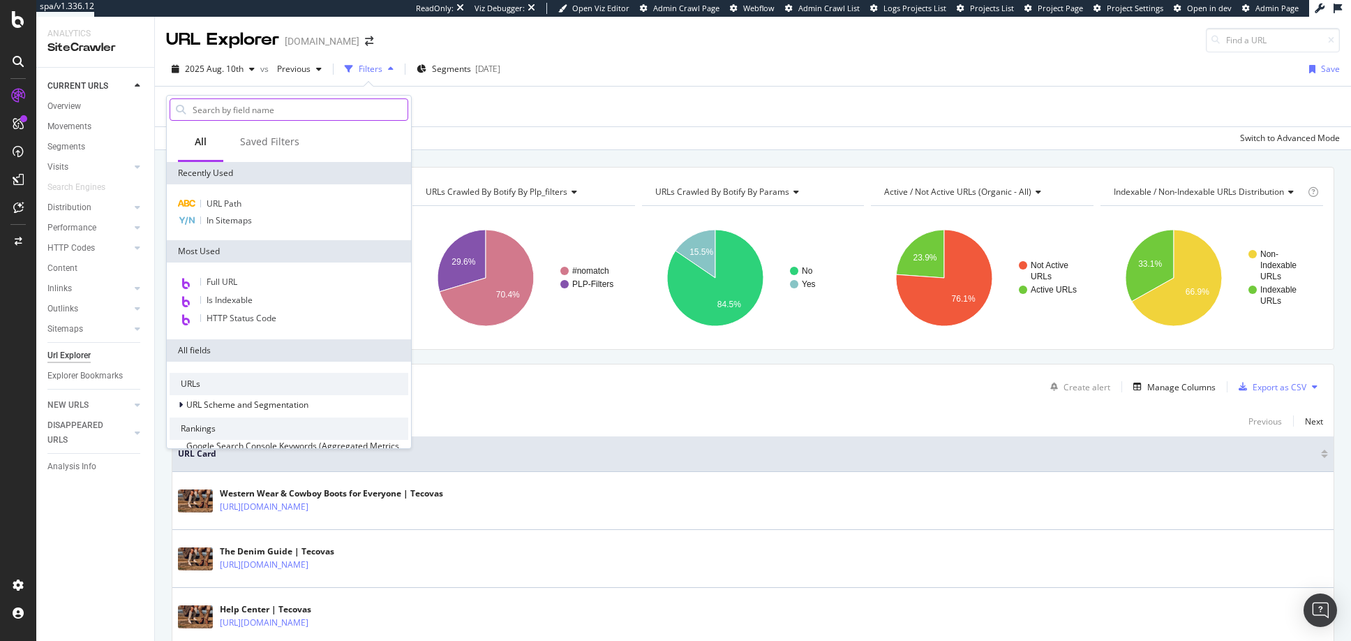
click at [210, 111] on input "text" at bounding box center [299, 109] width 216 height 21
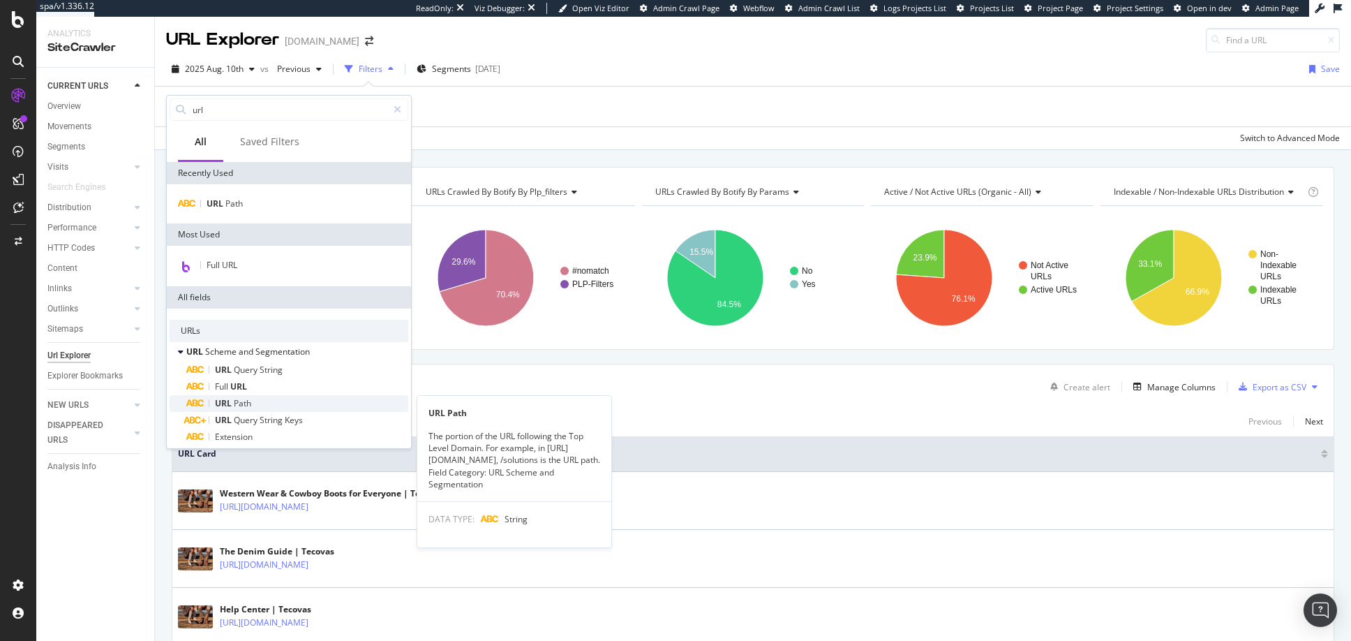
type input "url"
click at [247, 403] on span "Path" at bounding box center [242, 403] width 17 height 12
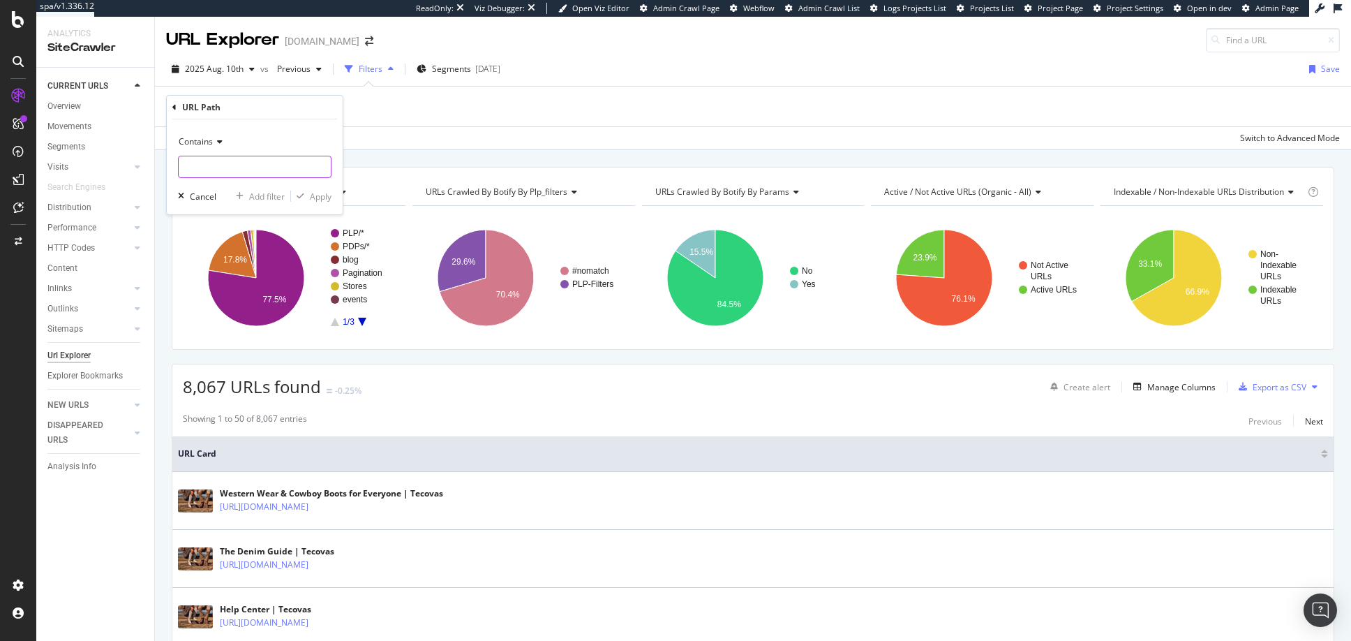
click at [230, 165] on input "text" at bounding box center [255, 167] width 152 height 22
click at [185, 172] on input "shop" at bounding box center [245, 167] width 132 height 22
type input "/shop"
click at [322, 196] on div "Apply" at bounding box center [321, 197] width 22 height 12
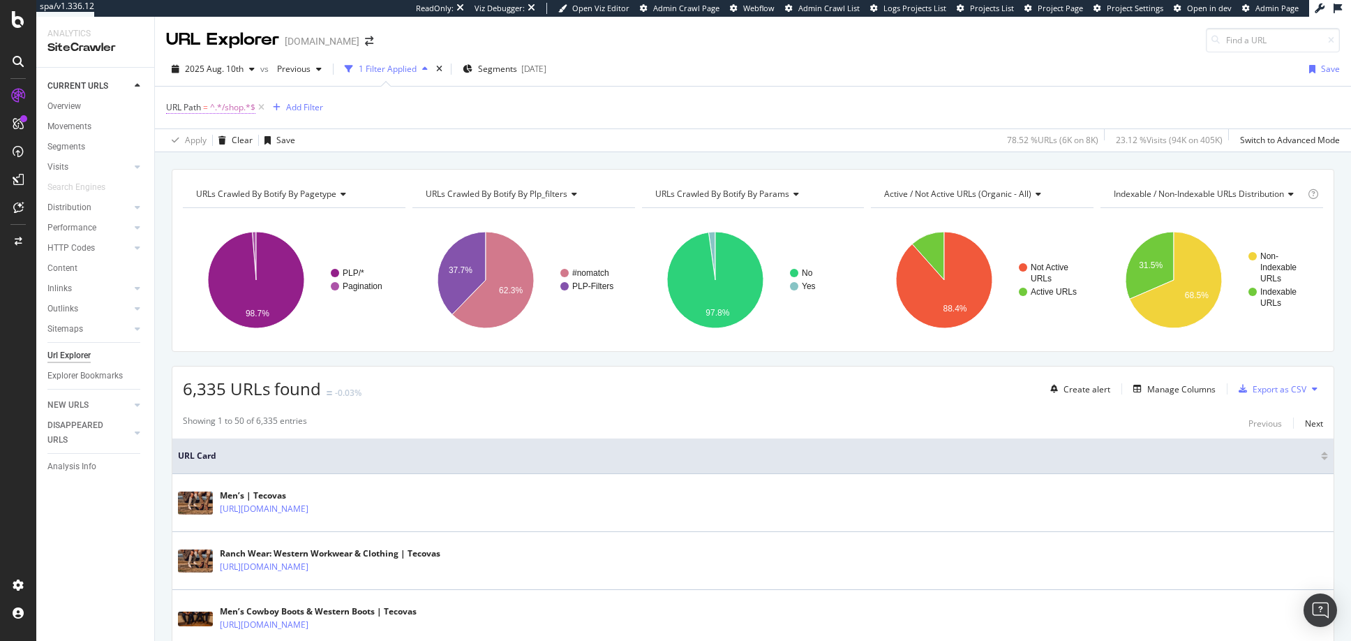
click at [239, 107] on span "^.*/shop.*$" at bounding box center [232, 108] width 45 height 20
click at [225, 163] on input "/shop" at bounding box center [245, 165] width 132 height 22
type input "/shop/c"
click at [319, 191] on div "Apply" at bounding box center [321, 195] width 22 height 12
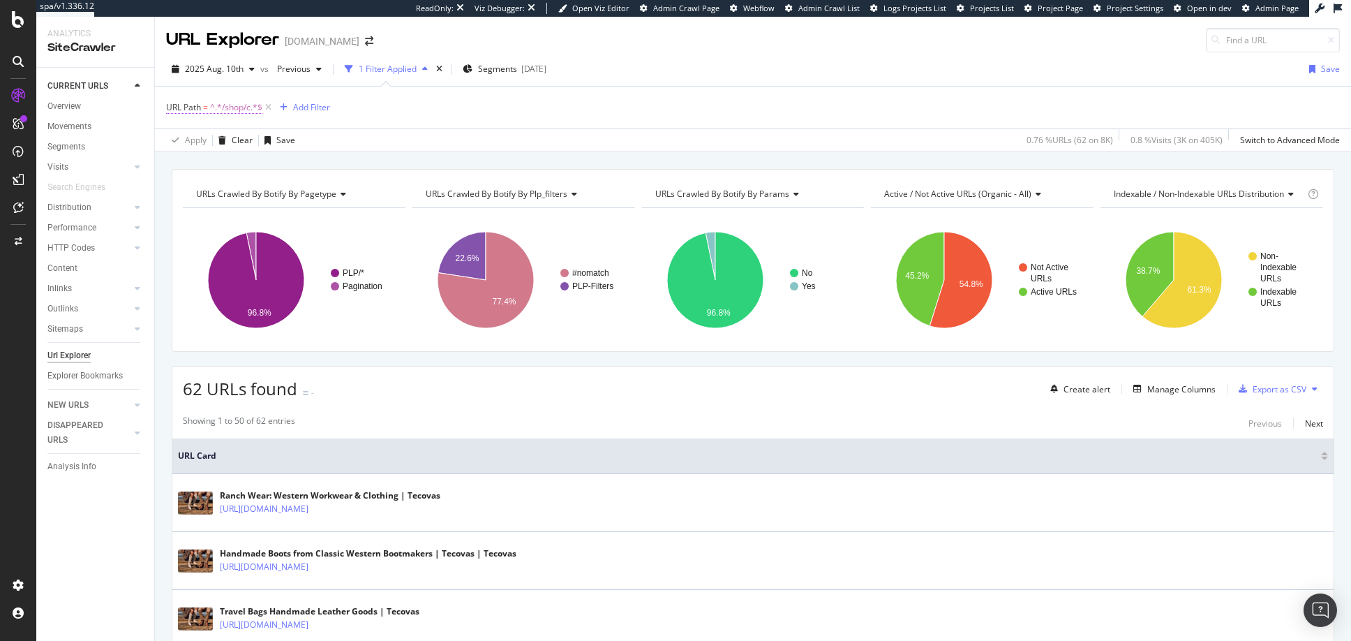
click at [238, 109] on span "^.*/shop/c.*$" at bounding box center [236, 108] width 52 height 20
click at [220, 167] on input "/shop/c" at bounding box center [245, 165] width 132 height 22
type input "/shop/c/"
click at [324, 195] on div "Apply" at bounding box center [321, 195] width 22 height 12
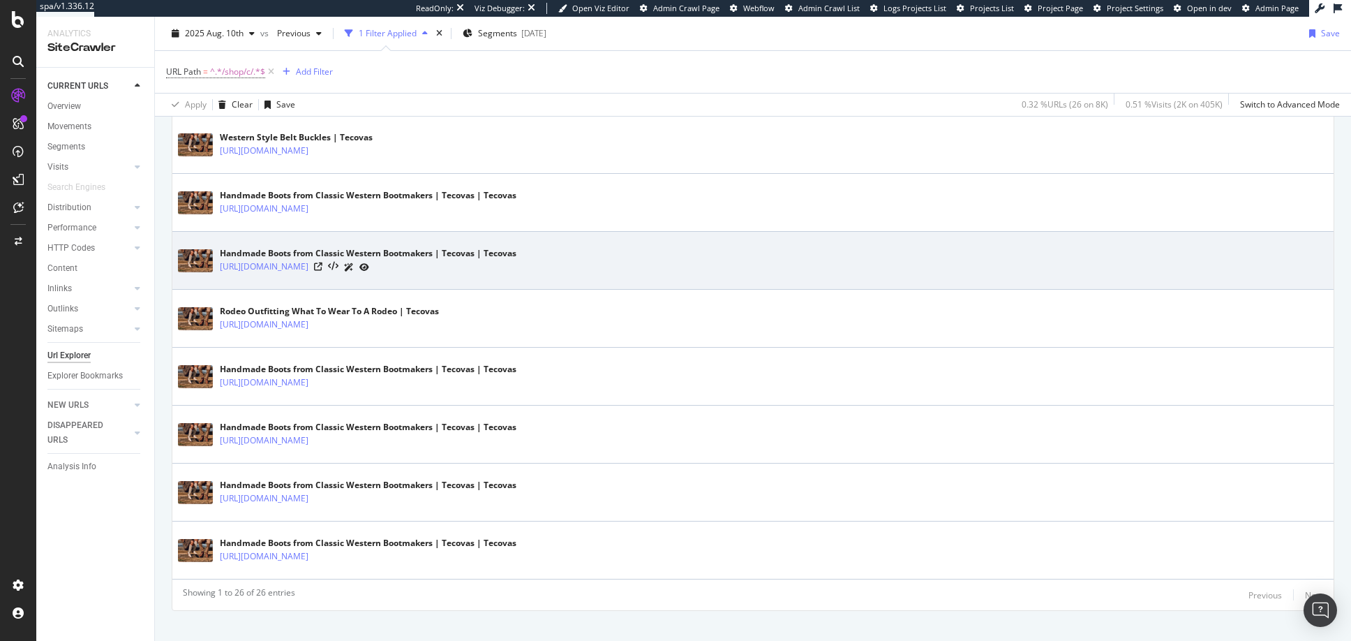
scroll to position [1419, 0]
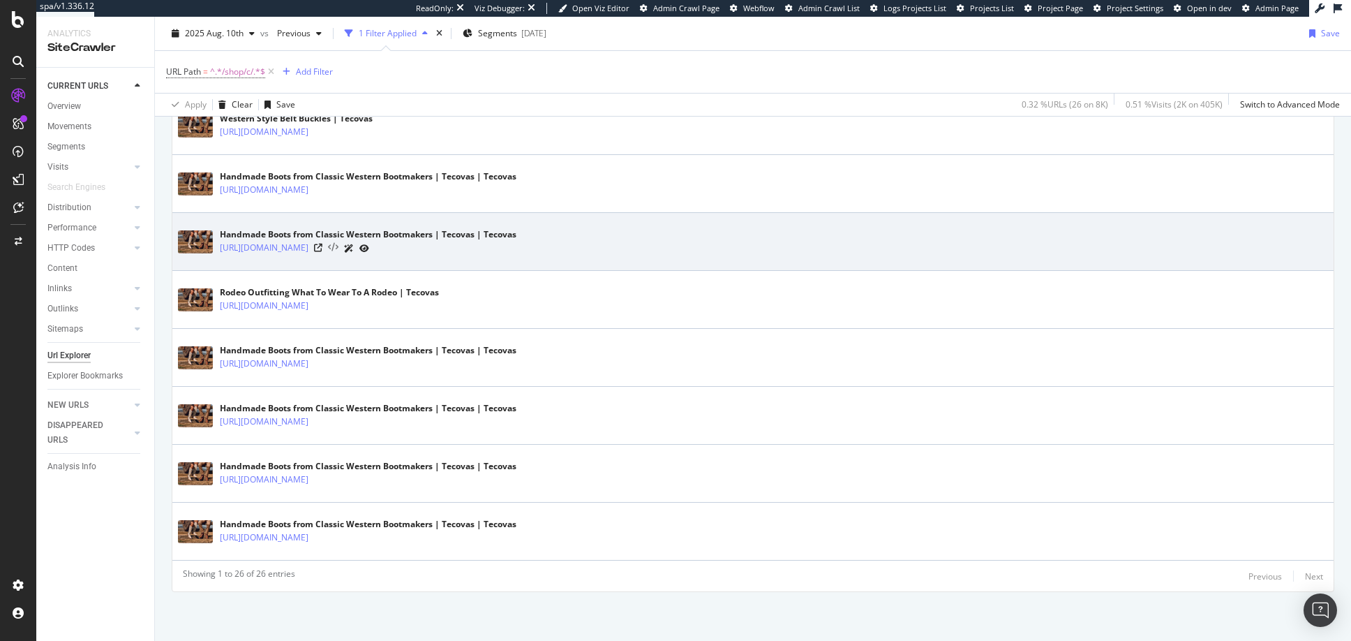
click at [338, 245] on icon at bounding box center [333, 248] width 10 height 10
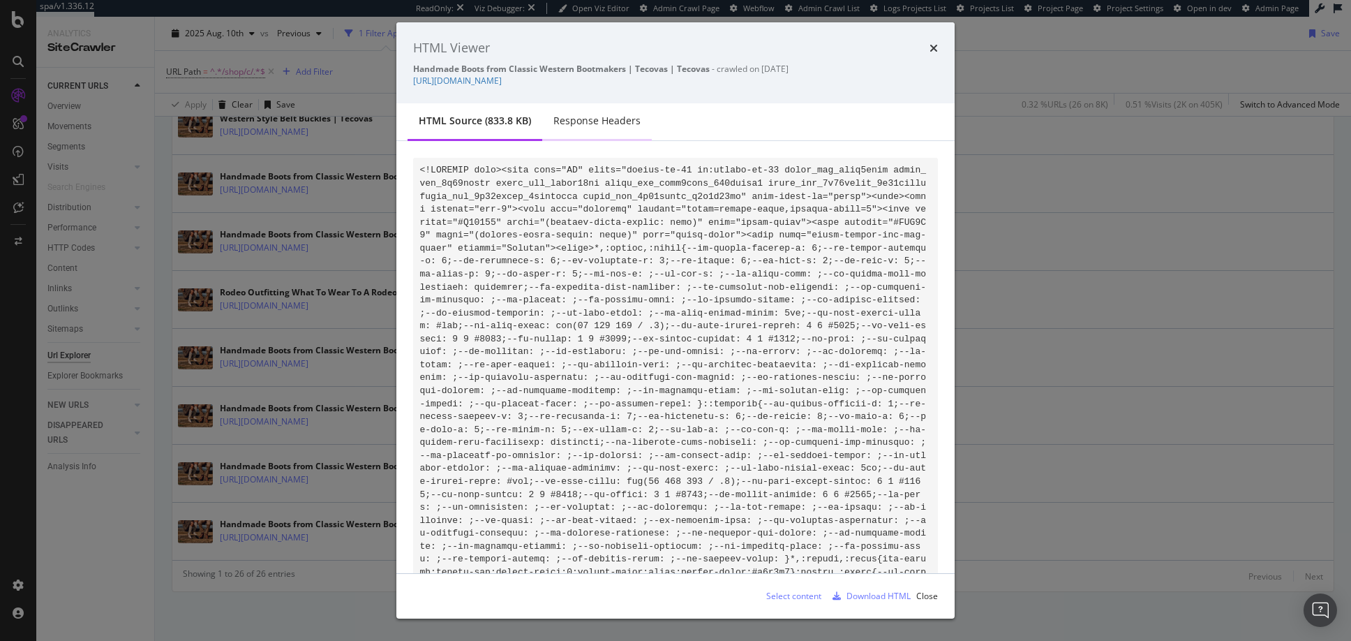
click at [583, 121] on div "Response Headers" at bounding box center [596, 121] width 87 height 14
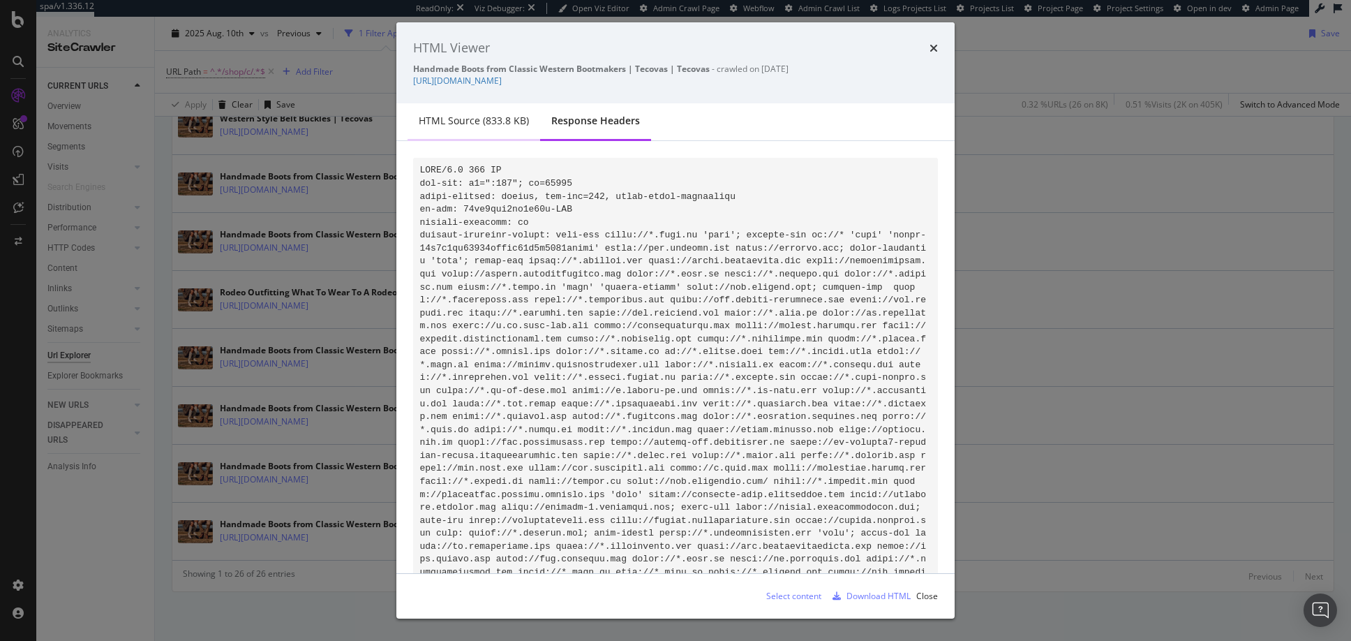
click at [463, 121] on div "HTML source (833.8 KB)" at bounding box center [474, 121] width 110 height 14
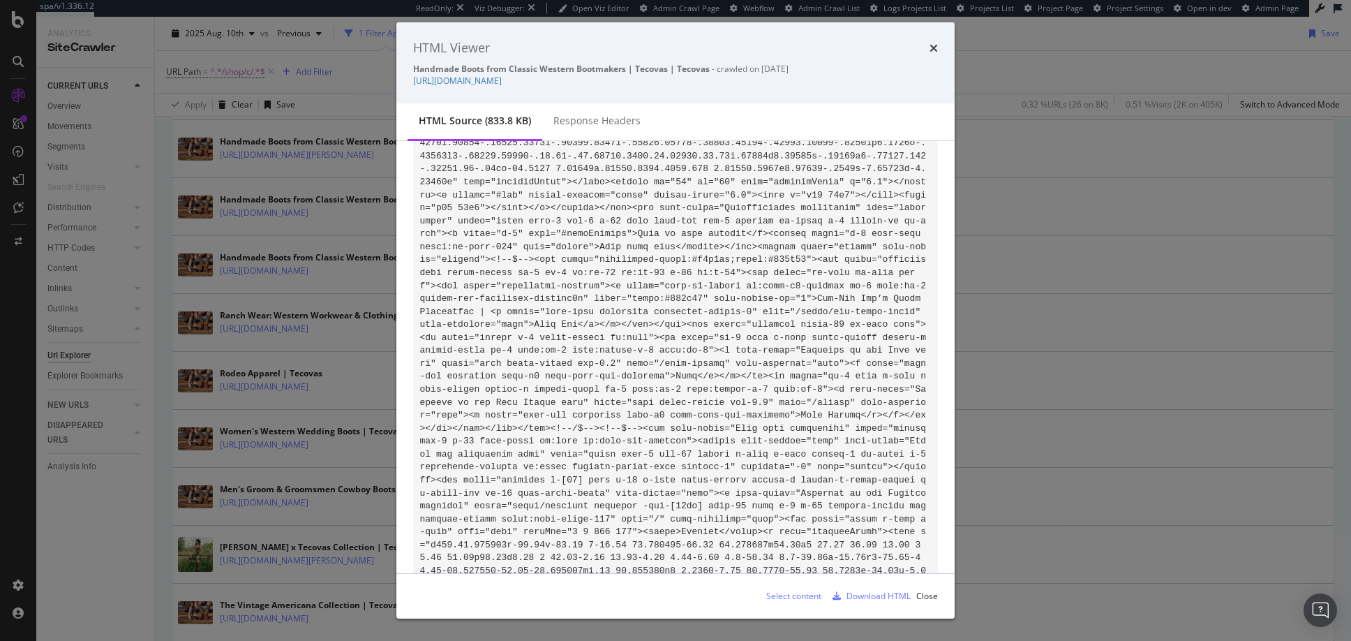
scroll to position [1338, 0]
click at [933, 50] on icon "times" at bounding box center [933, 48] width 8 height 11
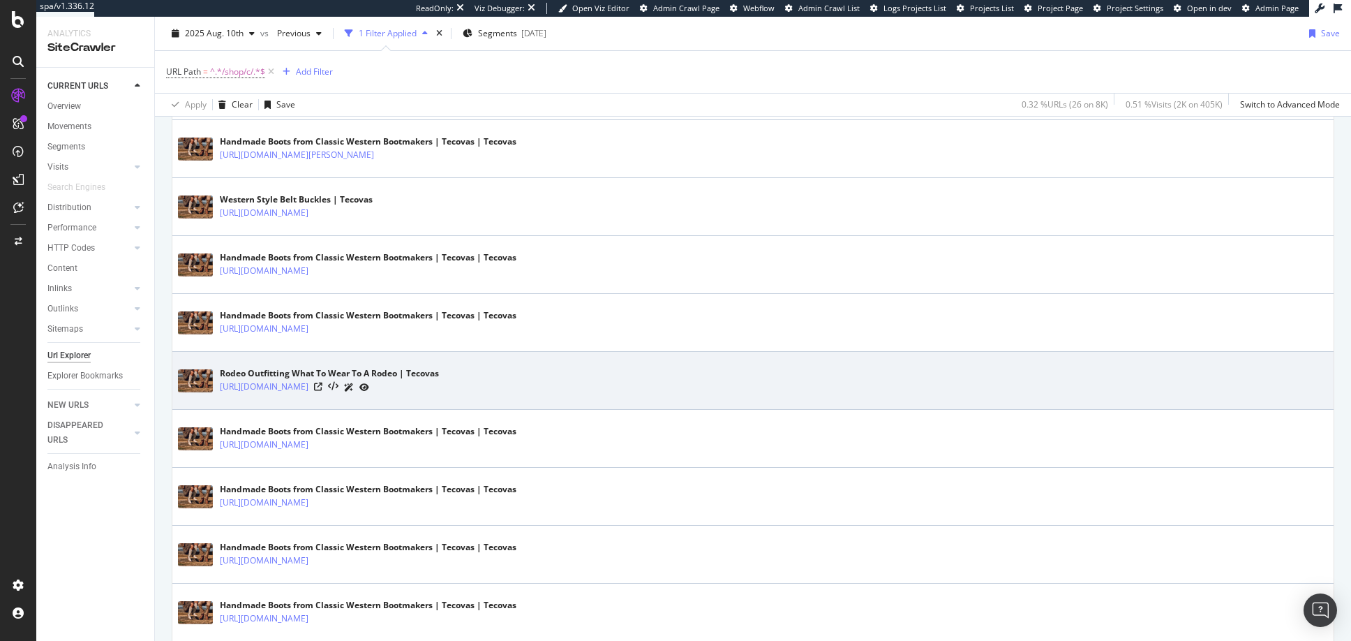
scroll to position [1419, 0]
